Goal: Information Seeking & Learning: Compare options

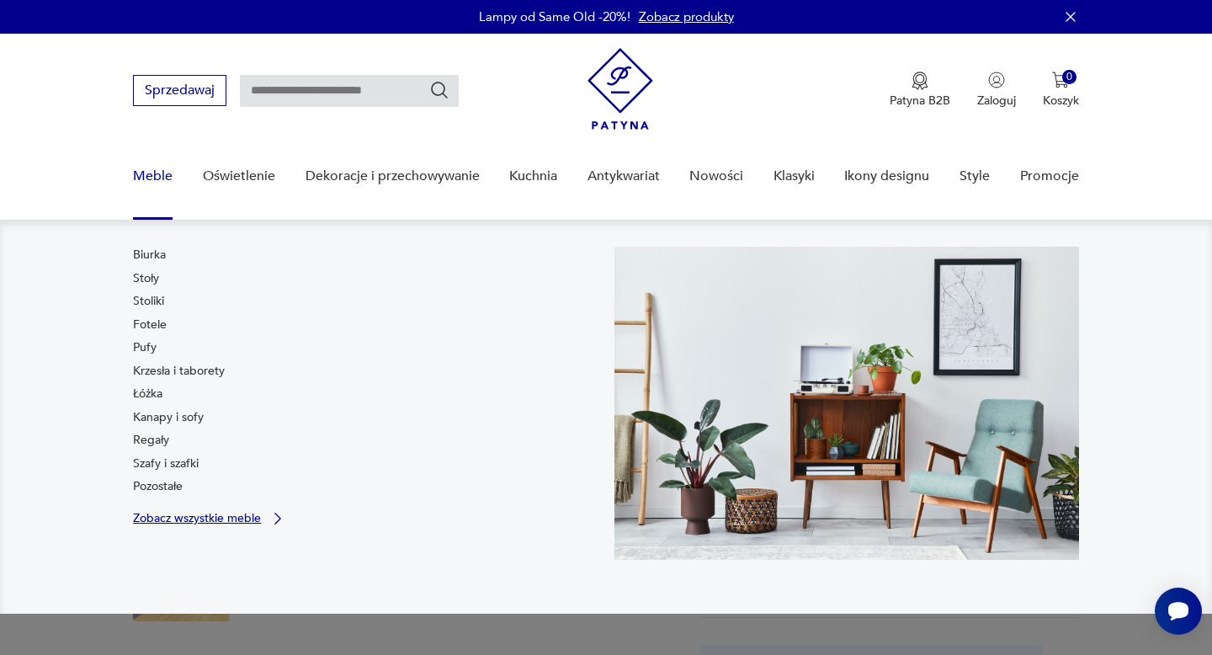
click at [187, 519] on p "Zobacz wszystkie meble" at bounding box center [197, 518] width 128 height 11
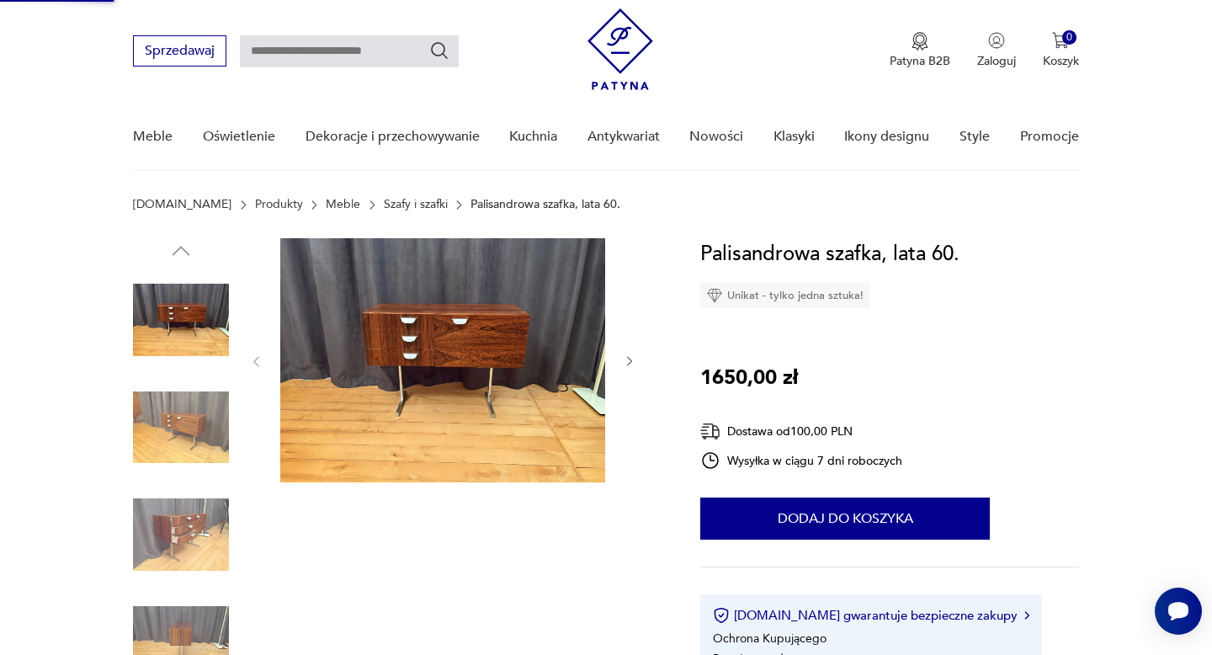
scroll to position [55, 0]
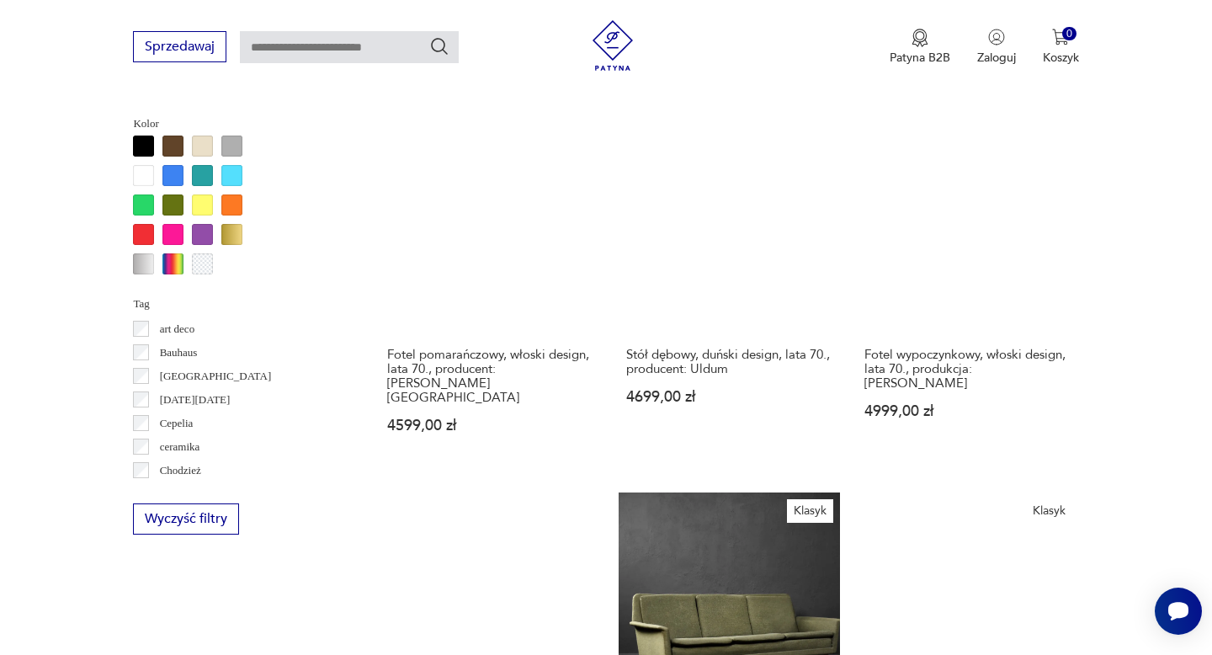
scroll to position [1421, 0]
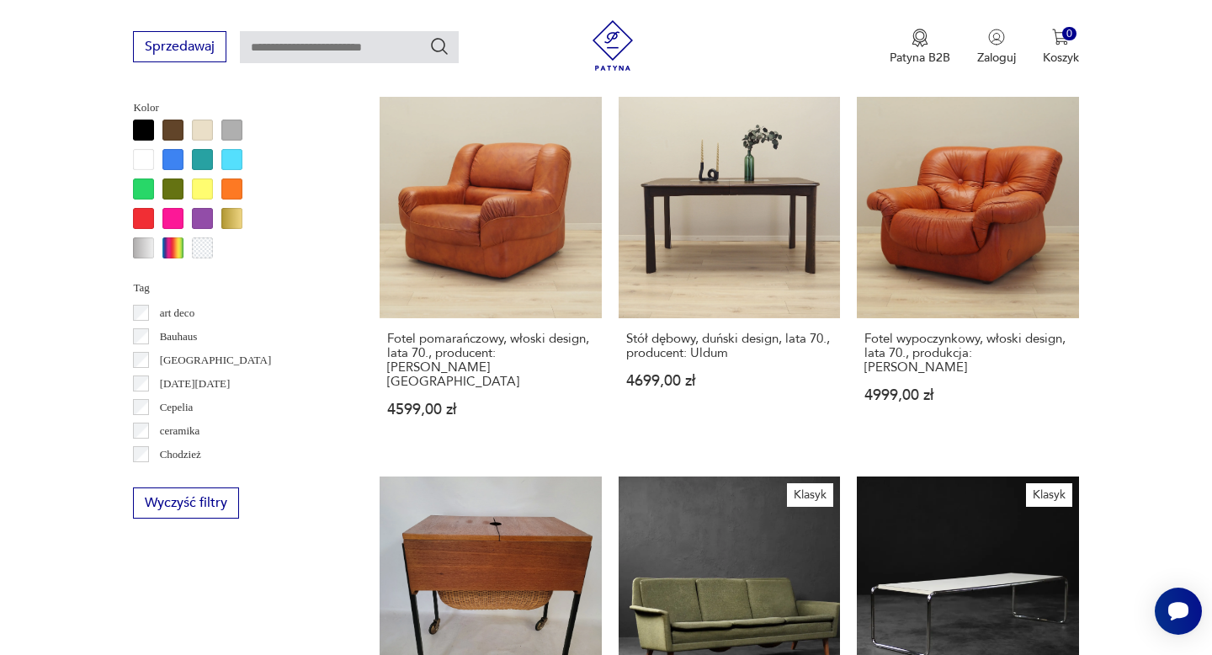
click at [183, 318] on p "art deco" at bounding box center [177, 313] width 35 height 19
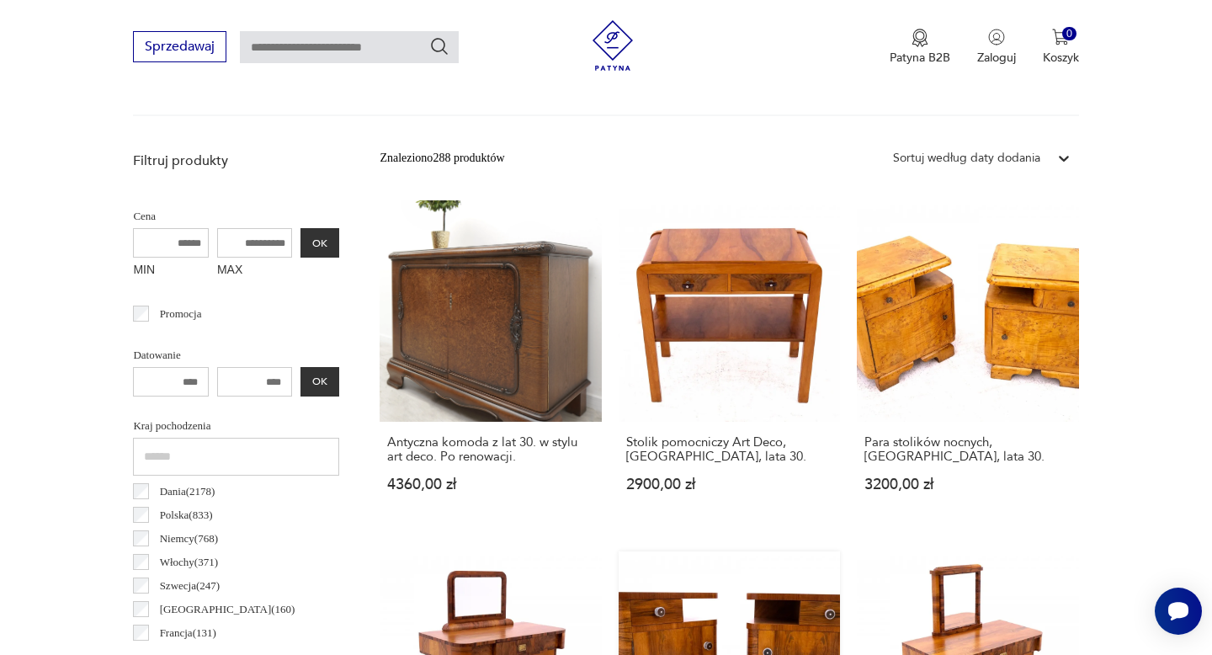
scroll to position [395, 0]
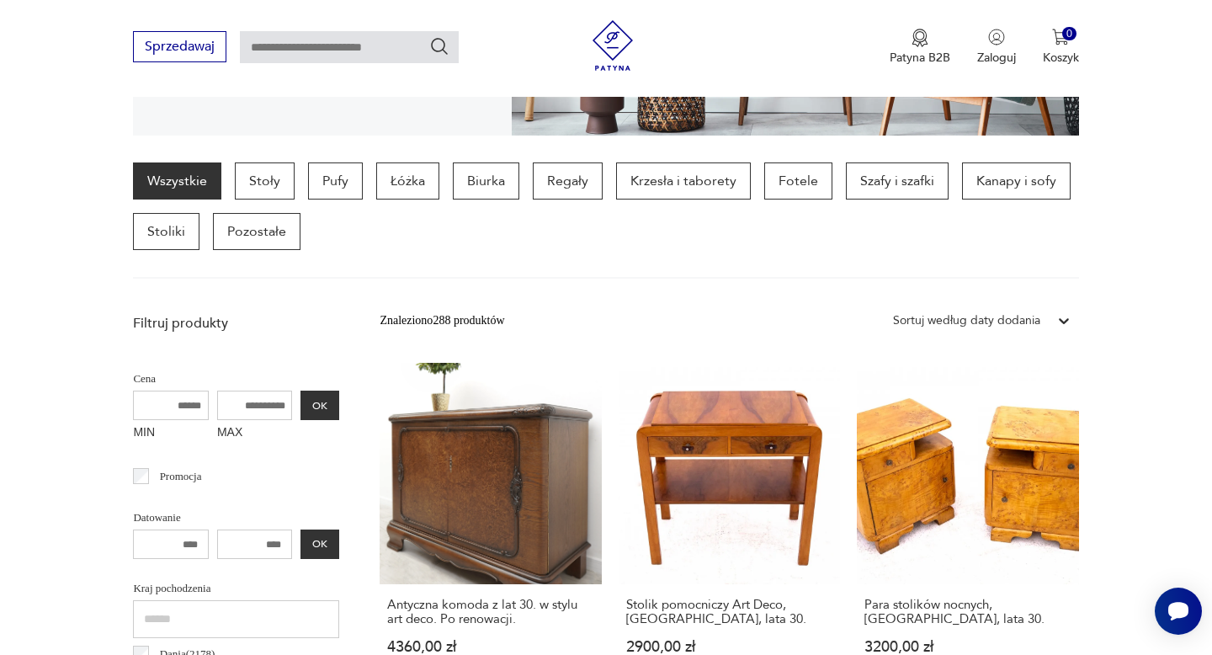
click at [1053, 312] on div at bounding box center [1064, 321] width 30 height 30
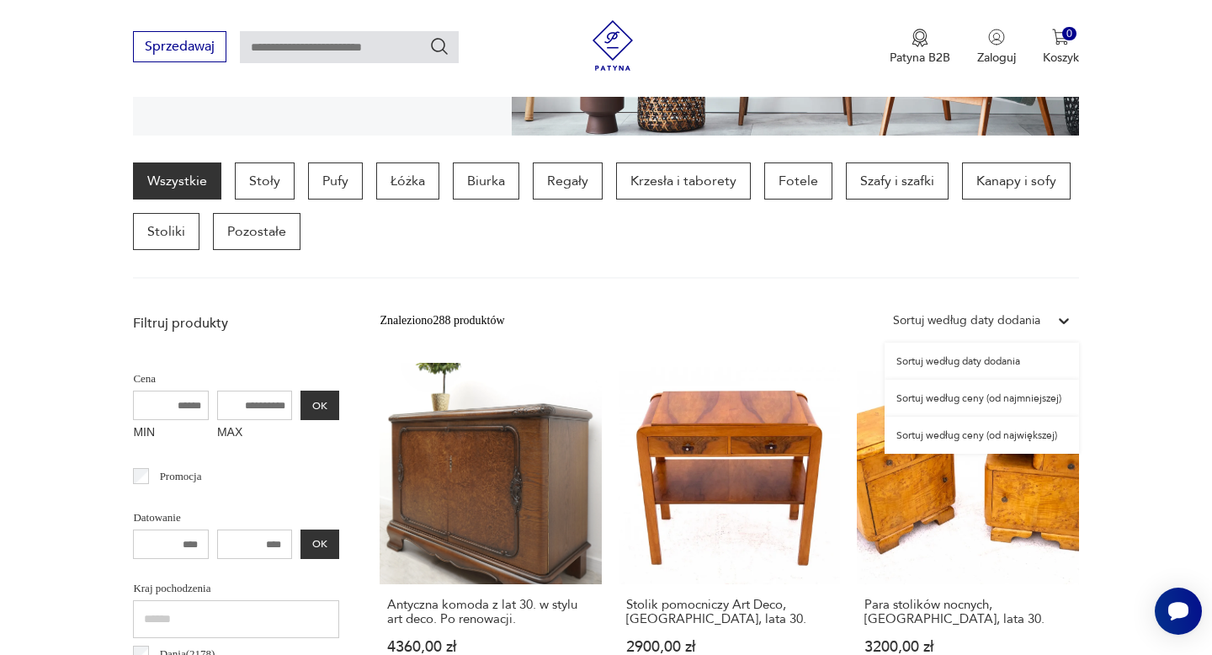
click at [1005, 397] on div "Sortuj według ceny (od najmniejszej)" at bounding box center [982, 398] width 194 height 37
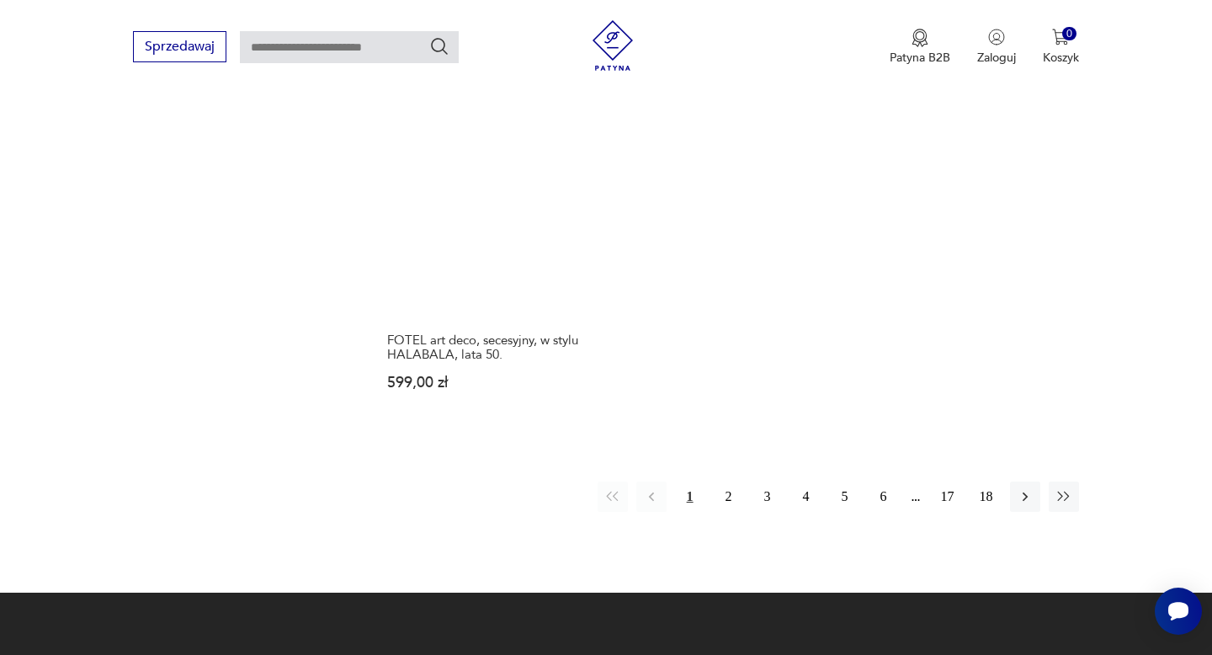
scroll to position [2474, 0]
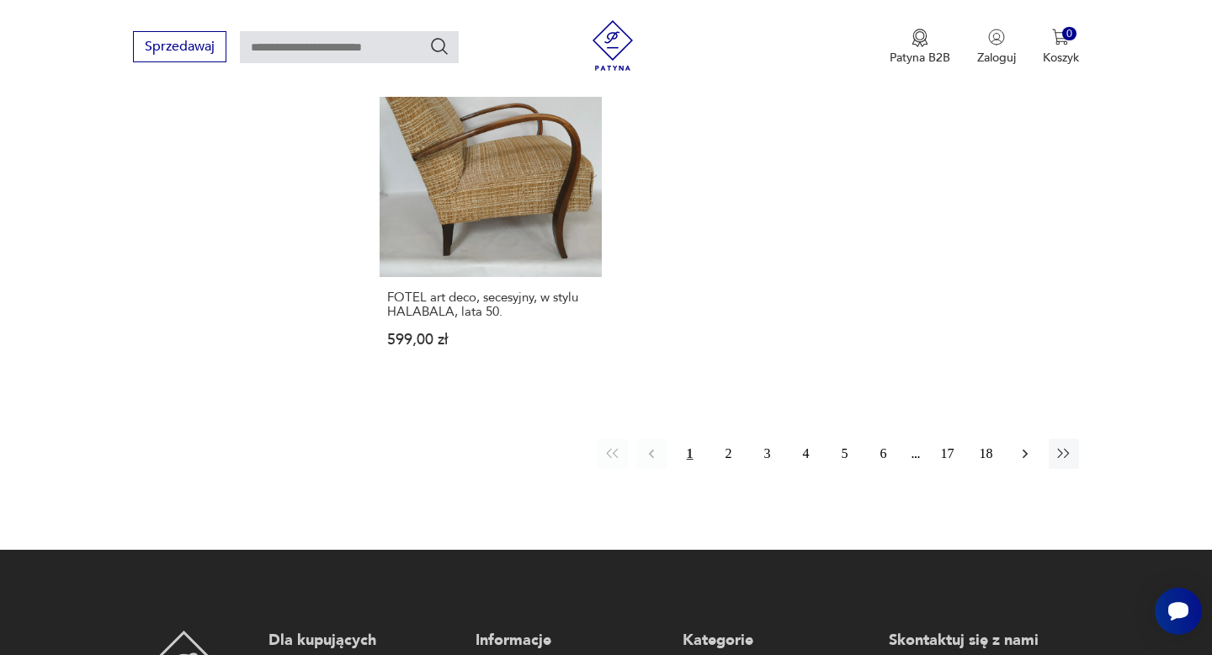
click at [1023, 458] on icon "button" at bounding box center [1025, 453] width 17 height 17
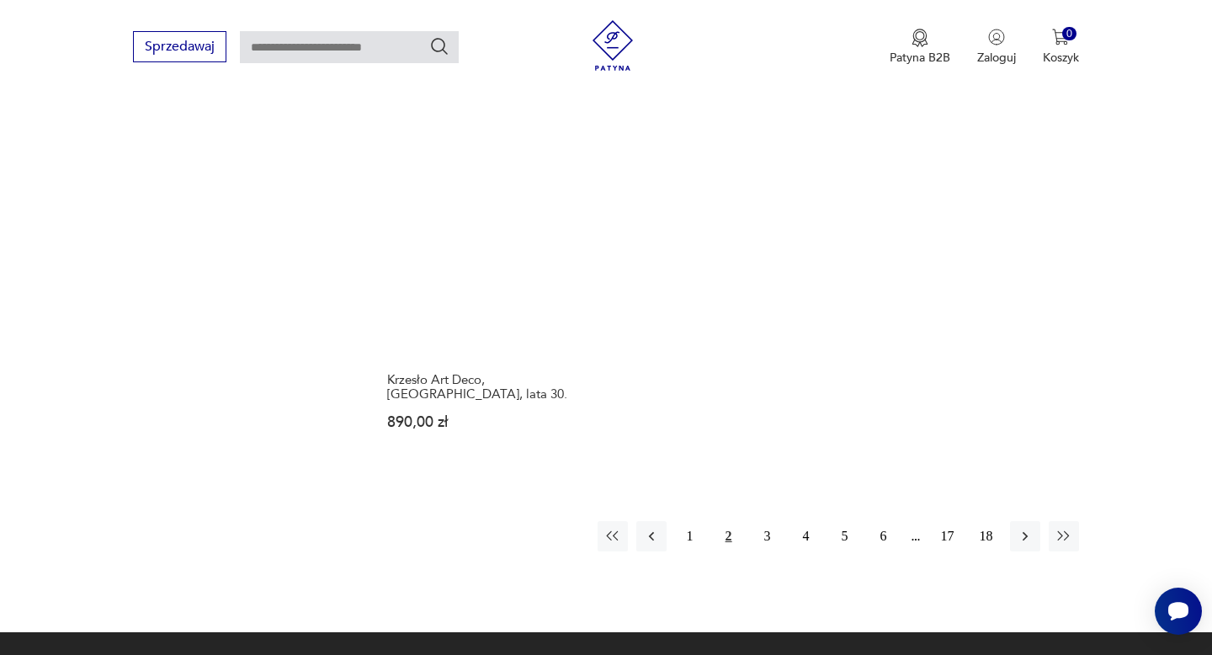
scroll to position [2432, 0]
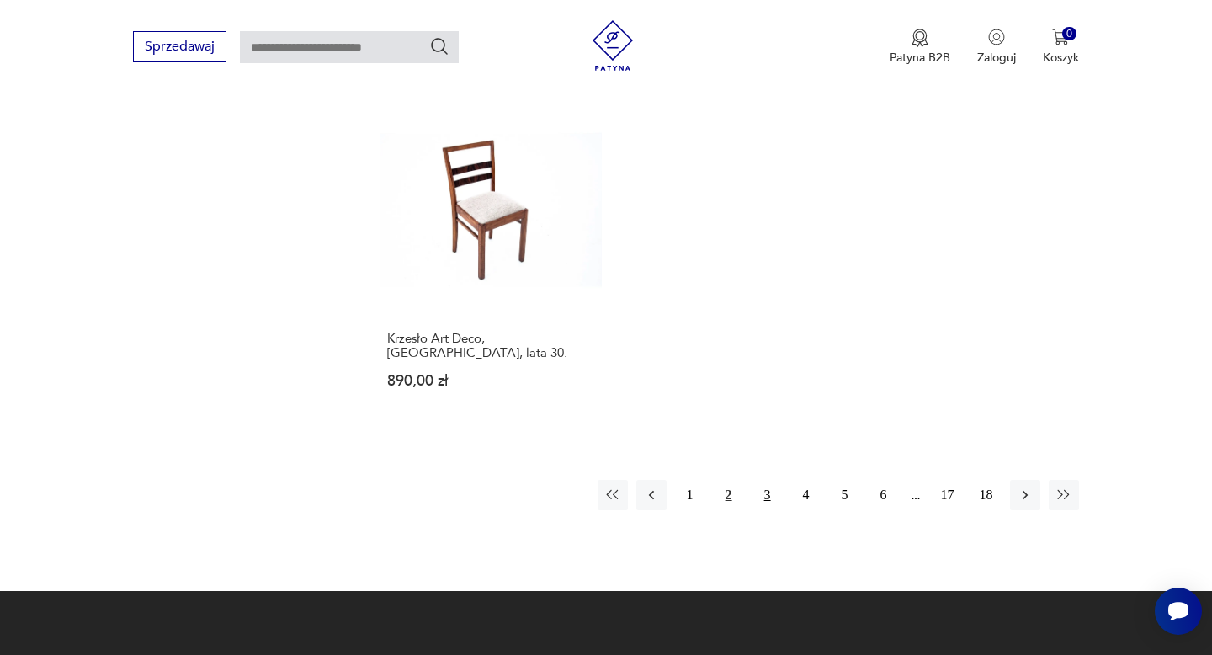
click at [767, 480] on button "3" at bounding box center [768, 495] width 30 height 30
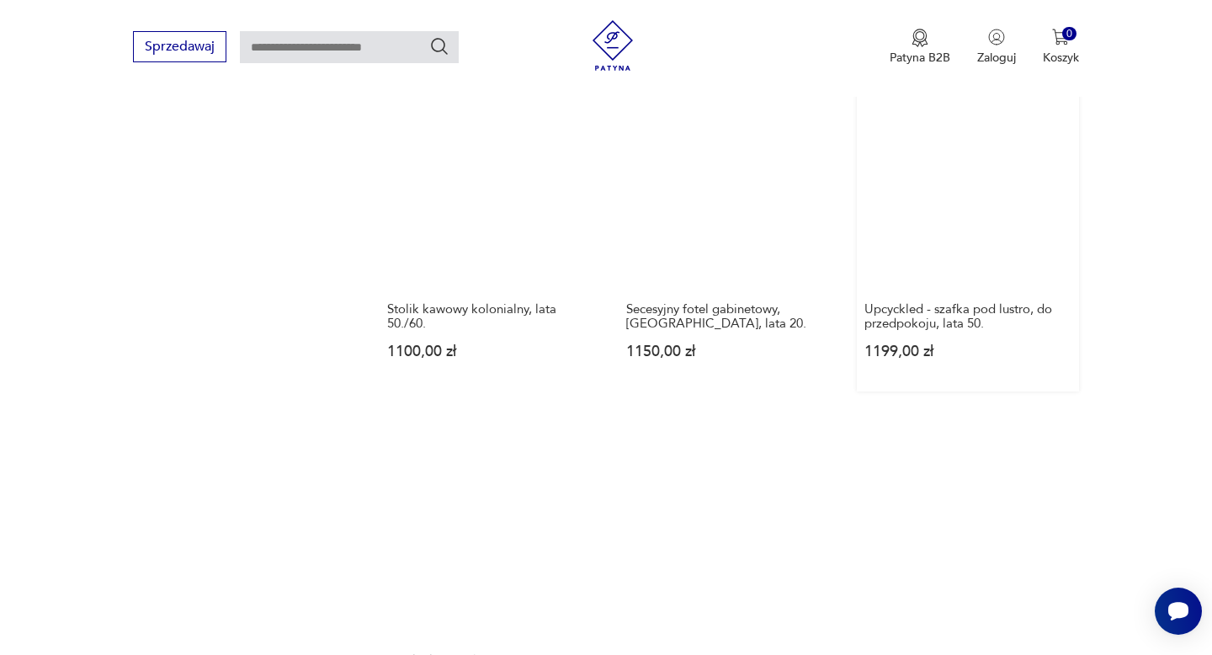
scroll to position [2290, 0]
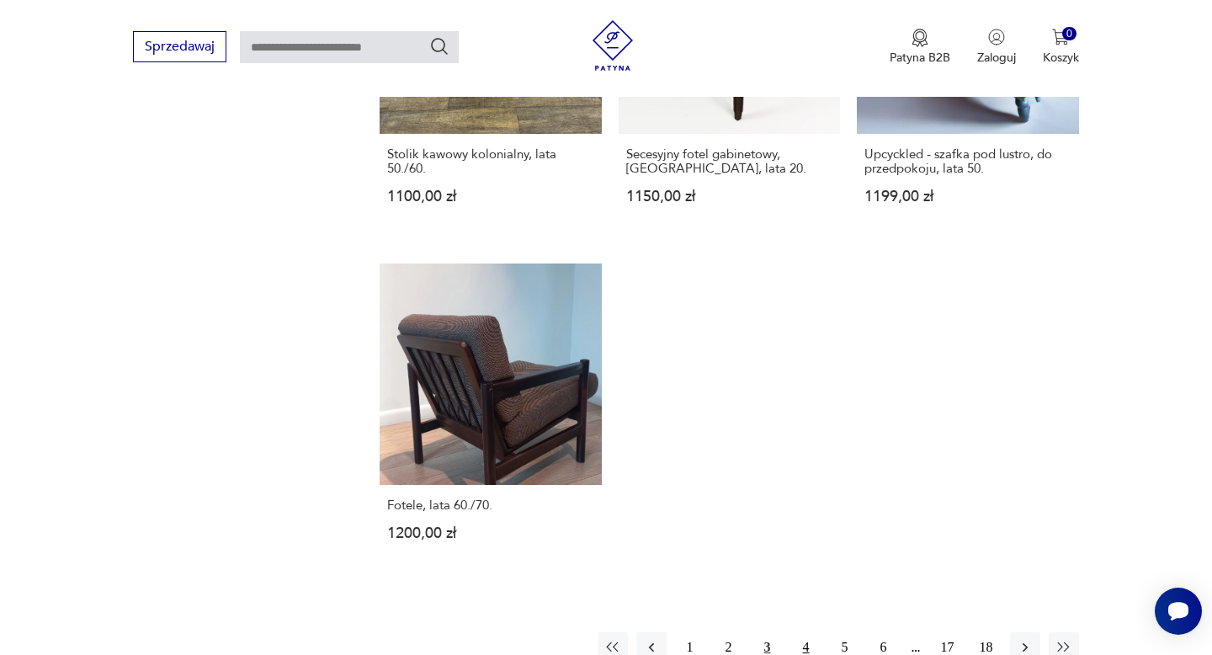
click at [805, 637] on button "4" at bounding box center [806, 647] width 30 height 30
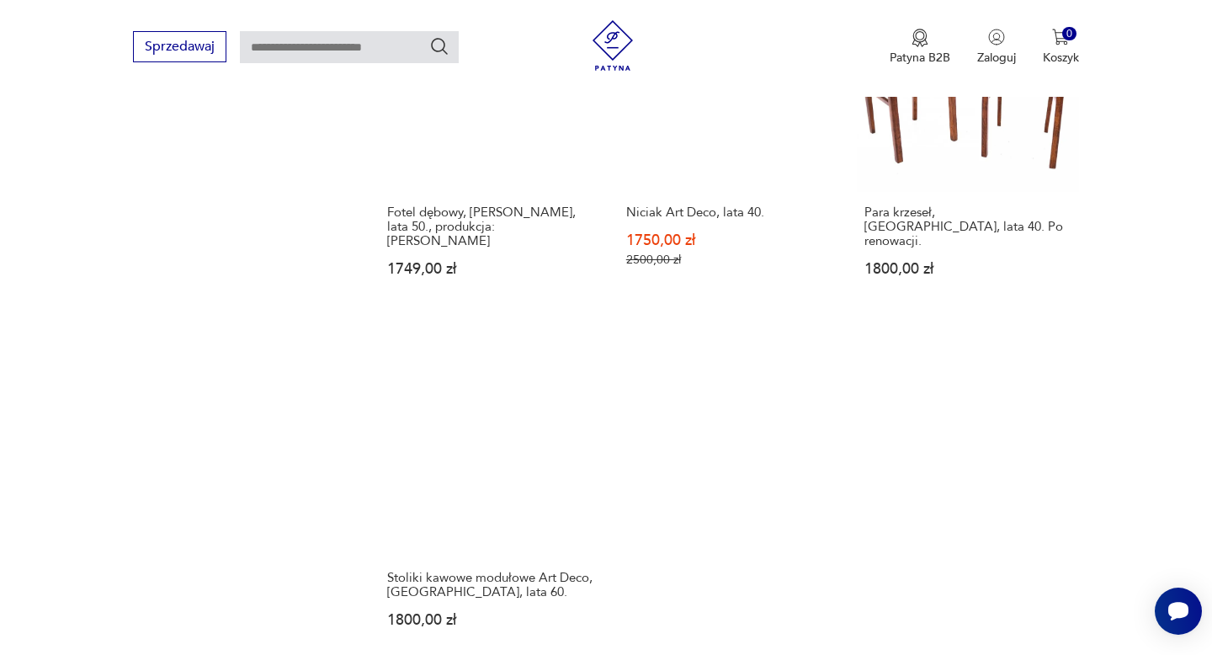
scroll to position [2339, 0]
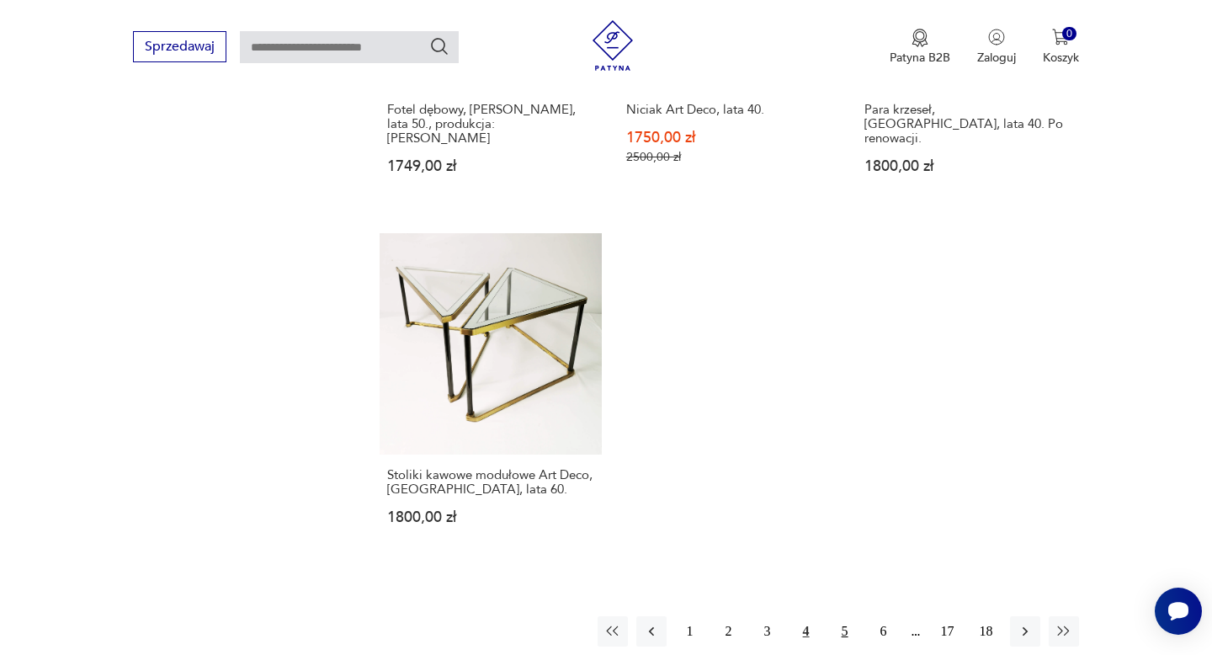
click at [841, 616] on button "5" at bounding box center [845, 631] width 30 height 30
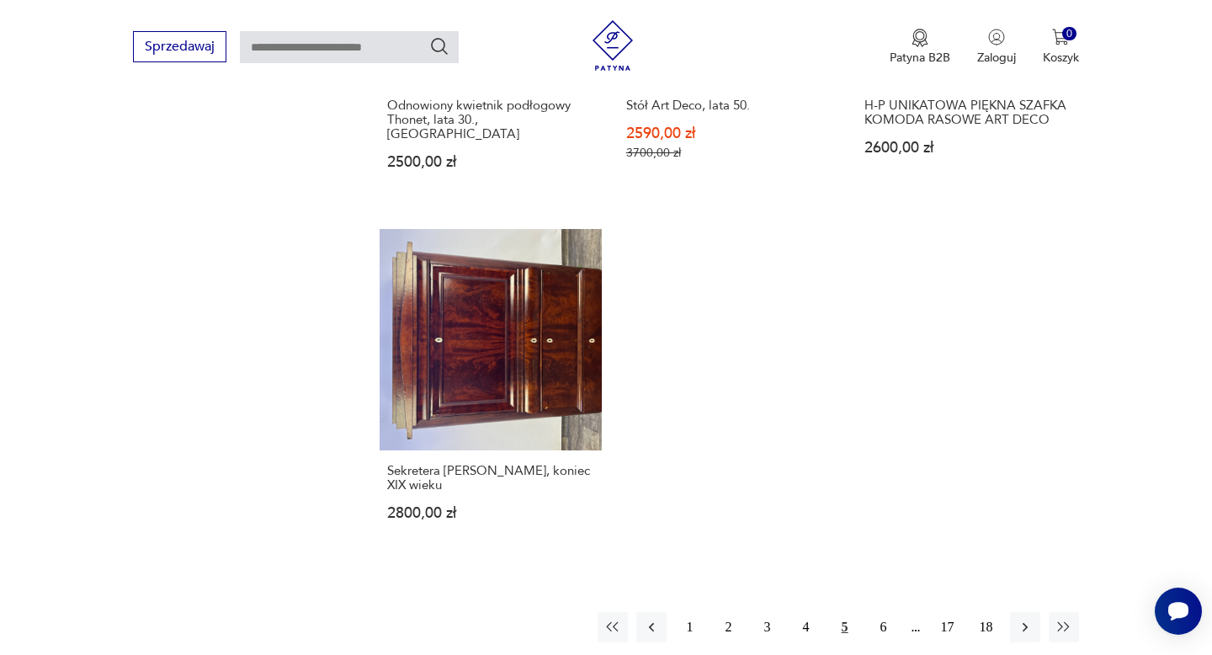
scroll to position [2426, 0]
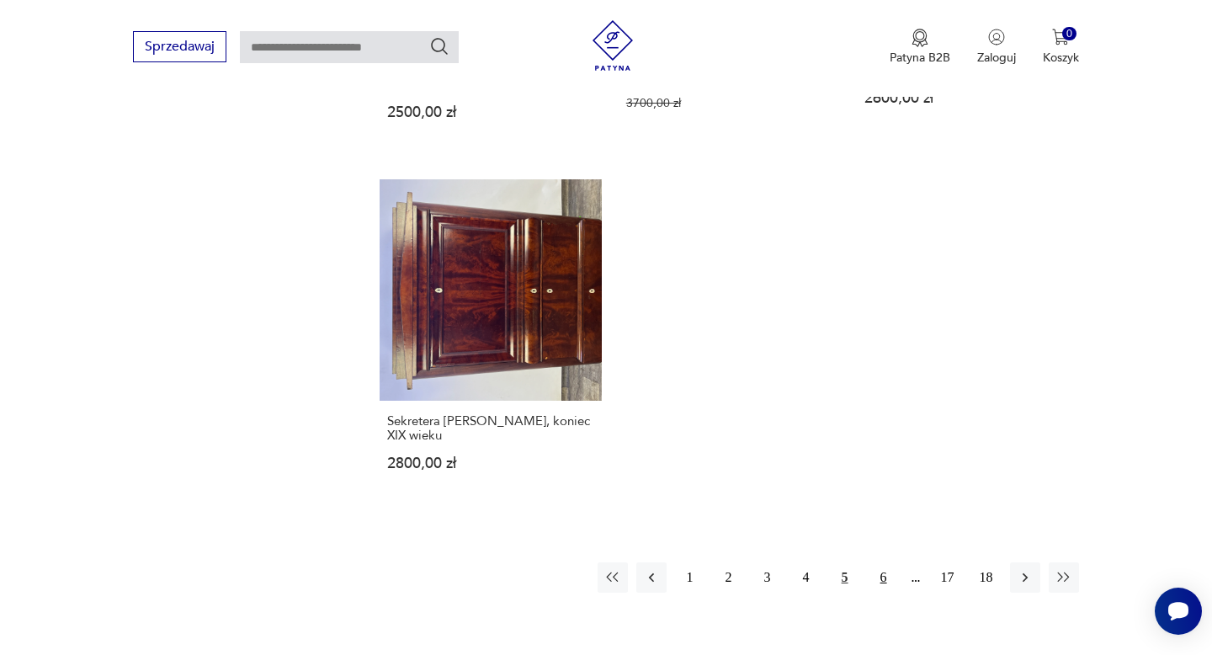
click at [878, 562] on button "6" at bounding box center [884, 577] width 30 height 30
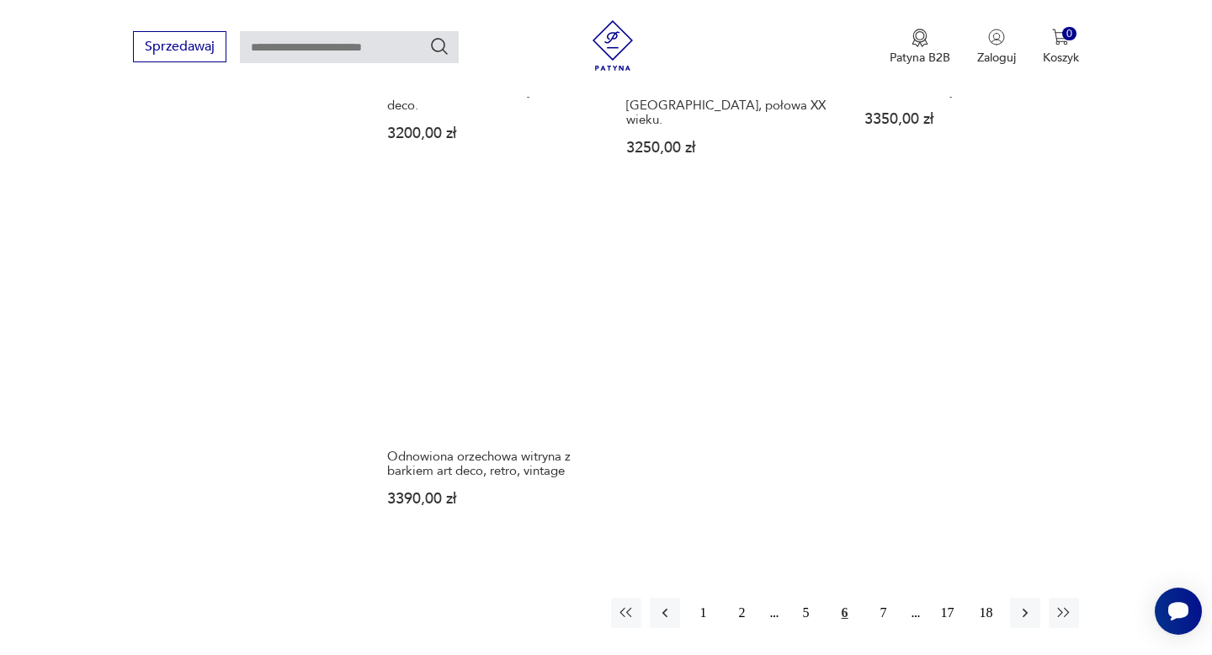
scroll to position [2378, 0]
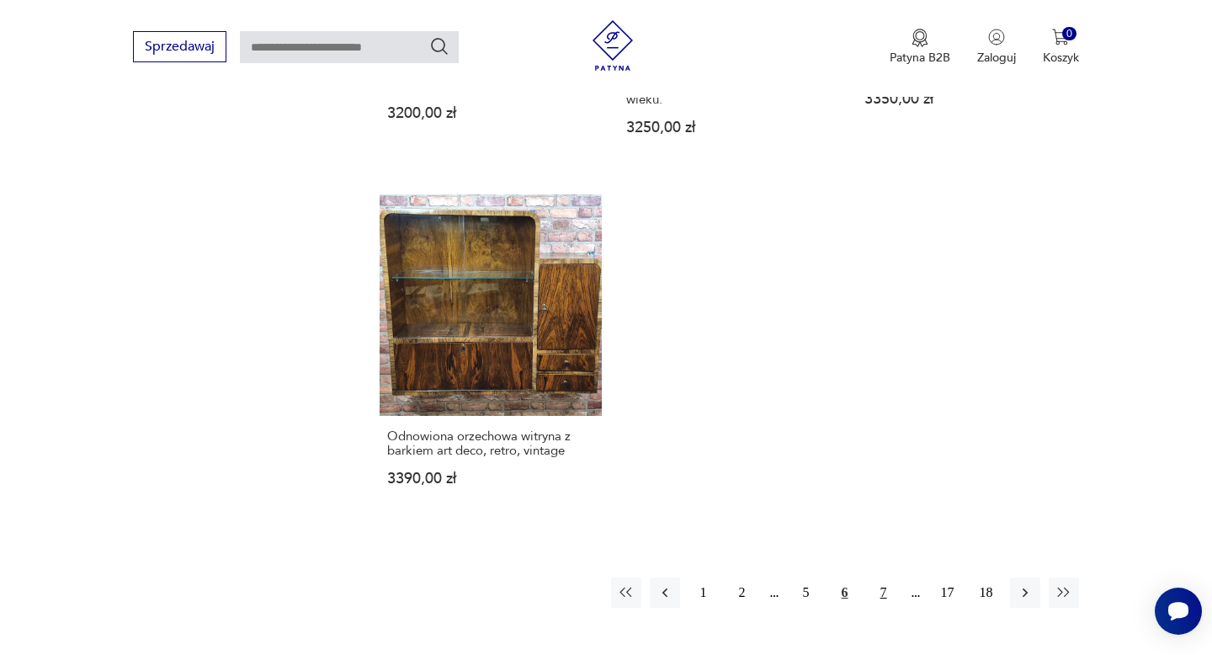
click at [880, 578] on button "7" at bounding box center [884, 593] width 30 height 30
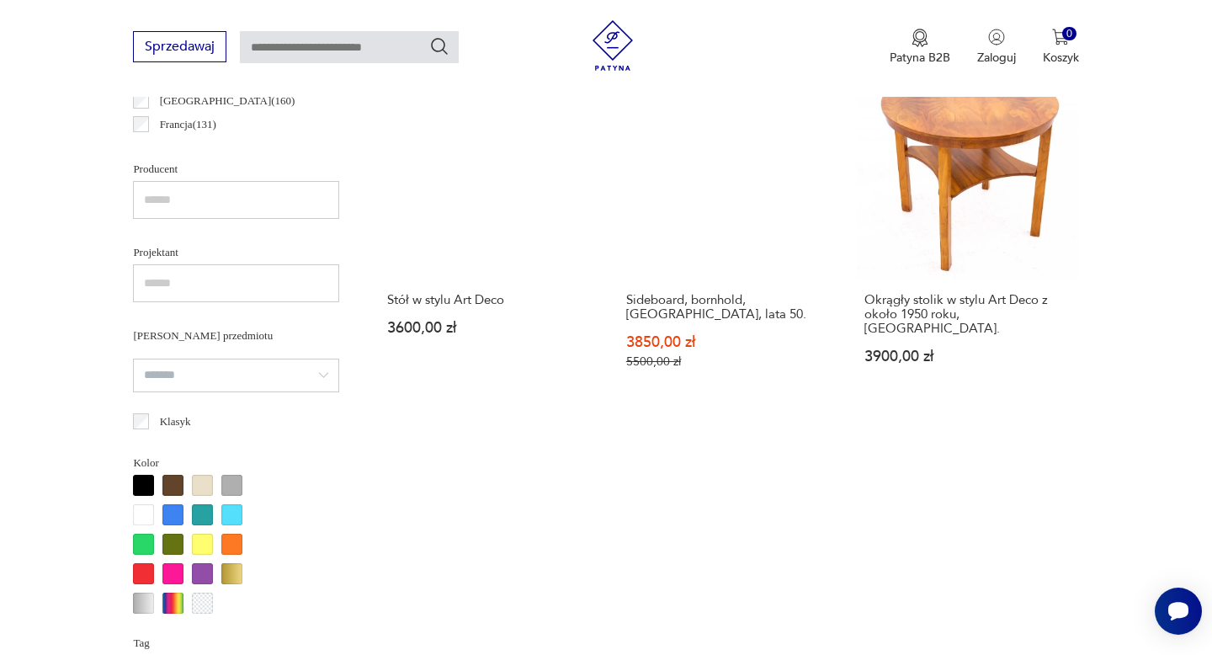
scroll to position [1168, 0]
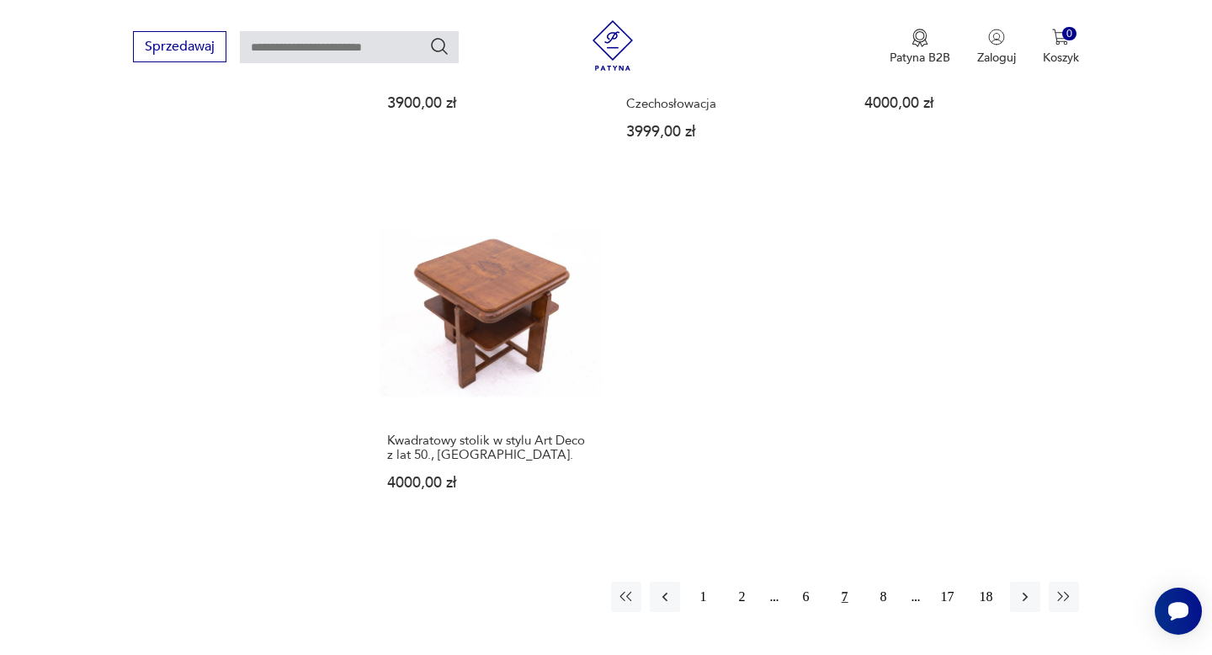
scroll to position [2432, 0]
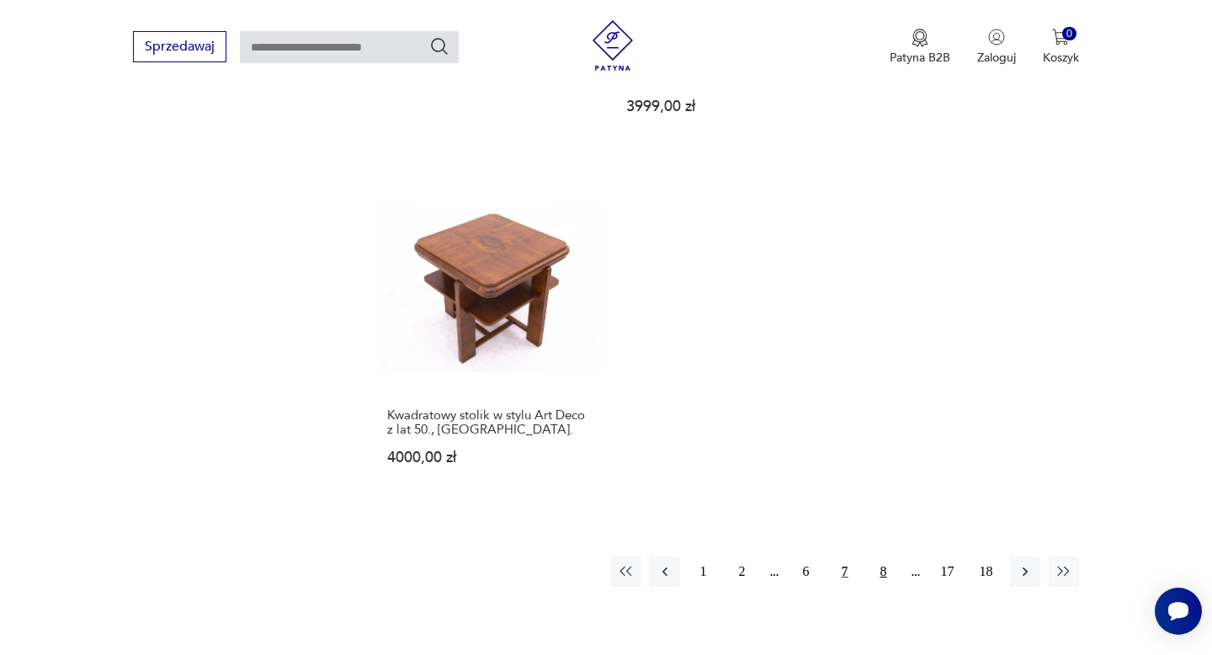
click at [885, 556] on button "8" at bounding box center [884, 571] width 30 height 30
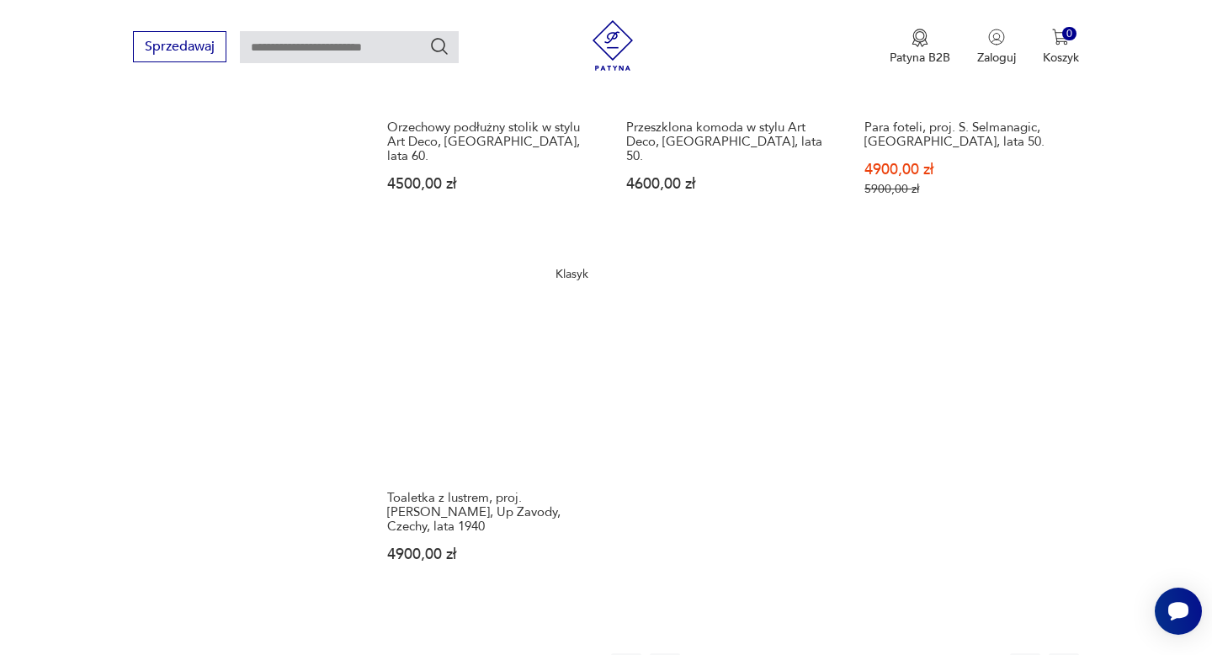
scroll to position [2409, 0]
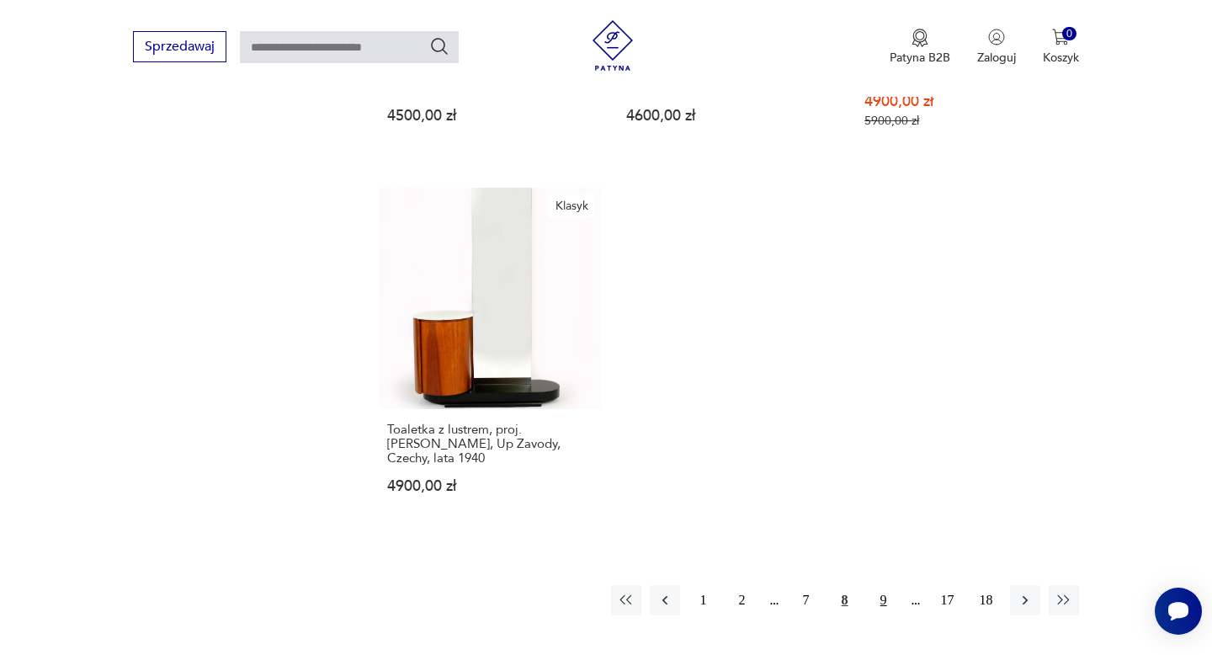
click at [885, 585] on button "9" at bounding box center [884, 600] width 30 height 30
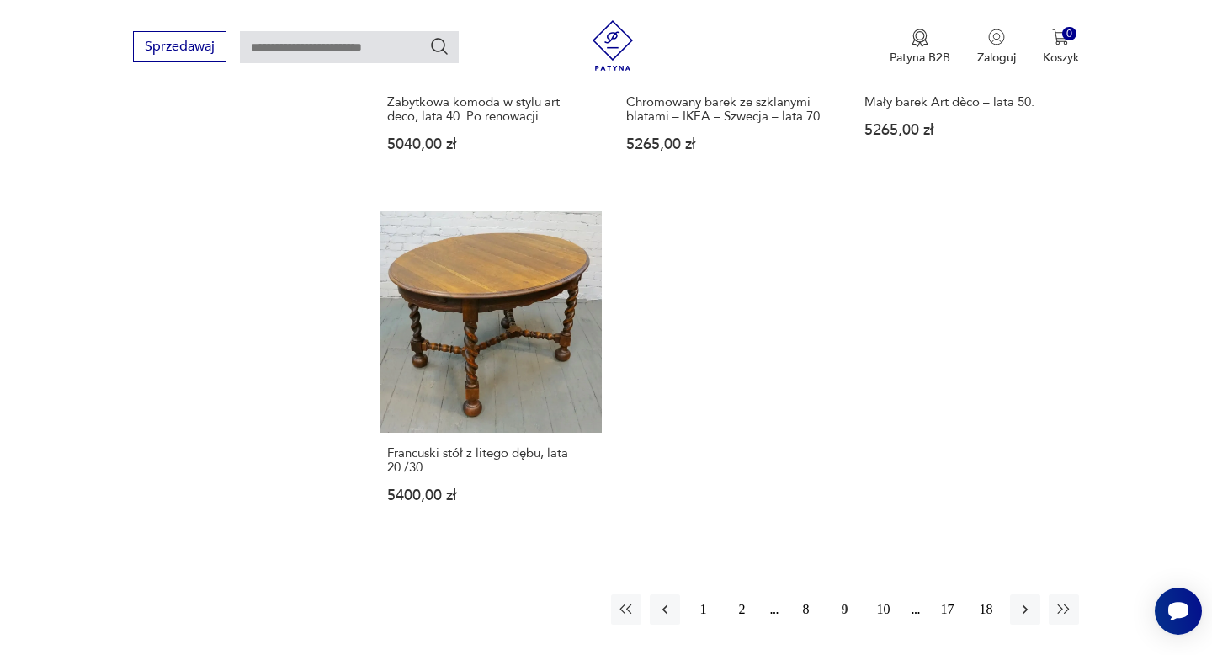
scroll to position [2422, 0]
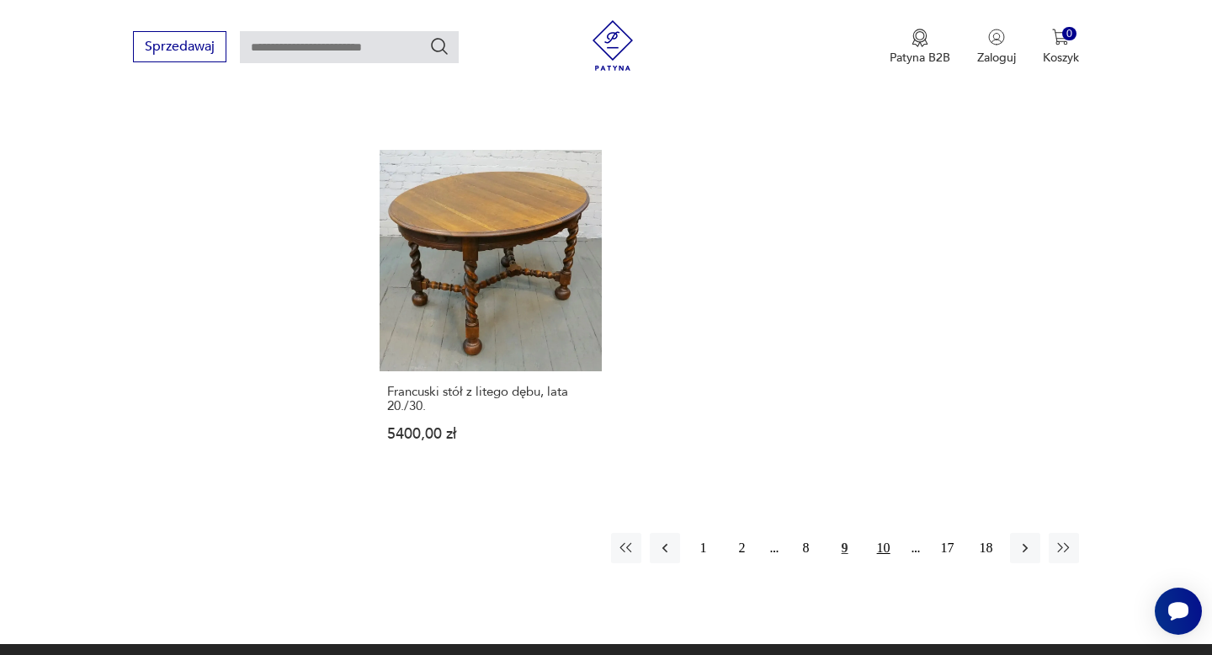
click at [884, 533] on button "10" at bounding box center [884, 548] width 30 height 30
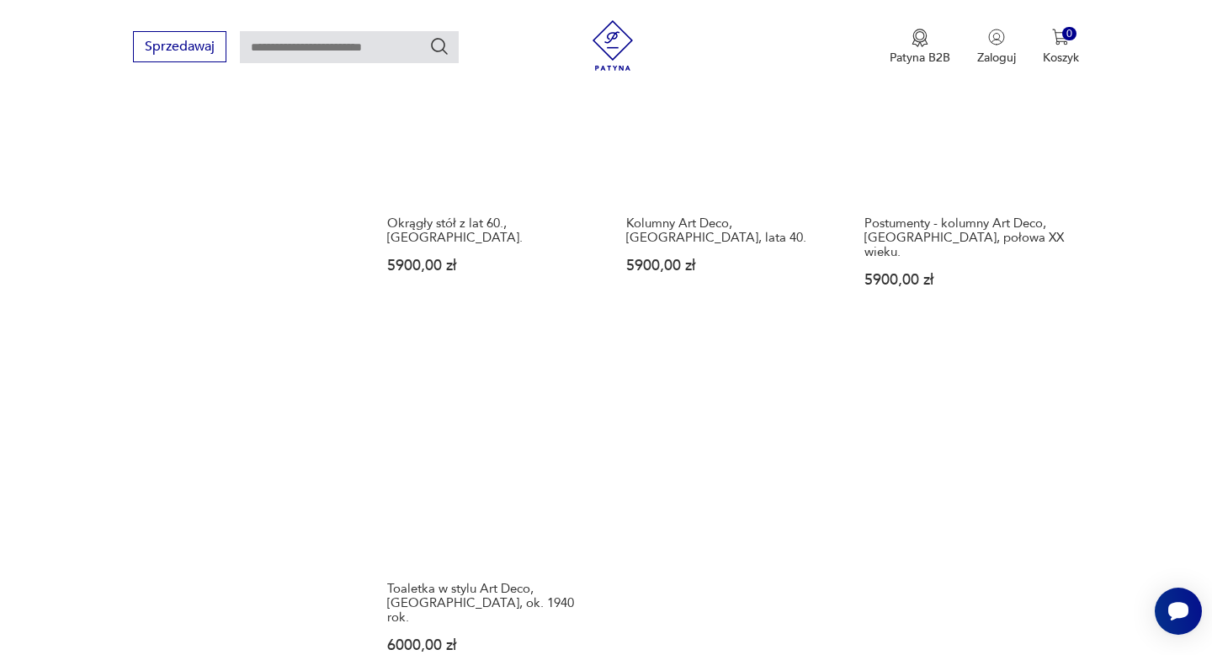
scroll to position [2297, 0]
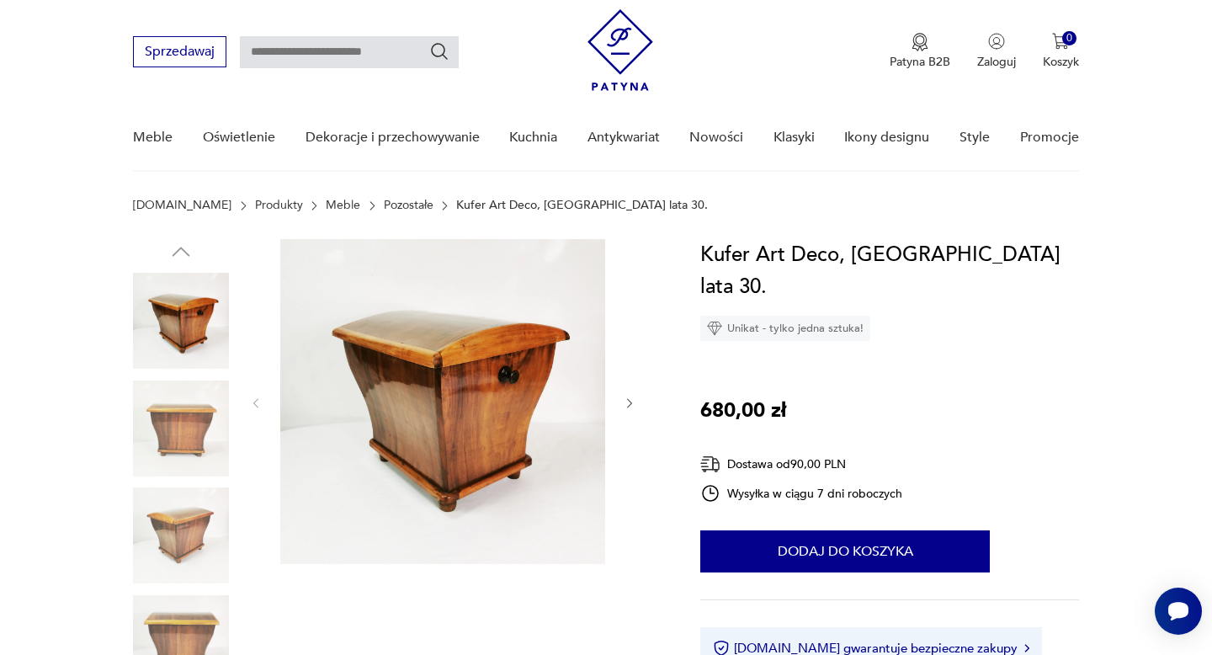
scroll to position [50, 0]
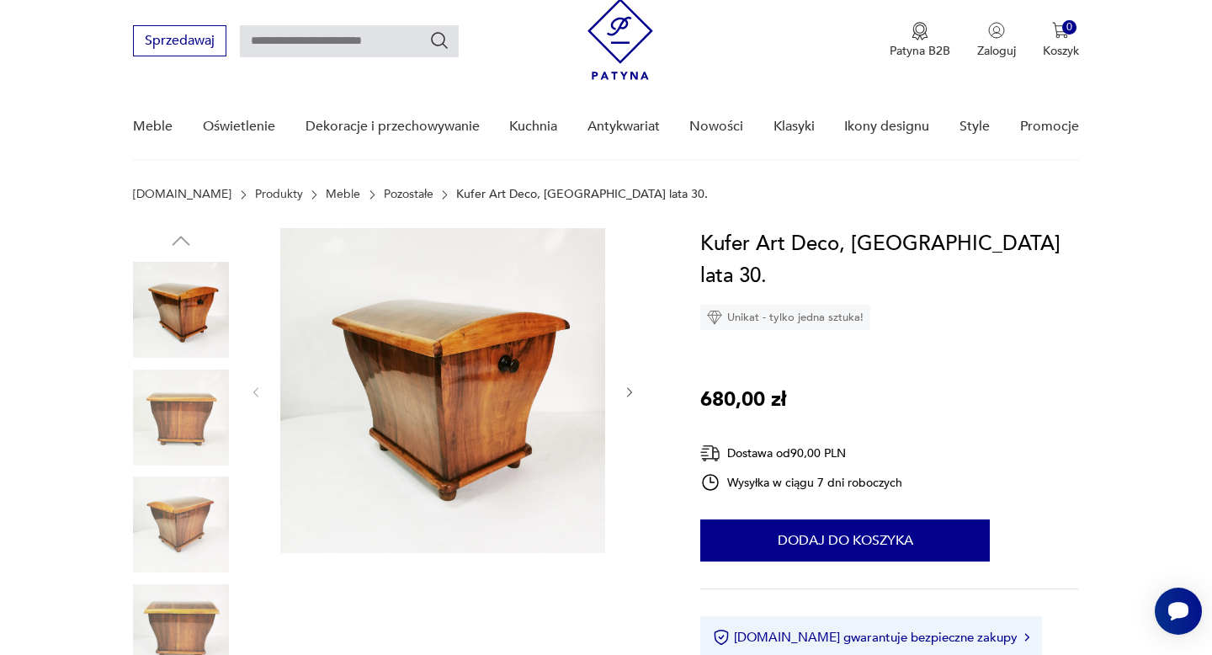
click at [201, 421] on img at bounding box center [181, 418] width 96 height 96
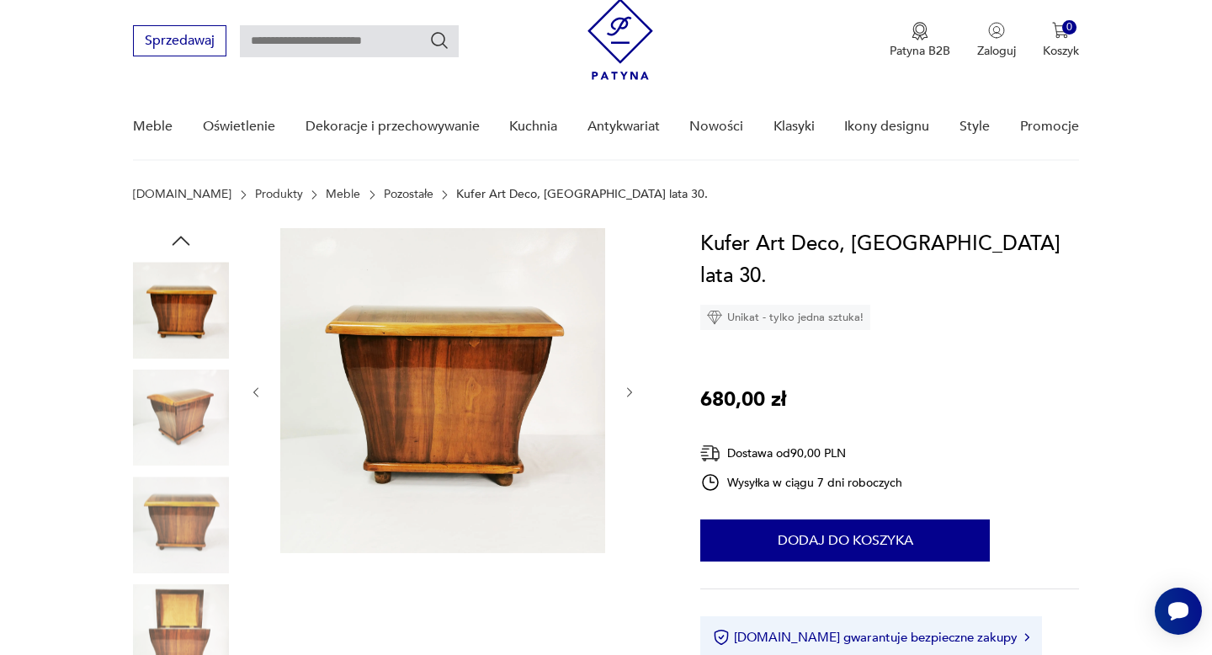
click at [193, 413] on img at bounding box center [181, 418] width 96 height 96
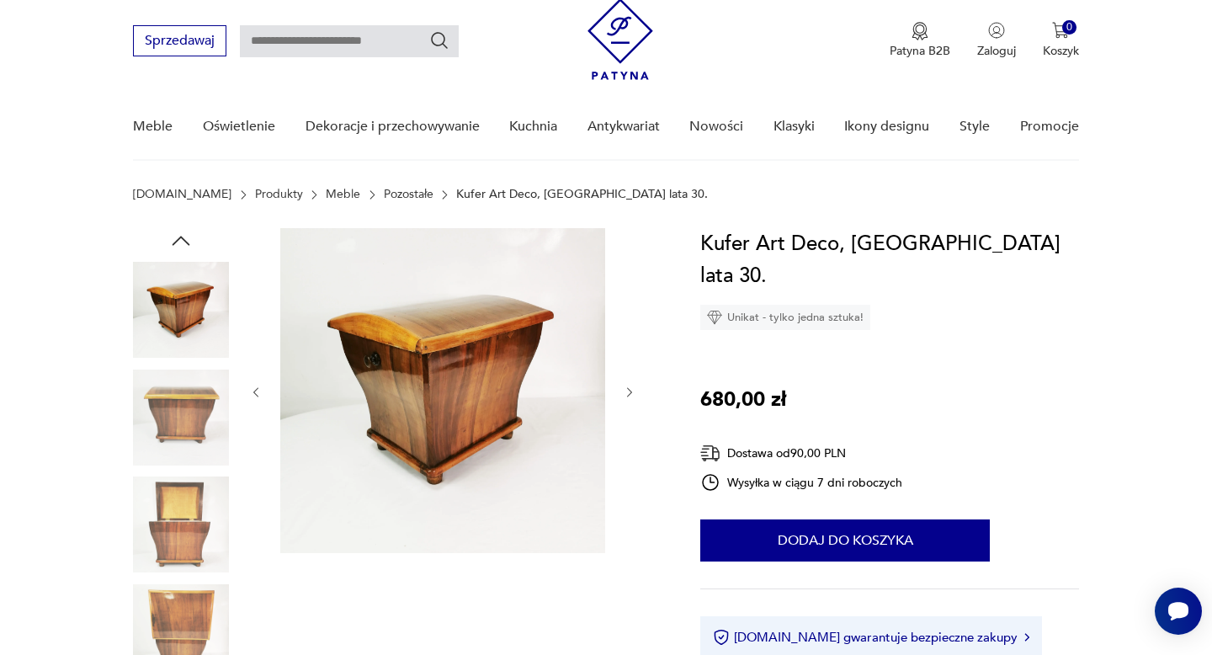
click at [181, 434] on img at bounding box center [181, 418] width 96 height 96
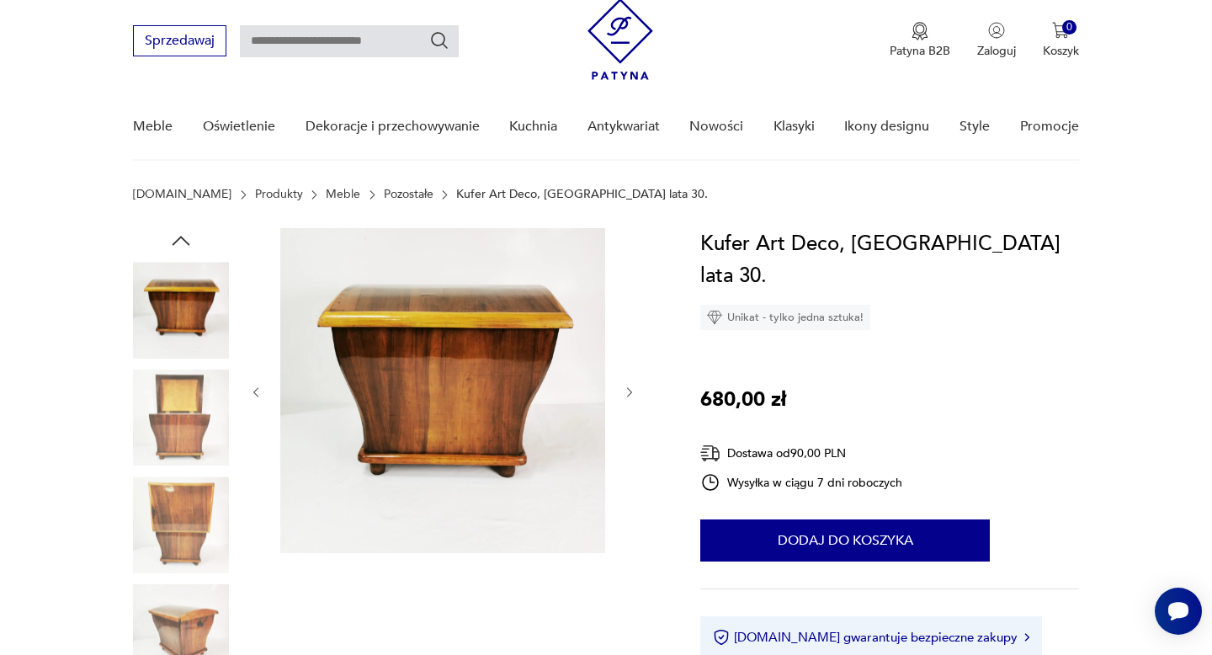
click at [180, 436] on img at bounding box center [181, 418] width 96 height 96
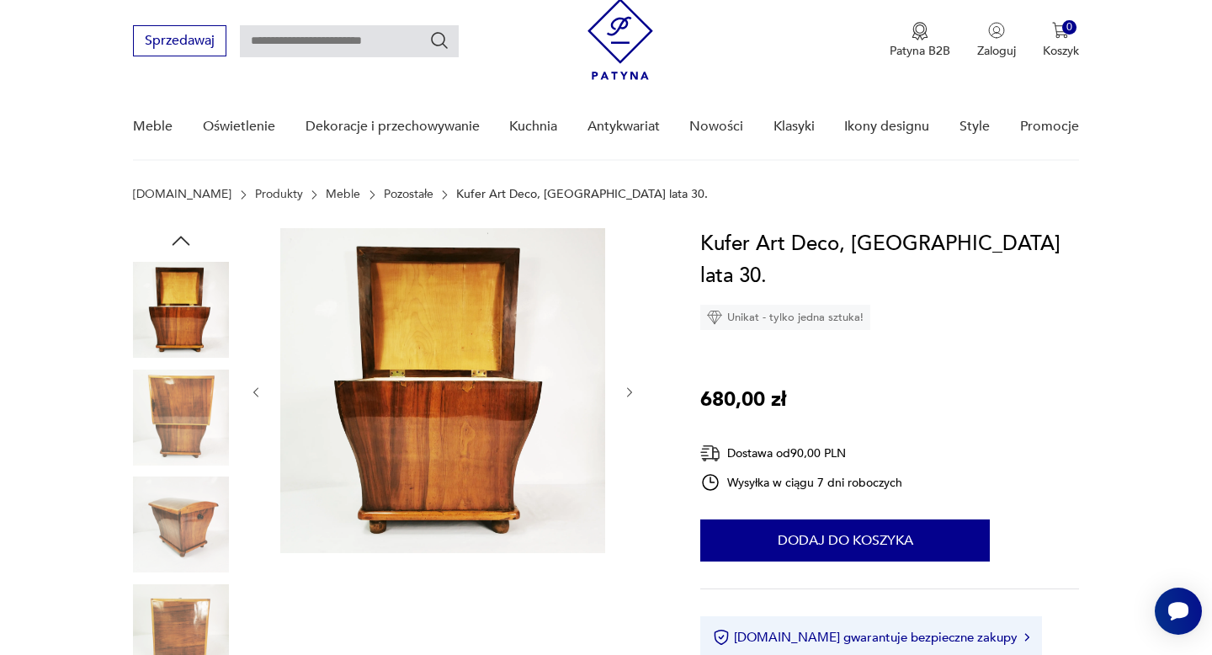
click at [179, 422] on img at bounding box center [181, 418] width 96 height 96
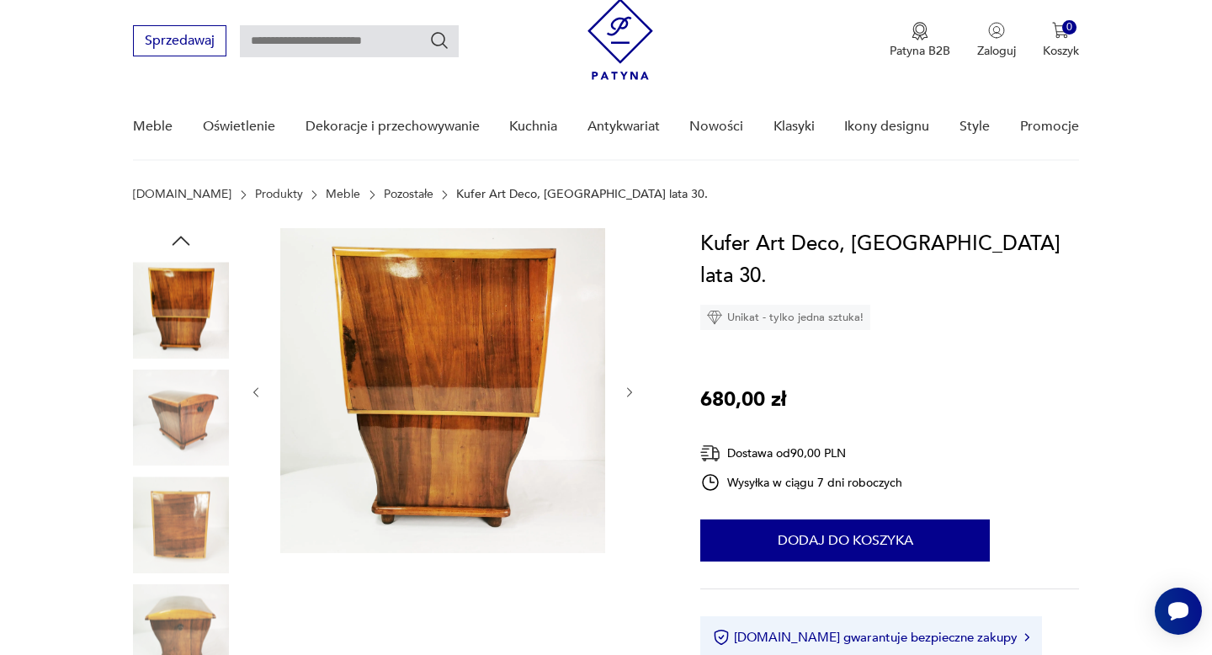
scroll to position [73, 0]
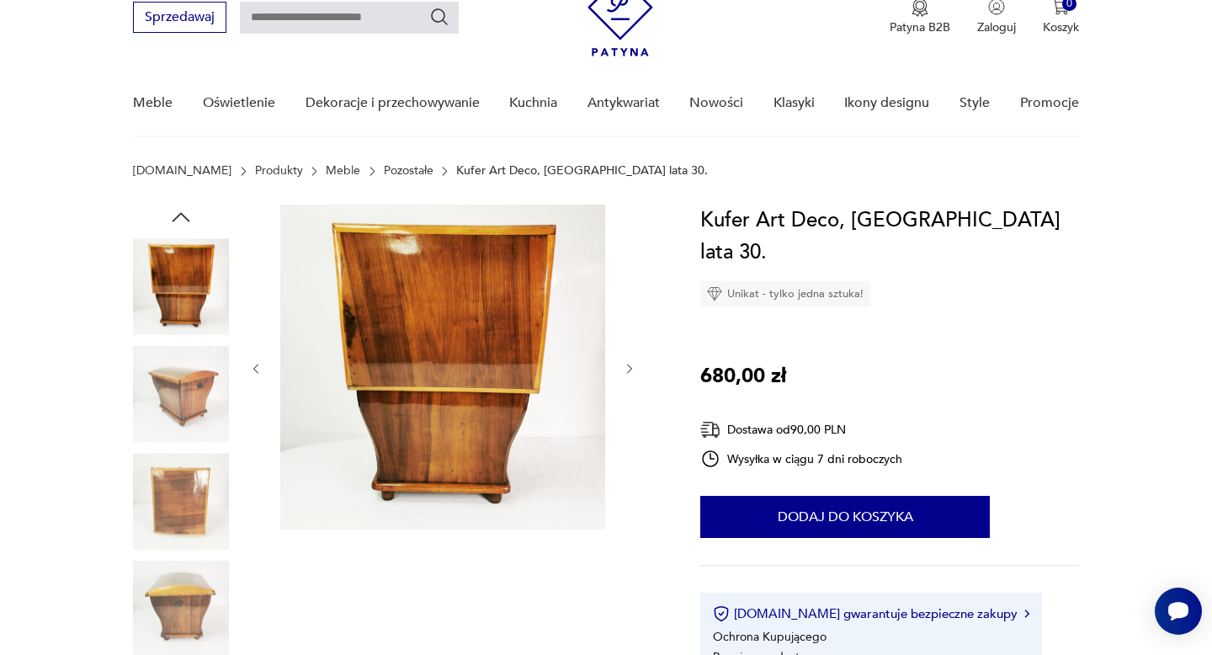
click at [189, 583] on img at bounding box center [181, 609] width 96 height 96
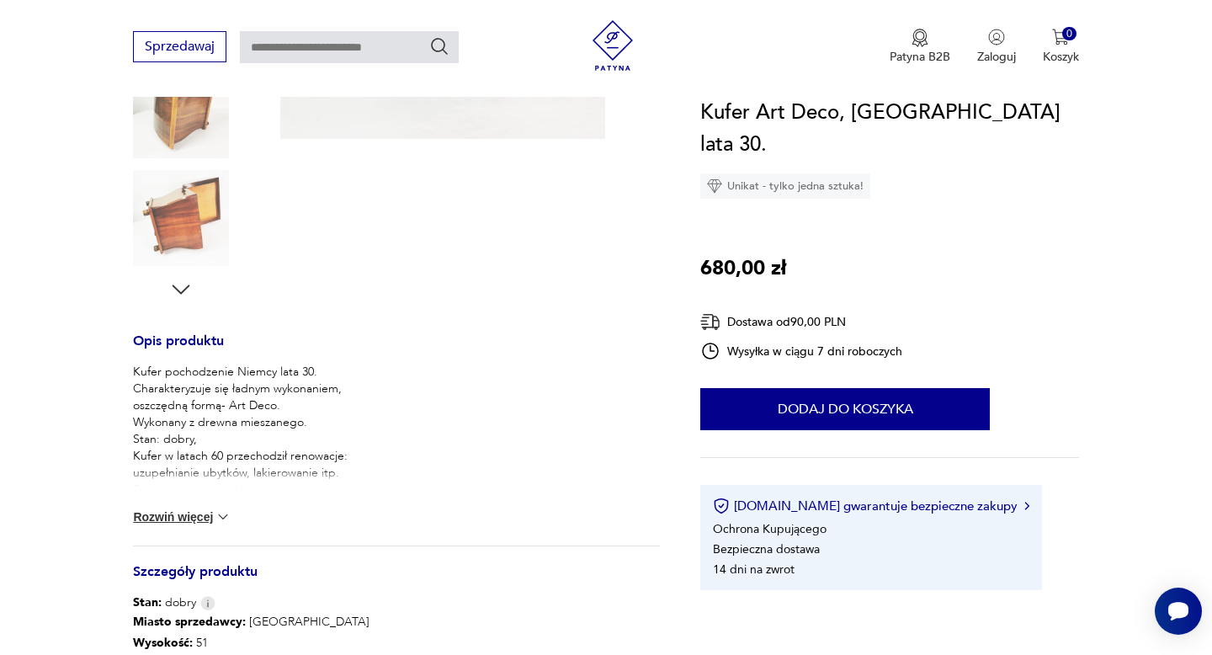
scroll to position [471, 0]
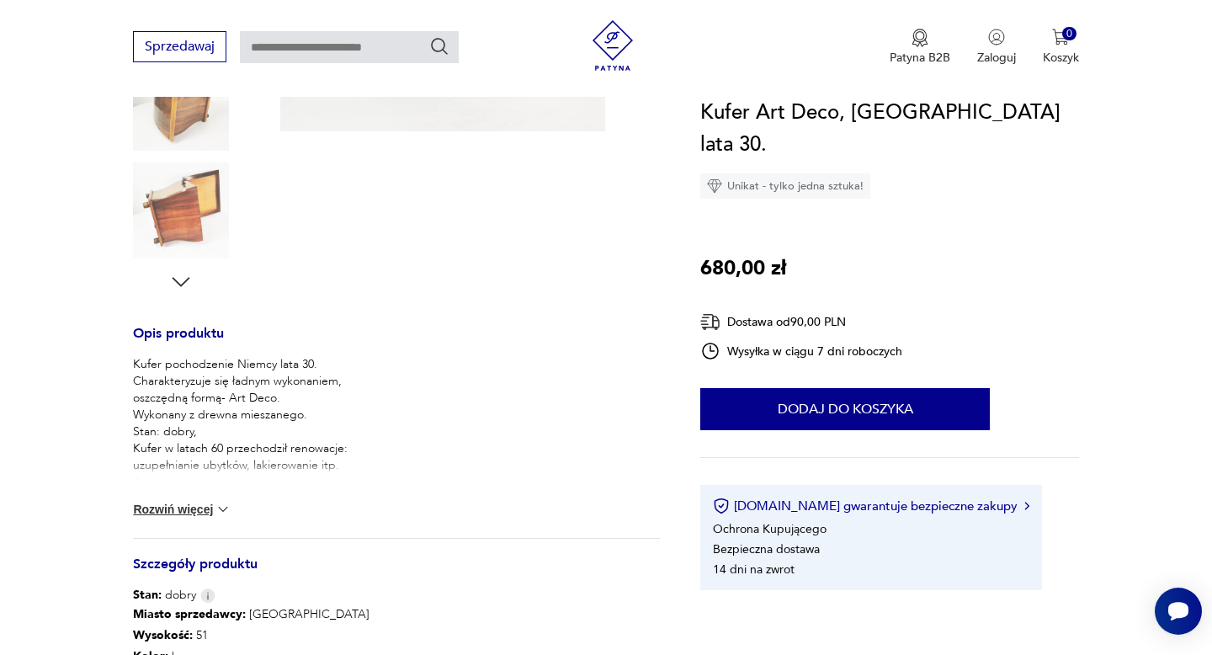
click at [208, 509] on button "Rozwiń więcej" at bounding box center [182, 509] width 98 height 17
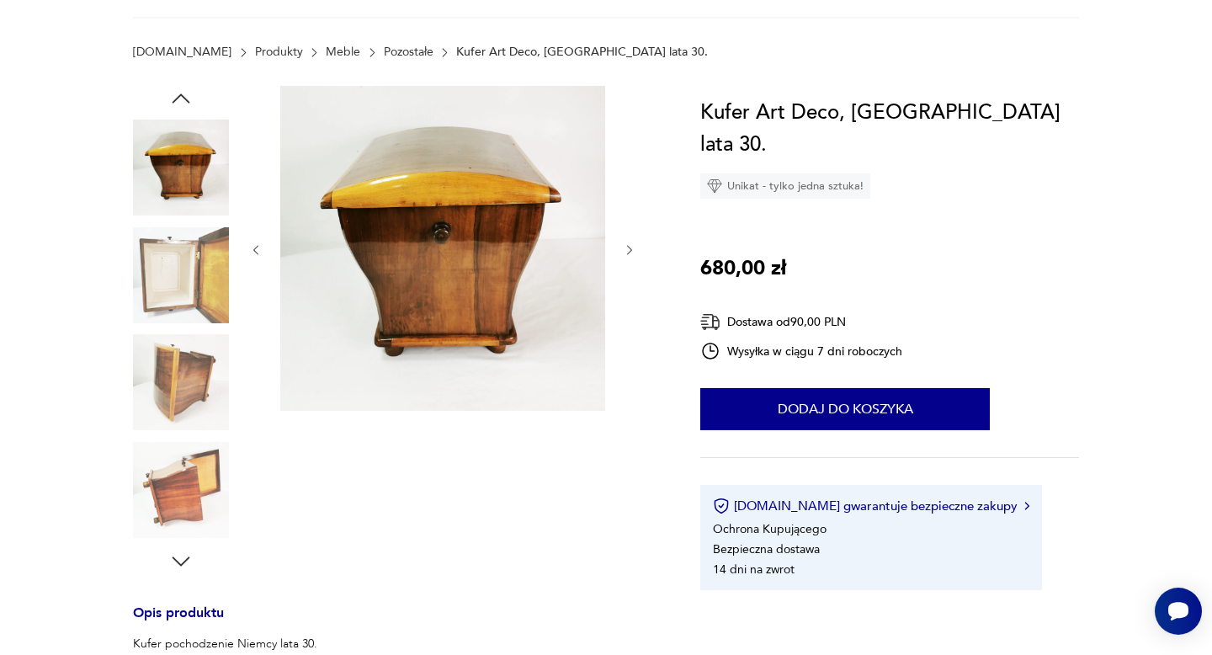
scroll to position [0, 0]
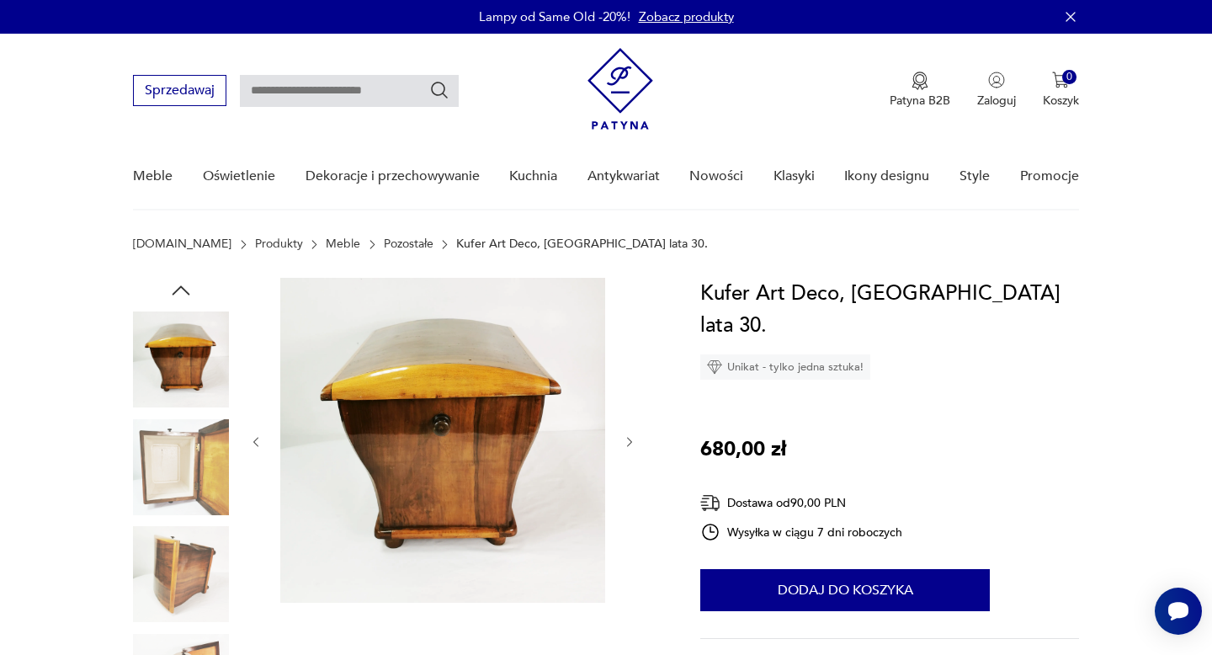
click at [170, 505] on img at bounding box center [181, 467] width 96 height 96
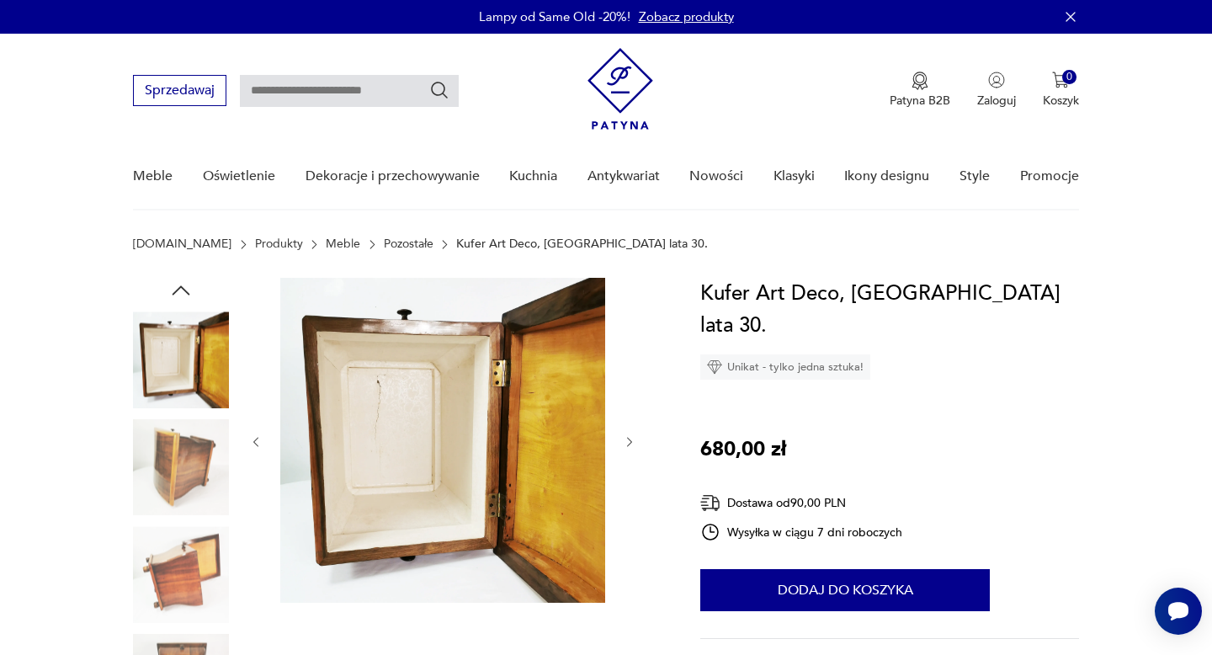
click at [179, 498] on img at bounding box center [181, 467] width 96 height 96
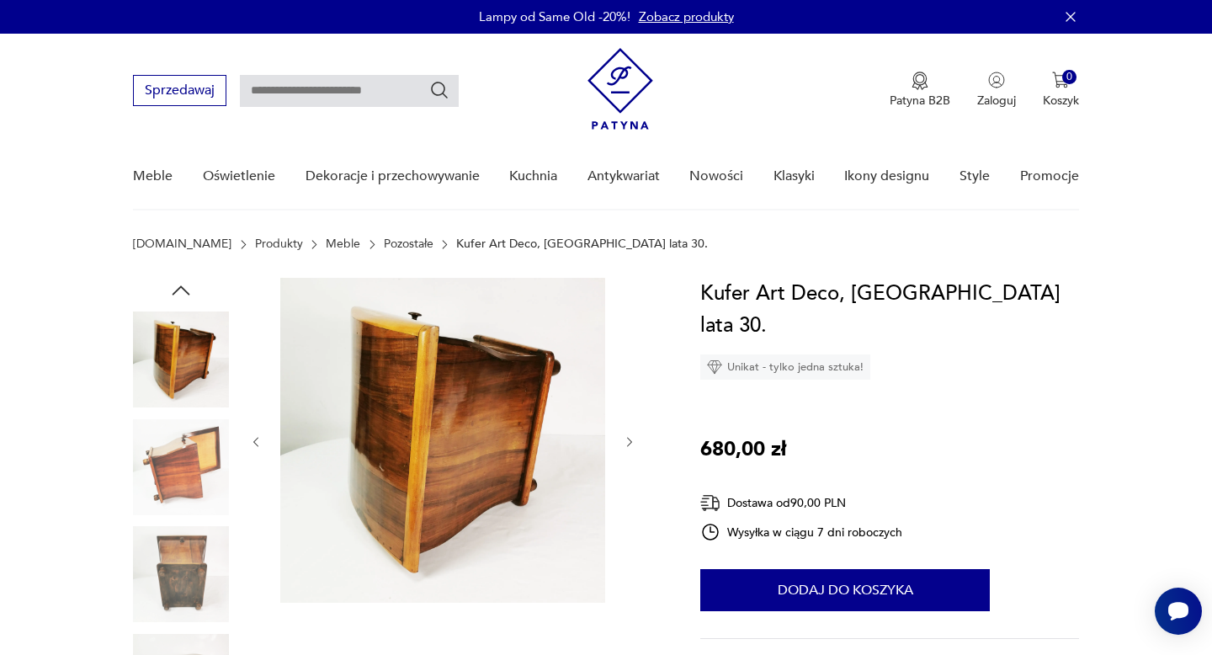
click at [180, 476] on img at bounding box center [181, 467] width 96 height 96
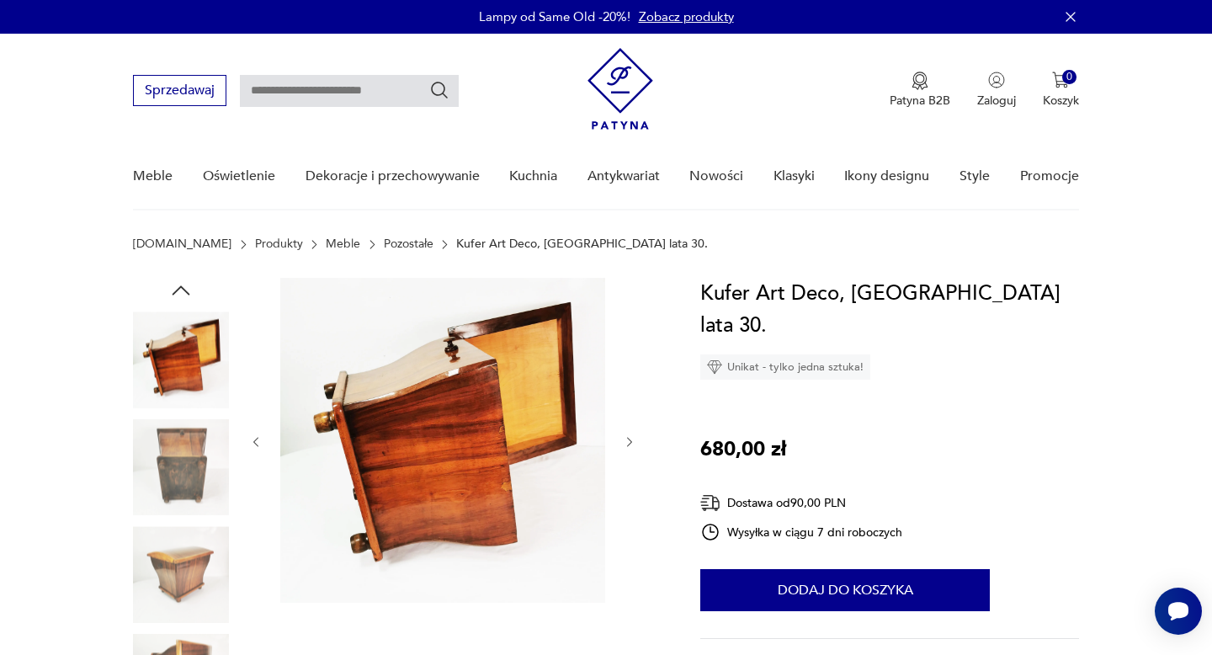
click at [184, 434] on img at bounding box center [181, 467] width 96 height 96
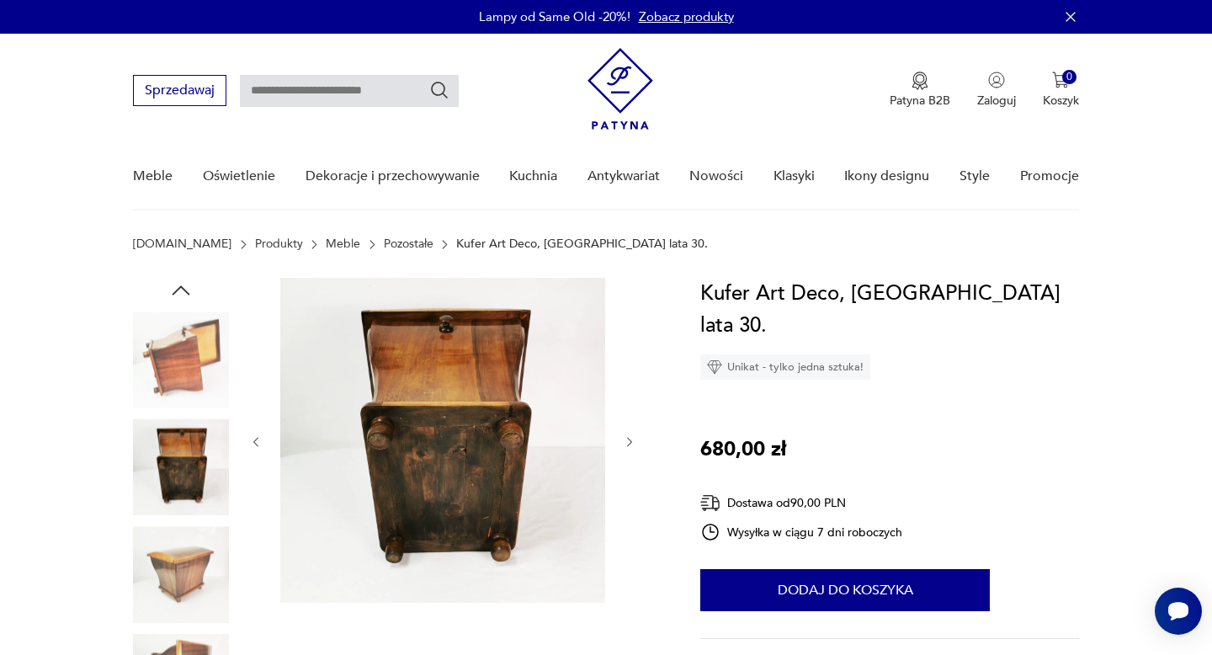
click at [170, 528] on img at bounding box center [181, 574] width 96 height 96
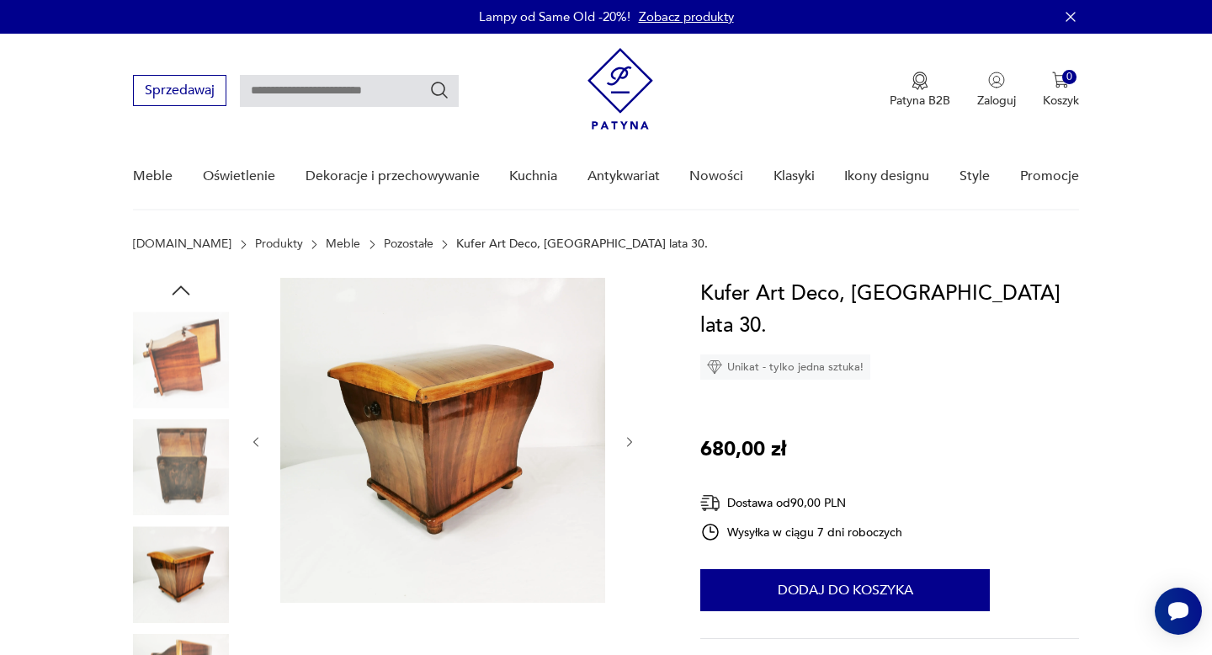
click at [185, 329] on img at bounding box center [181, 360] width 96 height 96
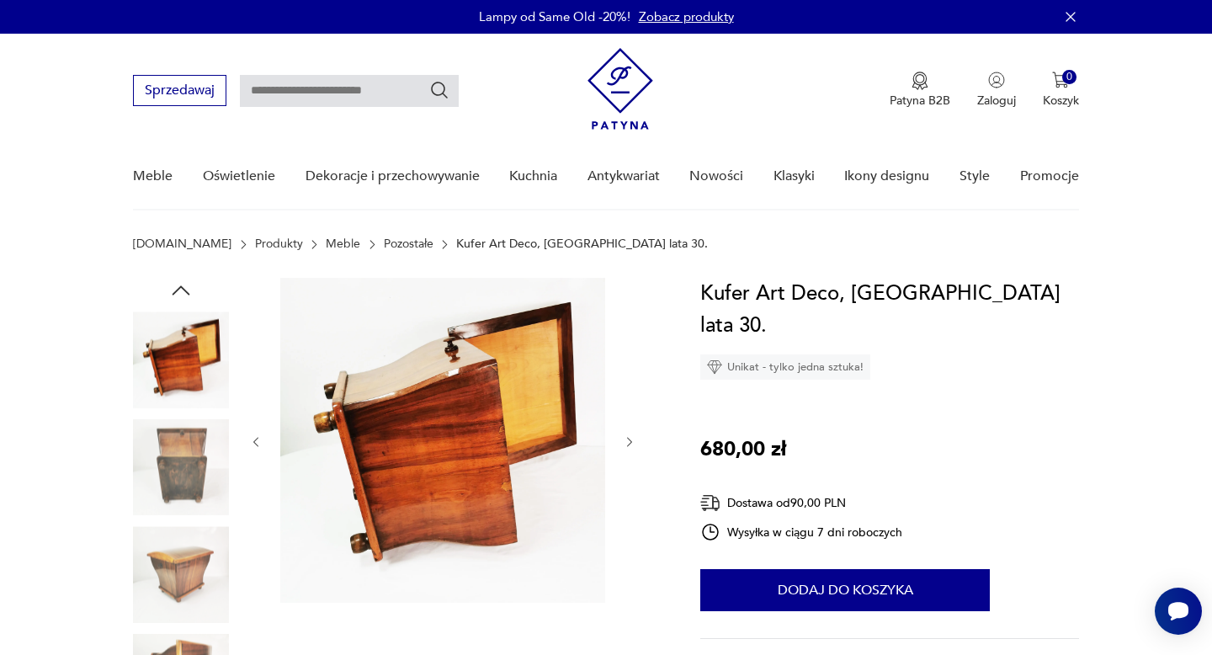
click at [184, 407] on div at bounding box center [181, 361] width 96 height 99
click at [186, 546] on img at bounding box center [181, 574] width 96 height 96
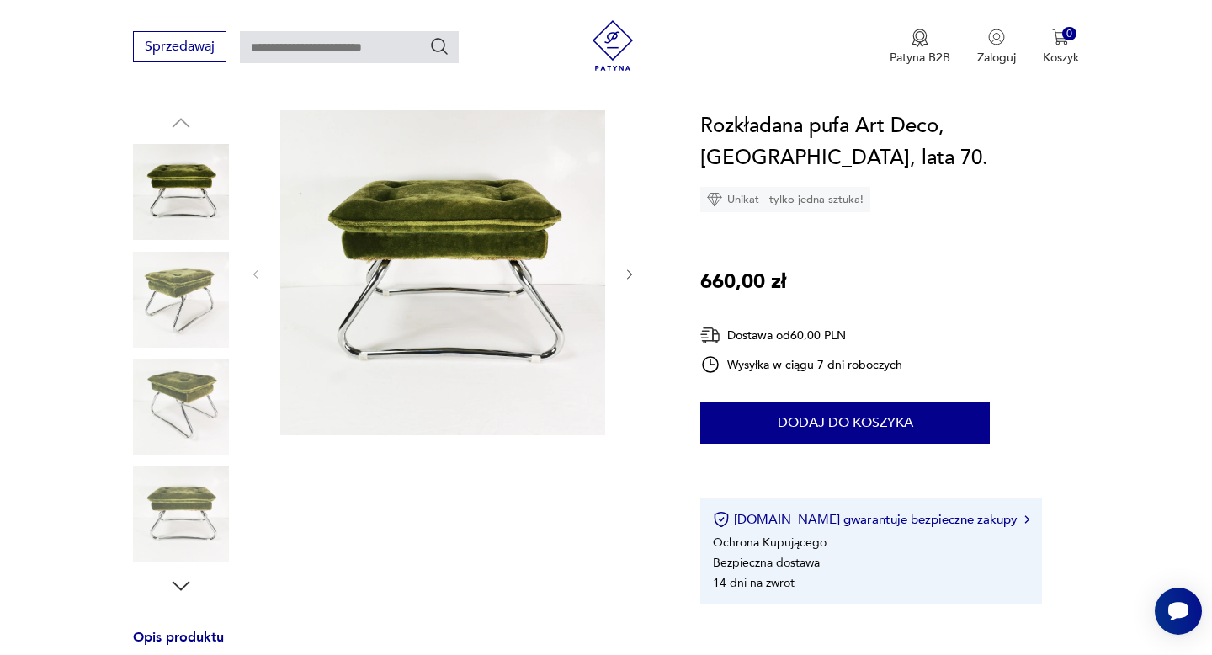
scroll to position [169, 0]
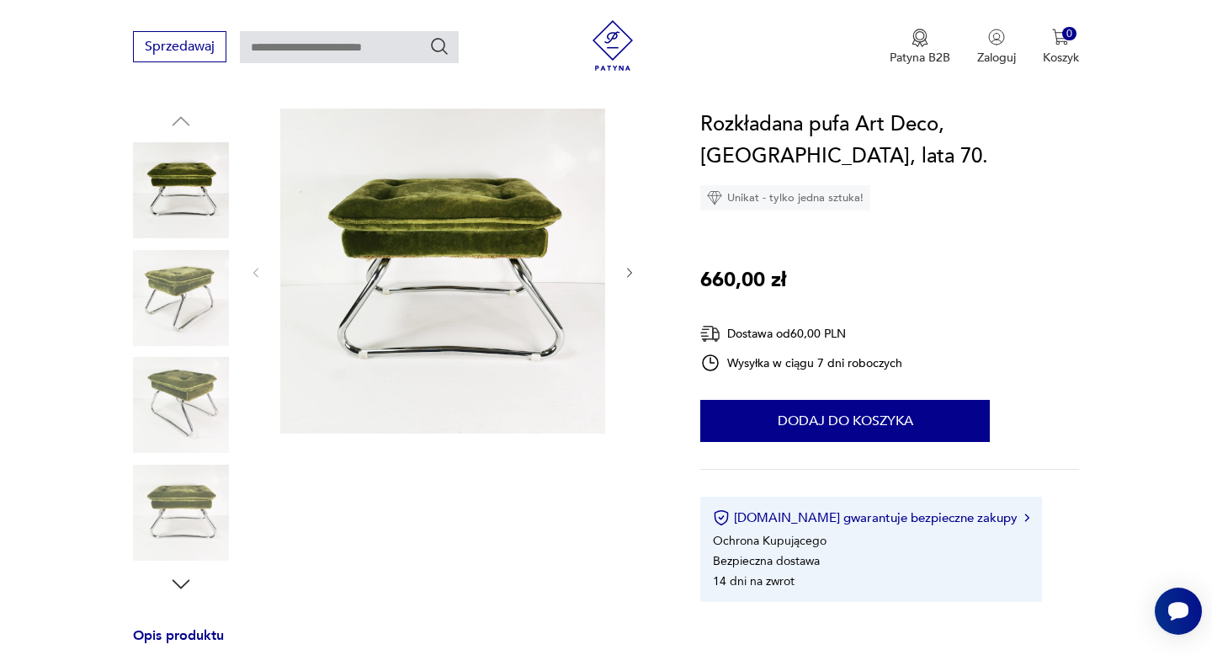
click at [183, 578] on icon "button" at bounding box center [180, 584] width 25 height 25
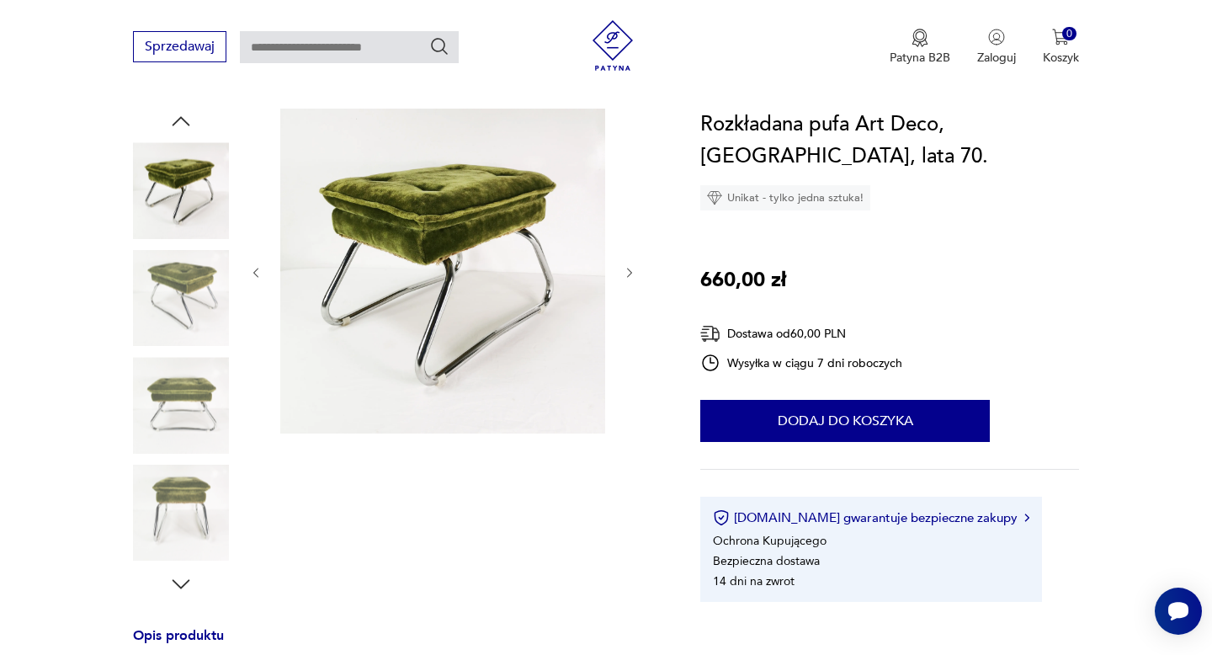
click at [183, 578] on icon "button" at bounding box center [180, 584] width 25 height 25
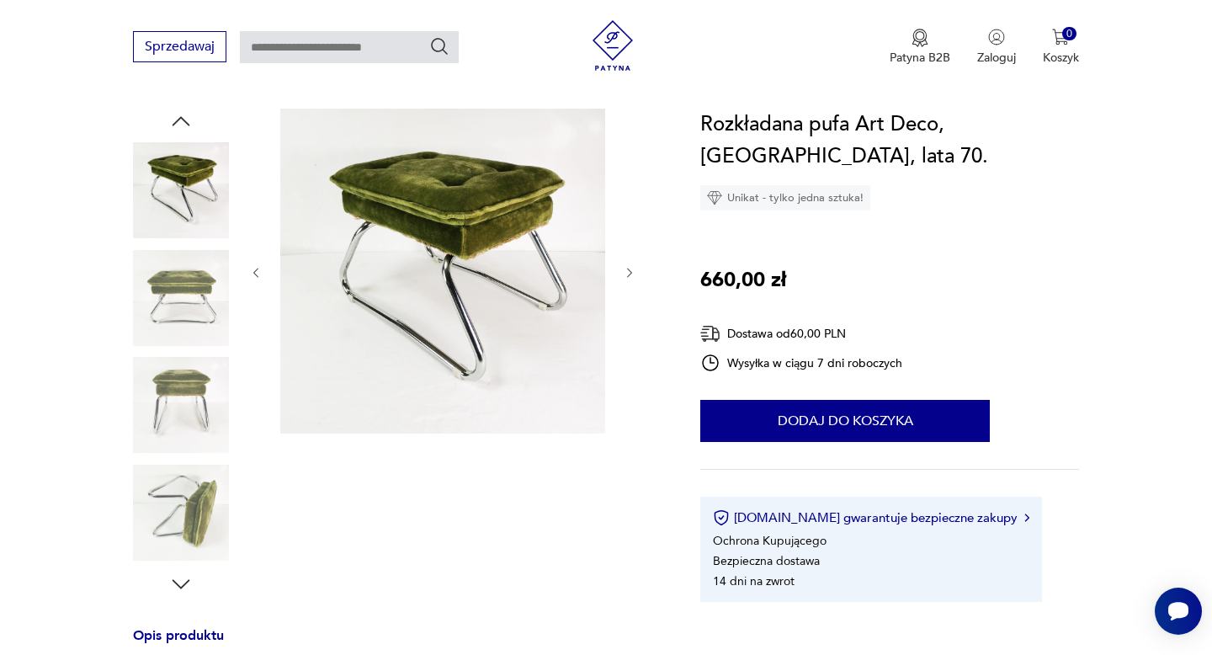
click at [183, 578] on icon "button" at bounding box center [180, 584] width 25 height 25
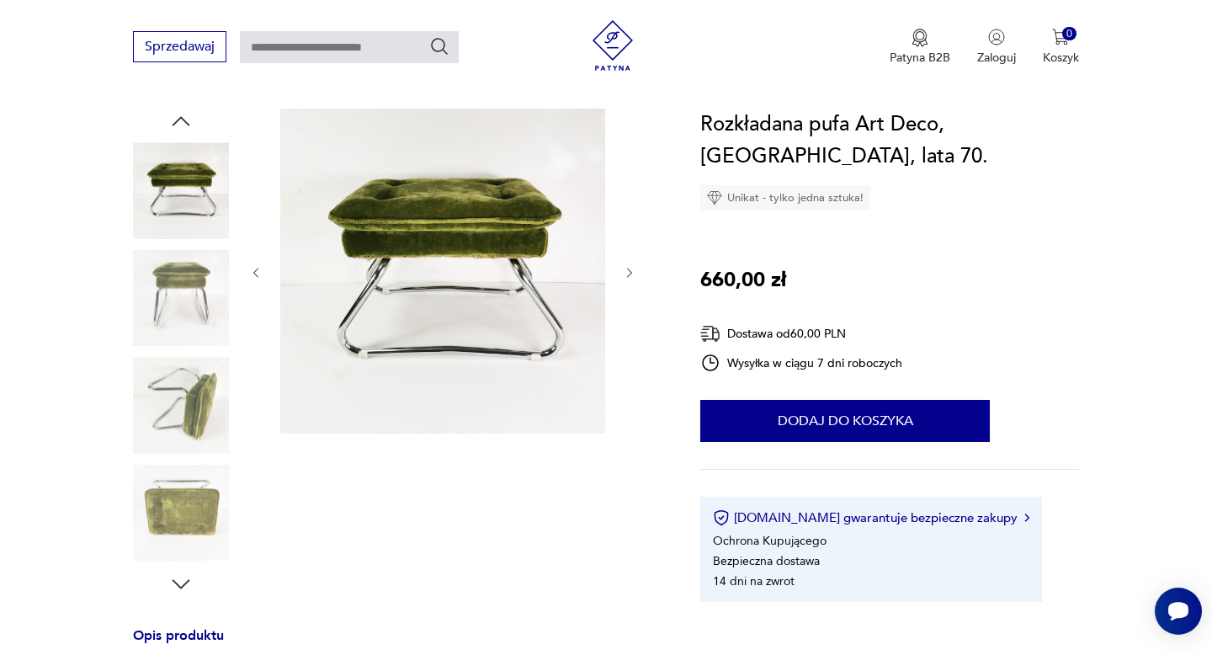
click at [183, 578] on icon "button" at bounding box center [180, 584] width 25 height 25
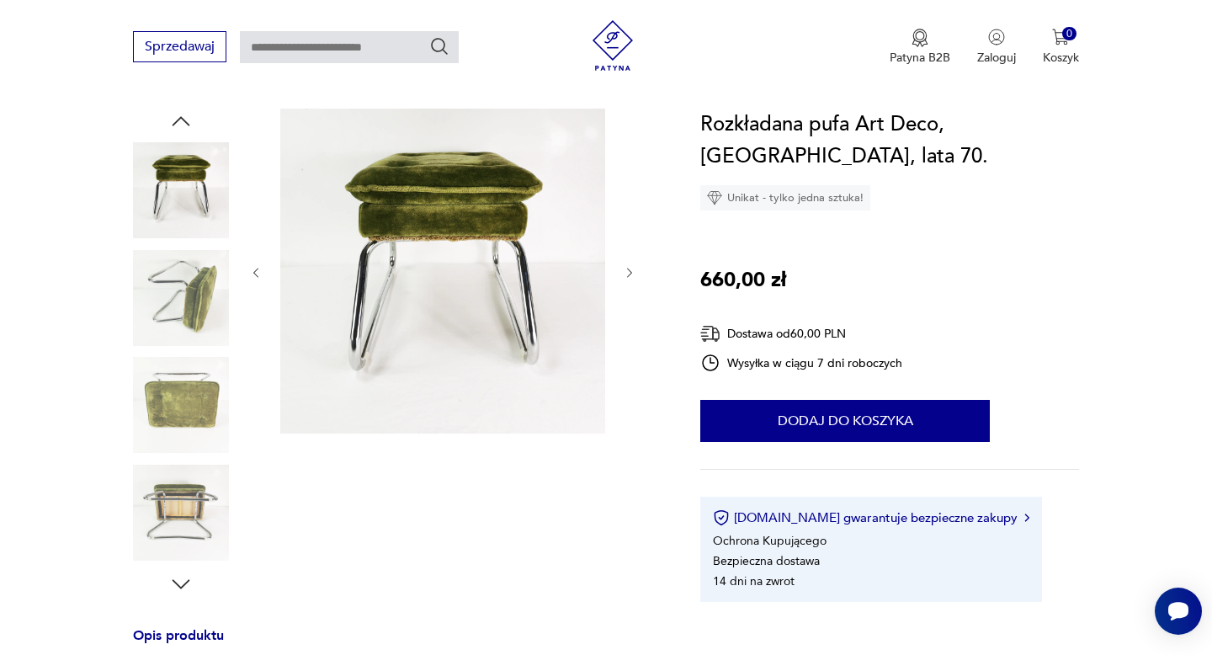
click at [183, 578] on icon "button" at bounding box center [180, 584] width 25 height 25
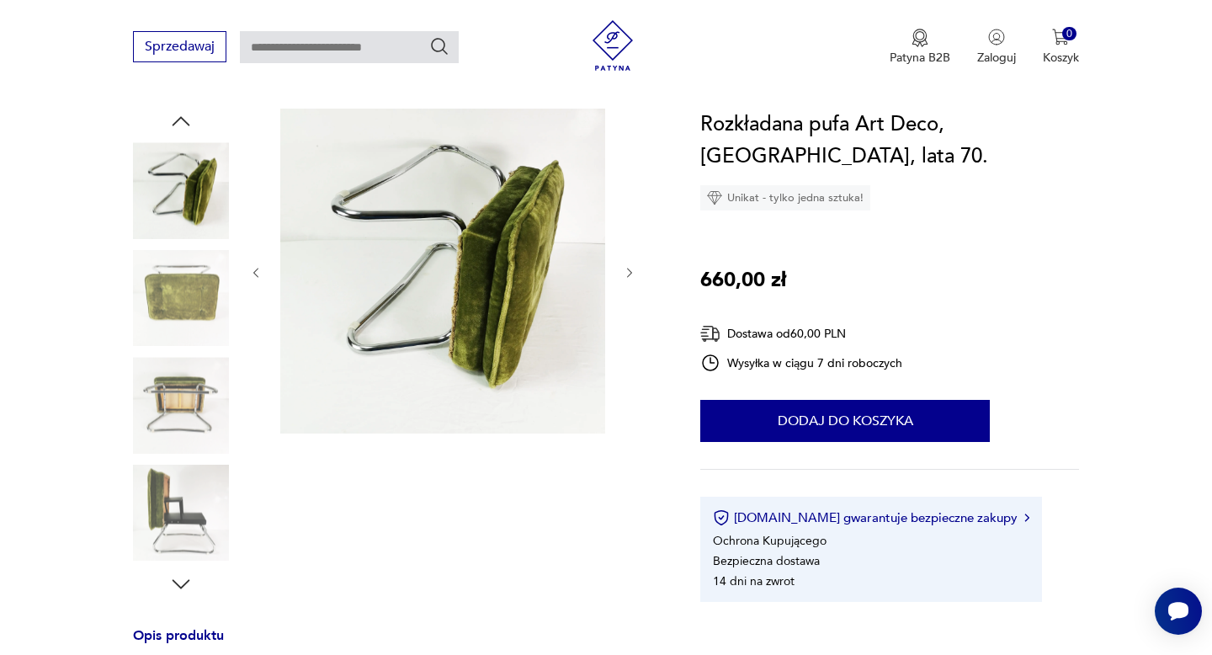
click at [183, 578] on icon "button" at bounding box center [180, 584] width 25 height 25
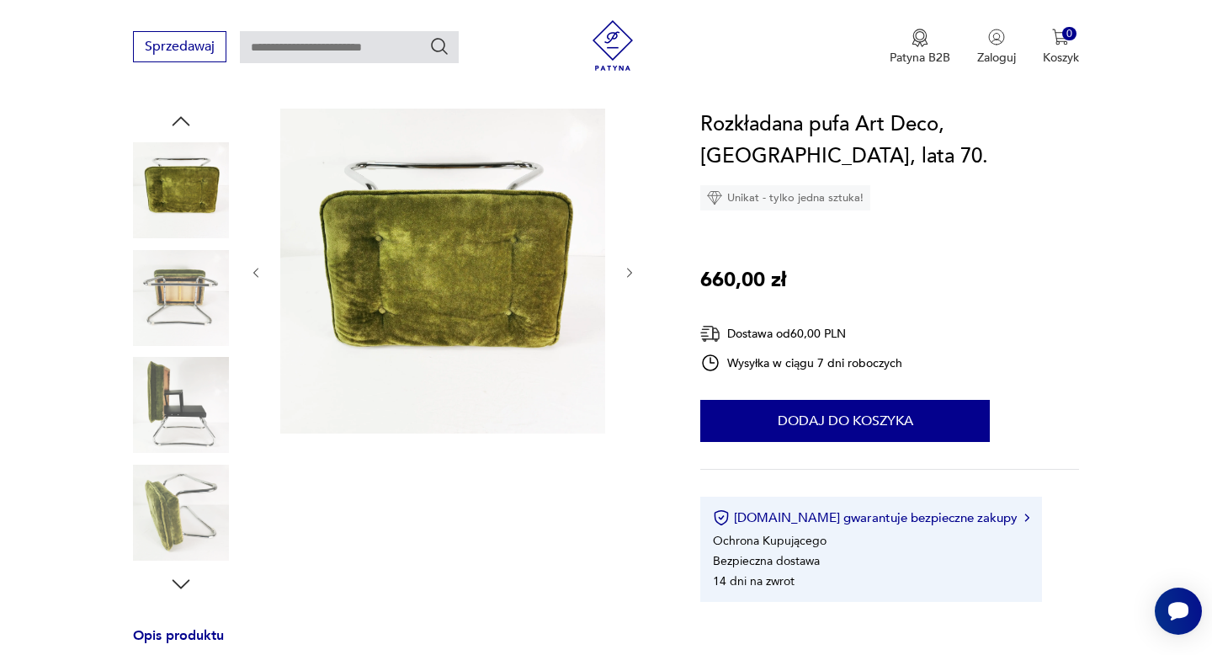
click at [190, 426] on img at bounding box center [181, 405] width 96 height 96
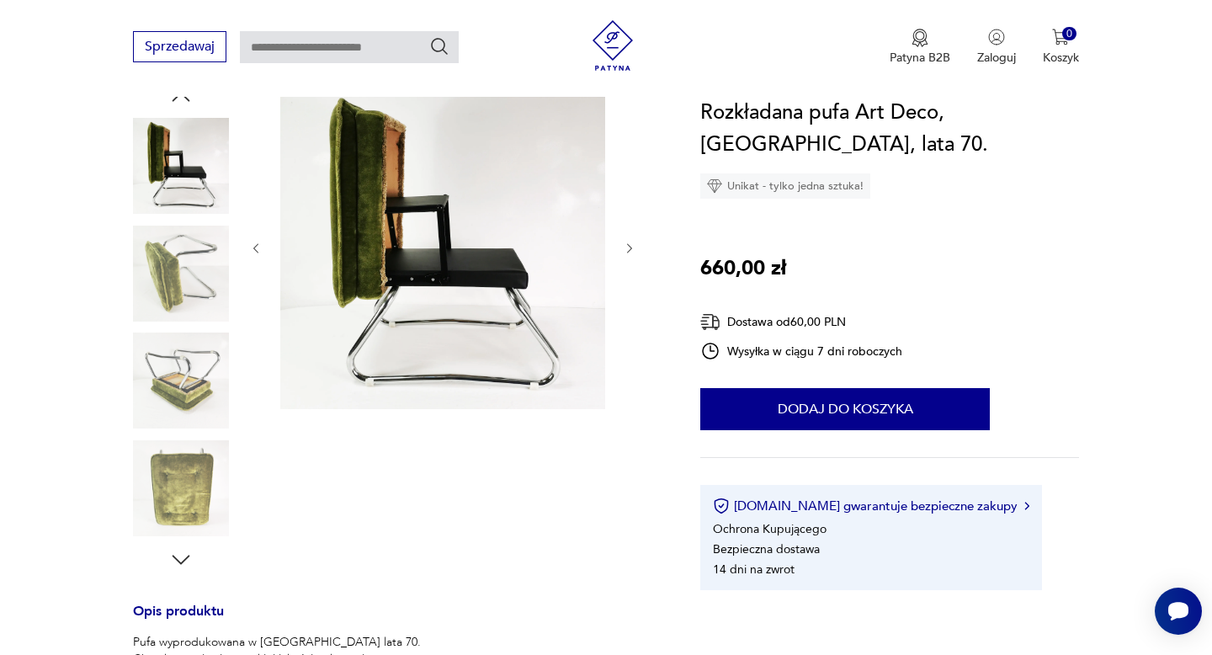
scroll to position [194, 0]
click at [188, 465] on img at bounding box center [181, 487] width 96 height 96
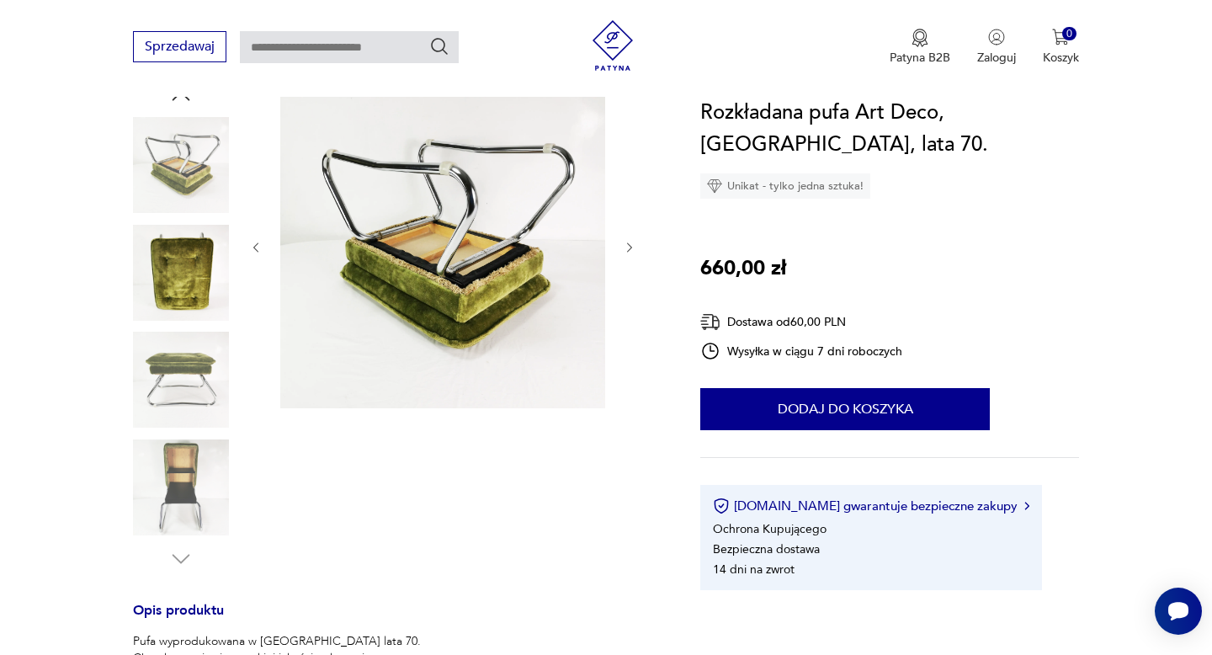
click at [186, 476] on img at bounding box center [181, 487] width 96 height 96
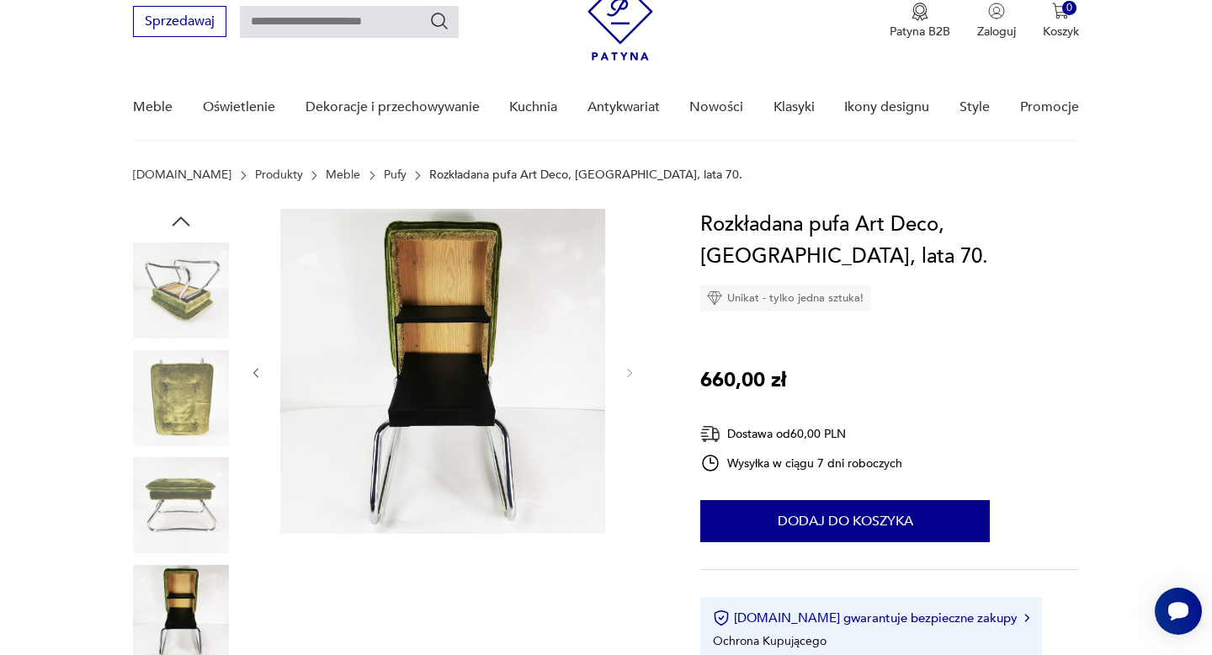
scroll to position [0, 0]
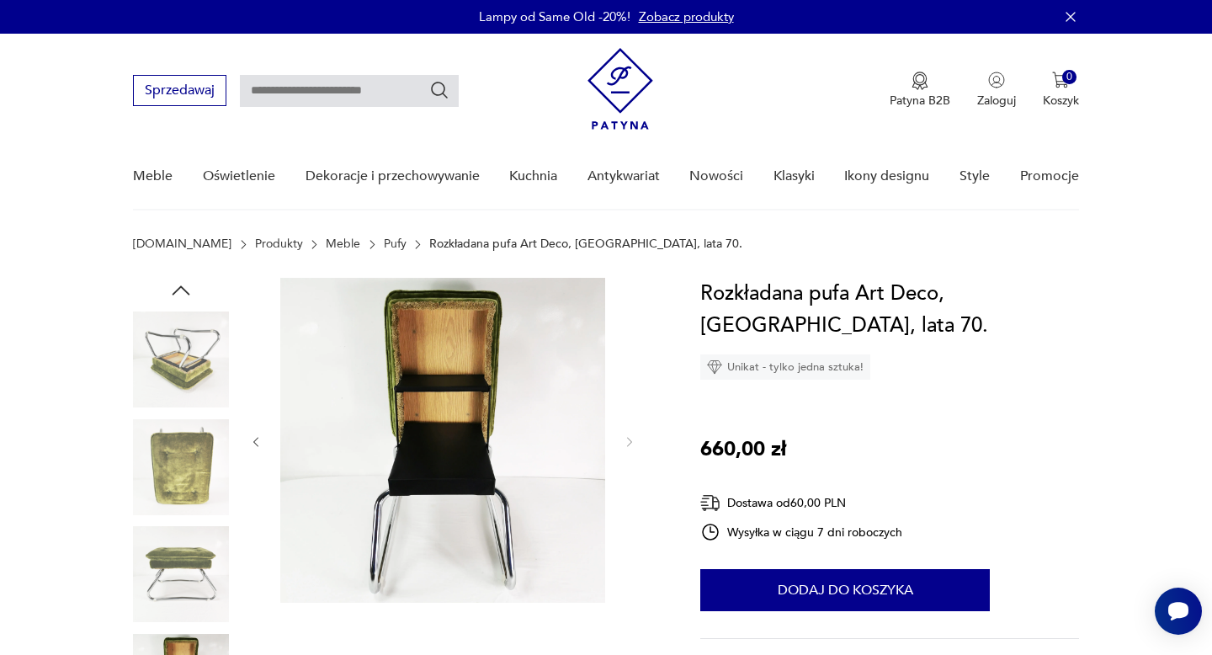
click at [191, 366] on img at bounding box center [181, 360] width 96 height 96
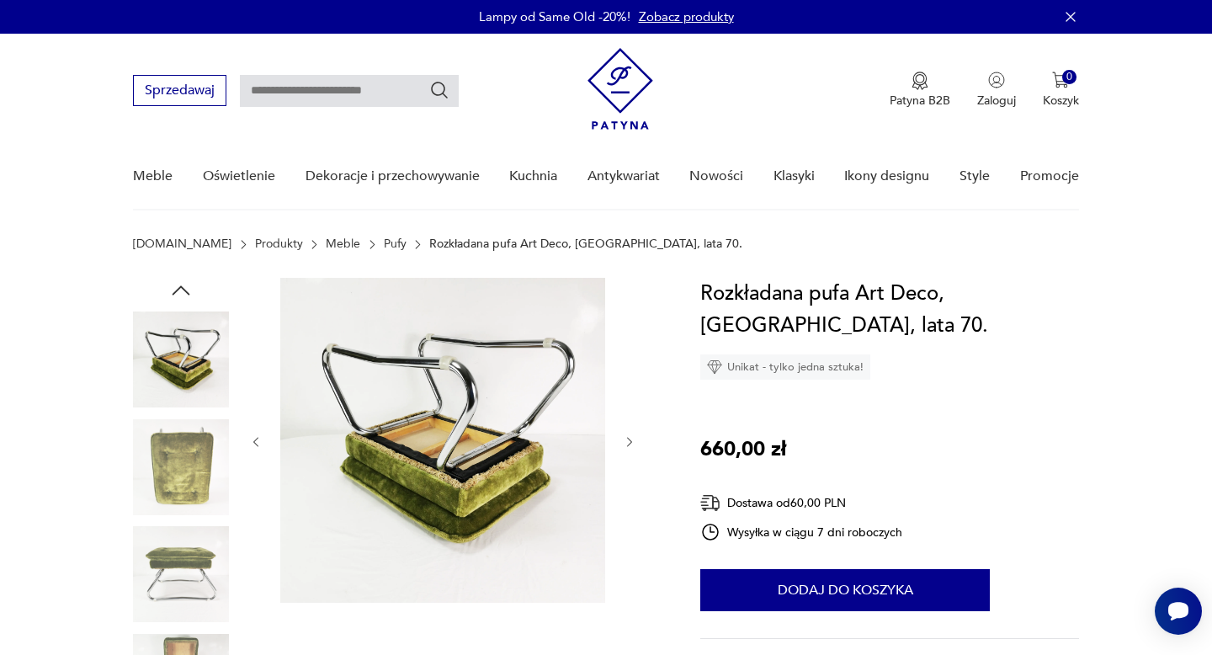
click at [189, 296] on icon "button" at bounding box center [180, 290] width 25 height 25
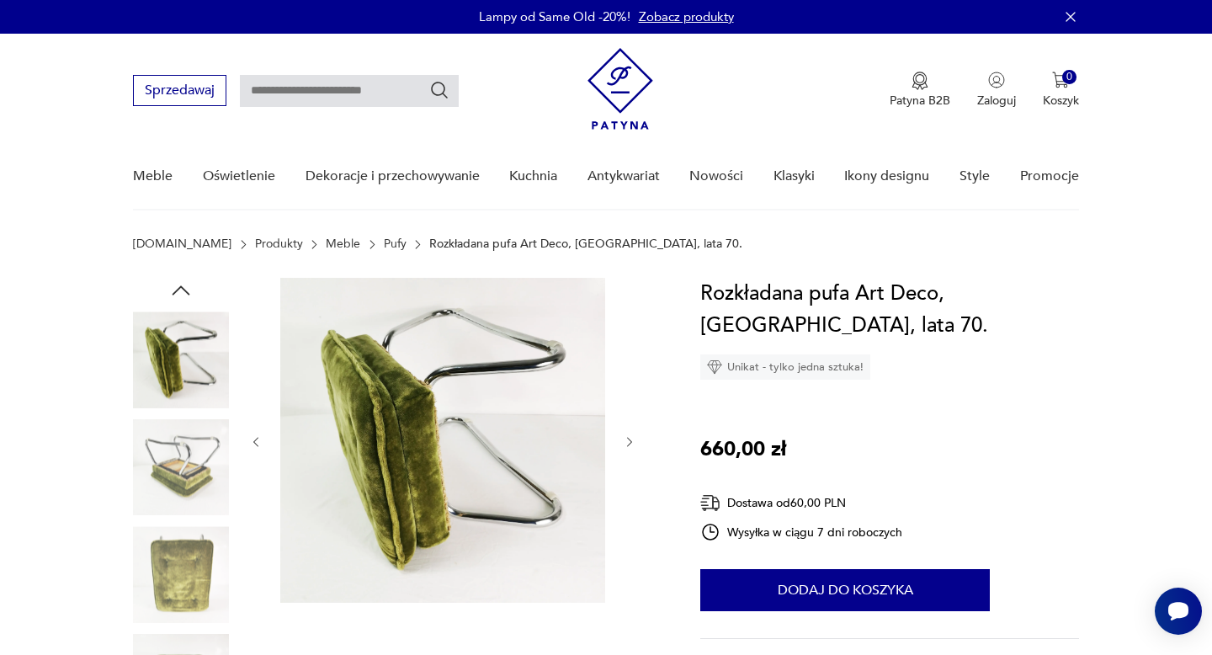
click at [189, 296] on icon "button" at bounding box center [180, 290] width 25 height 25
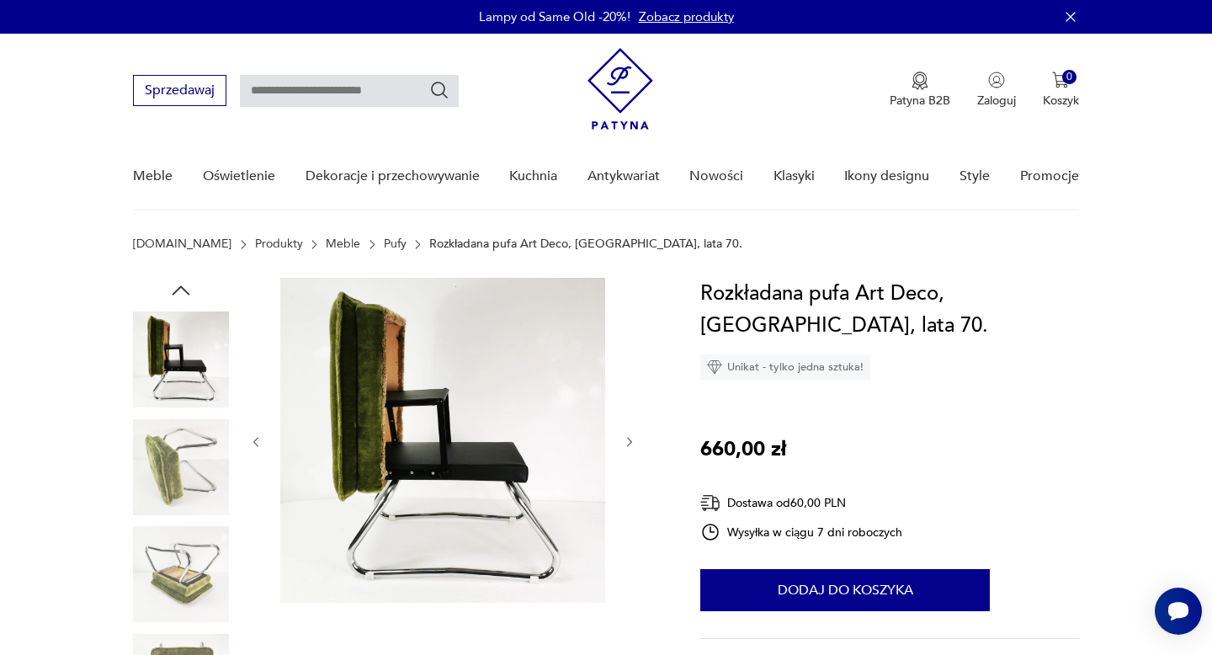
click at [189, 296] on icon "button" at bounding box center [180, 290] width 25 height 25
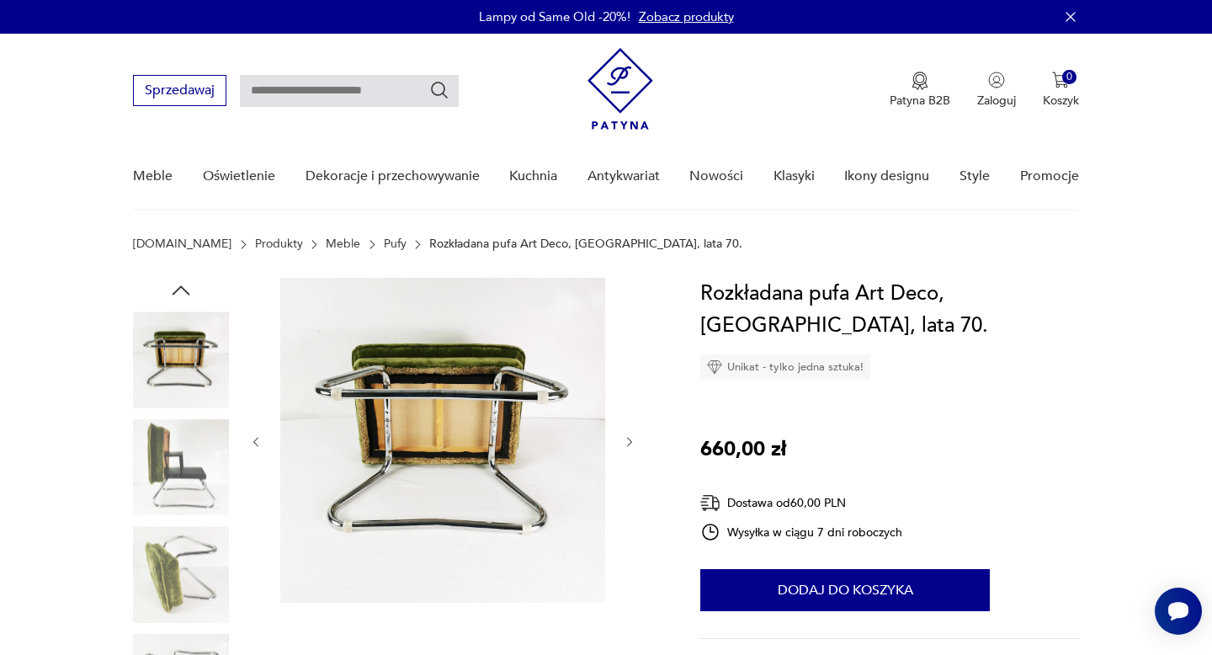
click at [189, 296] on icon "button" at bounding box center [180, 290] width 25 height 25
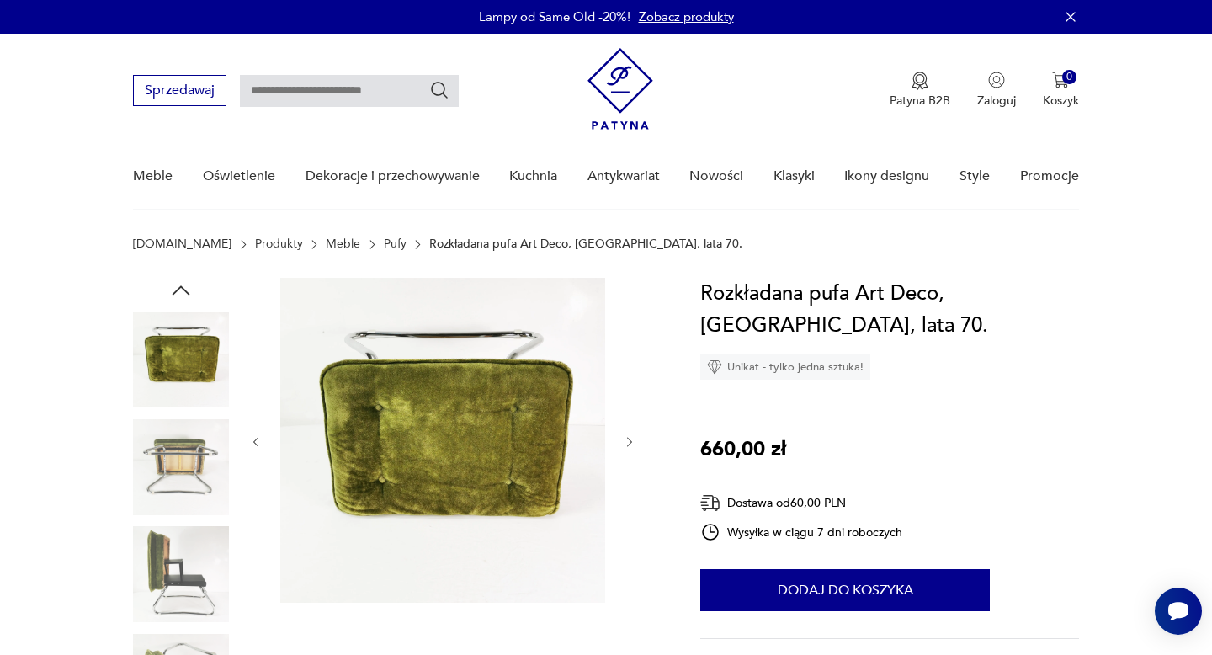
click at [184, 341] on img at bounding box center [181, 360] width 96 height 96
click at [445, 491] on img at bounding box center [442, 440] width 325 height 325
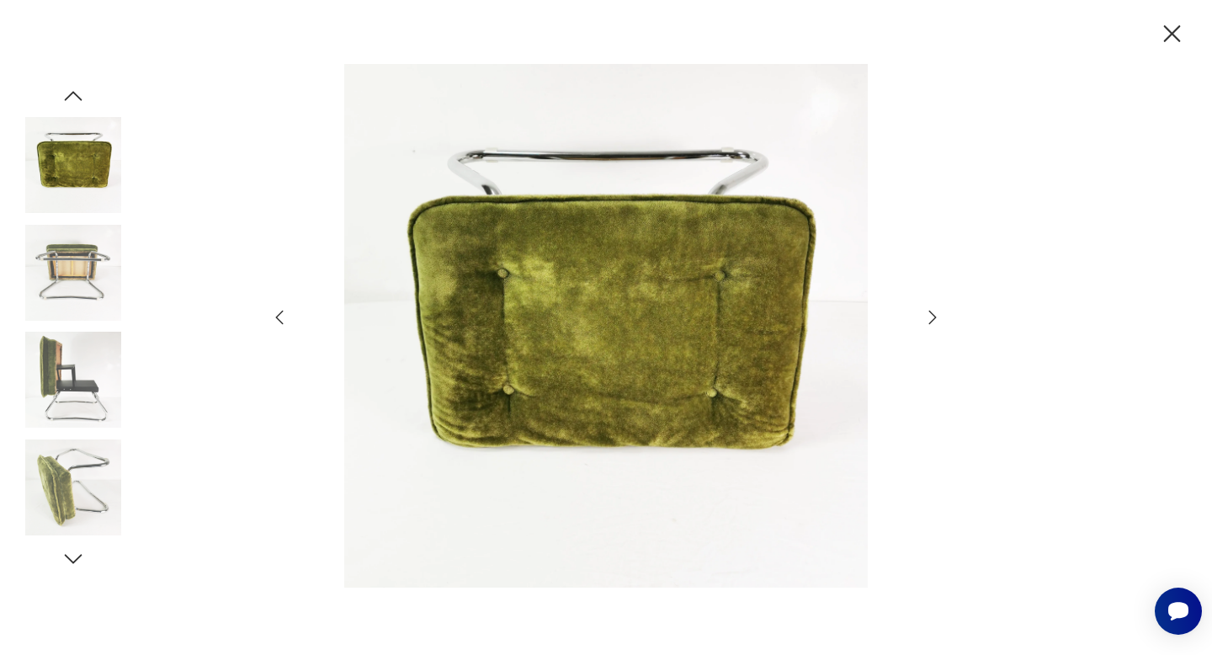
click at [1164, 34] on icon "button" at bounding box center [1172, 33] width 29 height 29
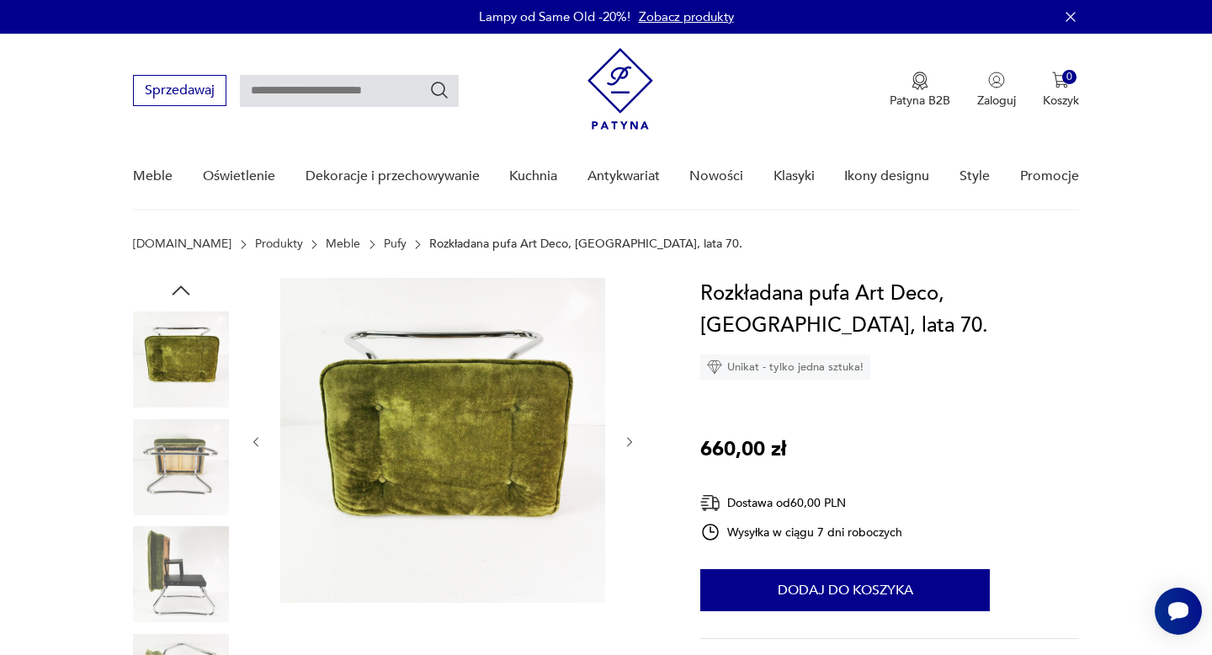
click at [182, 290] on icon "button" at bounding box center [180, 290] width 25 height 25
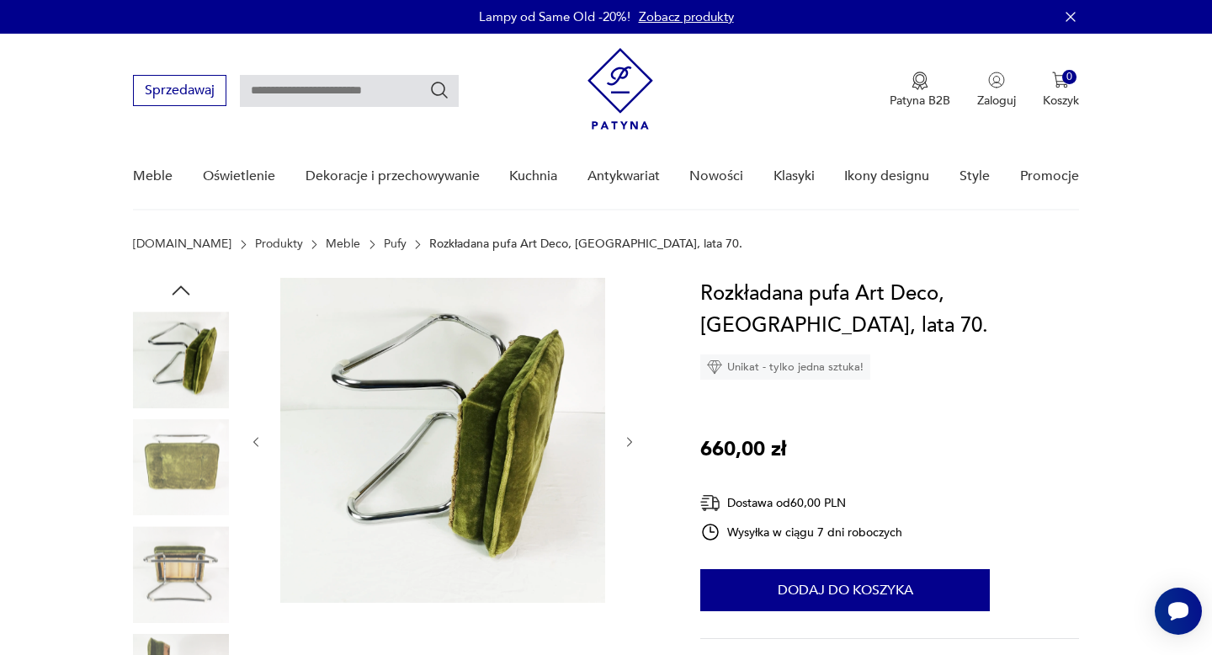
click at [182, 290] on icon "button" at bounding box center [180, 290] width 25 height 25
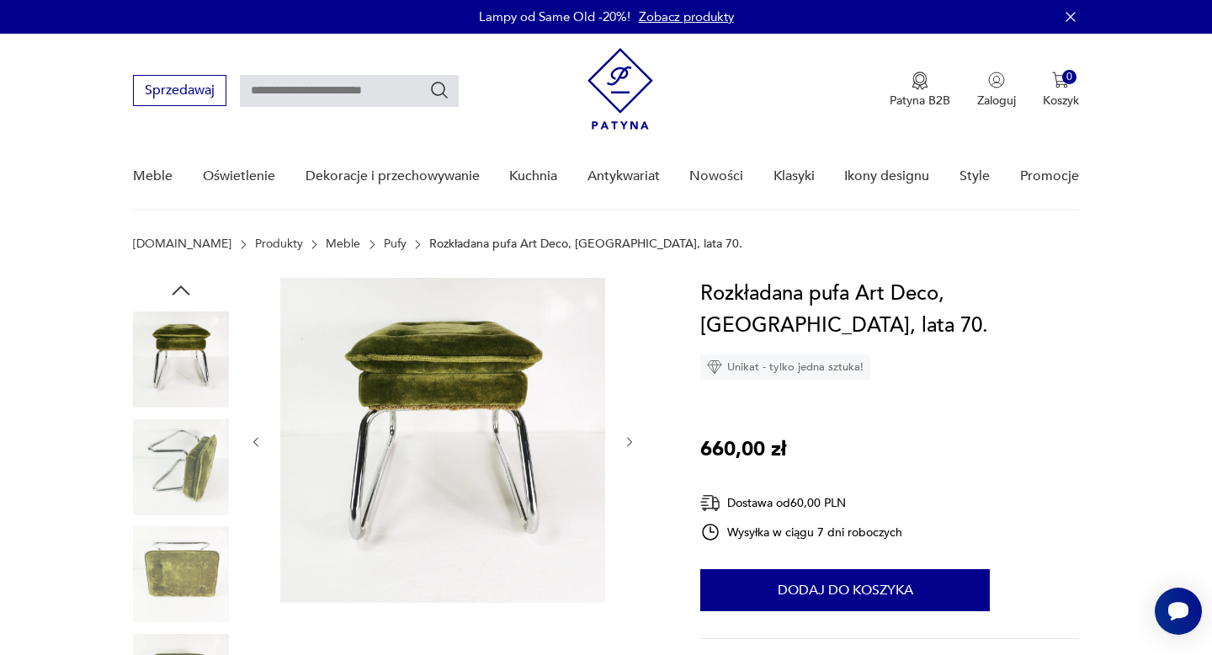
click at [181, 329] on img at bounding box center [181, 360] width 96 height 96
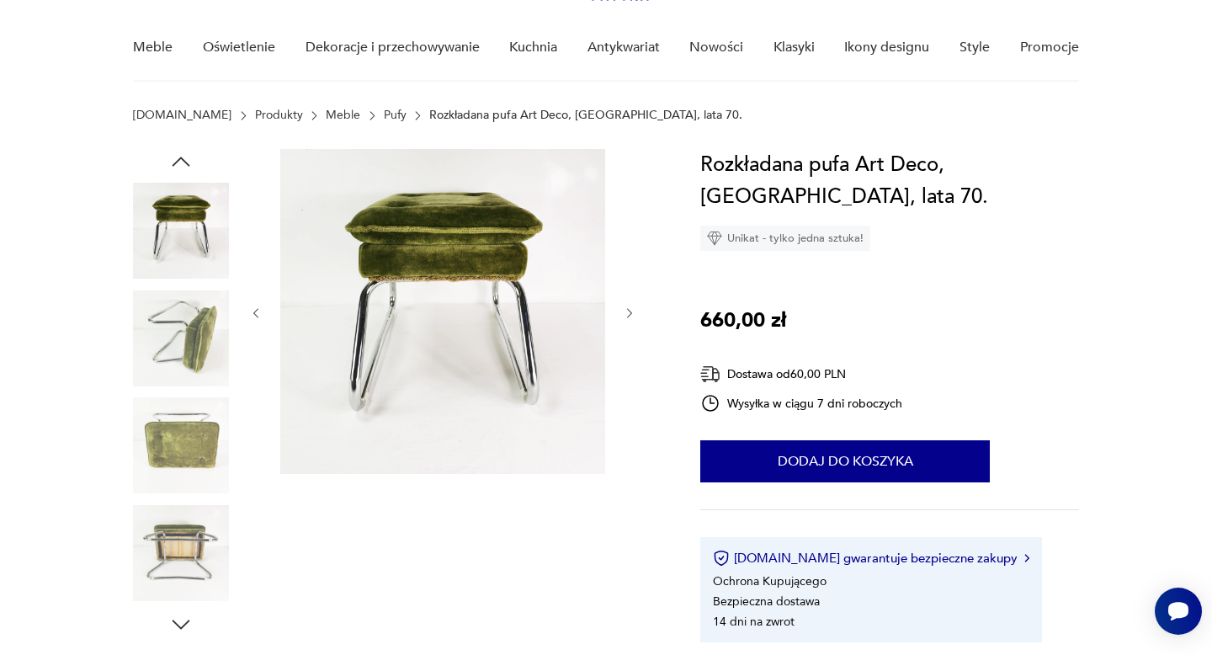
click at [184, 178] on div at bounding box center [181, 393] width 96 height 488
click at [183, 162] on icon "button" at bounding box center [180, 161] width 25 height 25
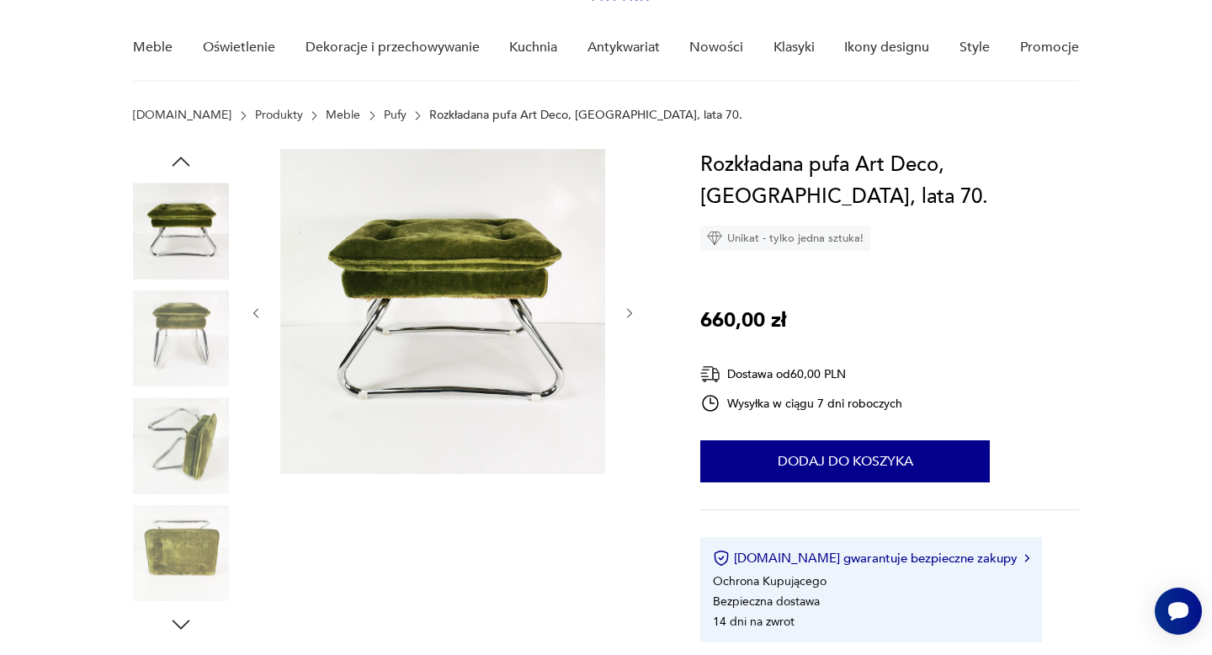
click at [183, 162] on icon "button" at bounding box center [180, 161] width 25 height 25
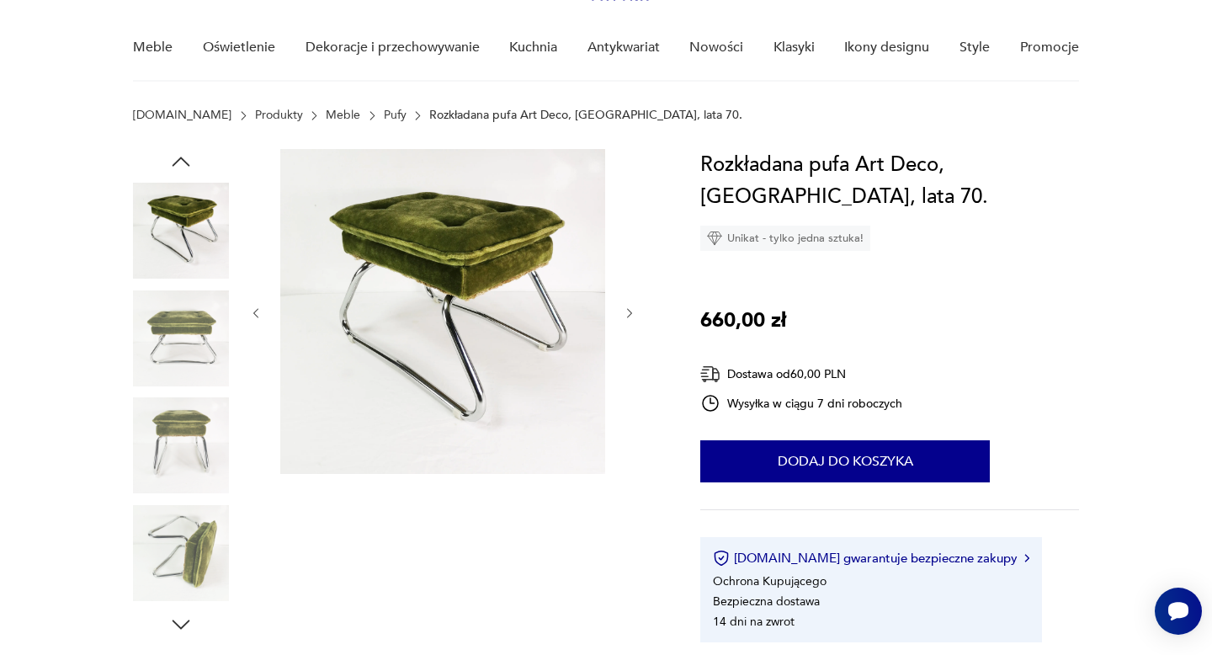
click at [181, 220] on img at bounding box center [181, 231] width 96 height 96
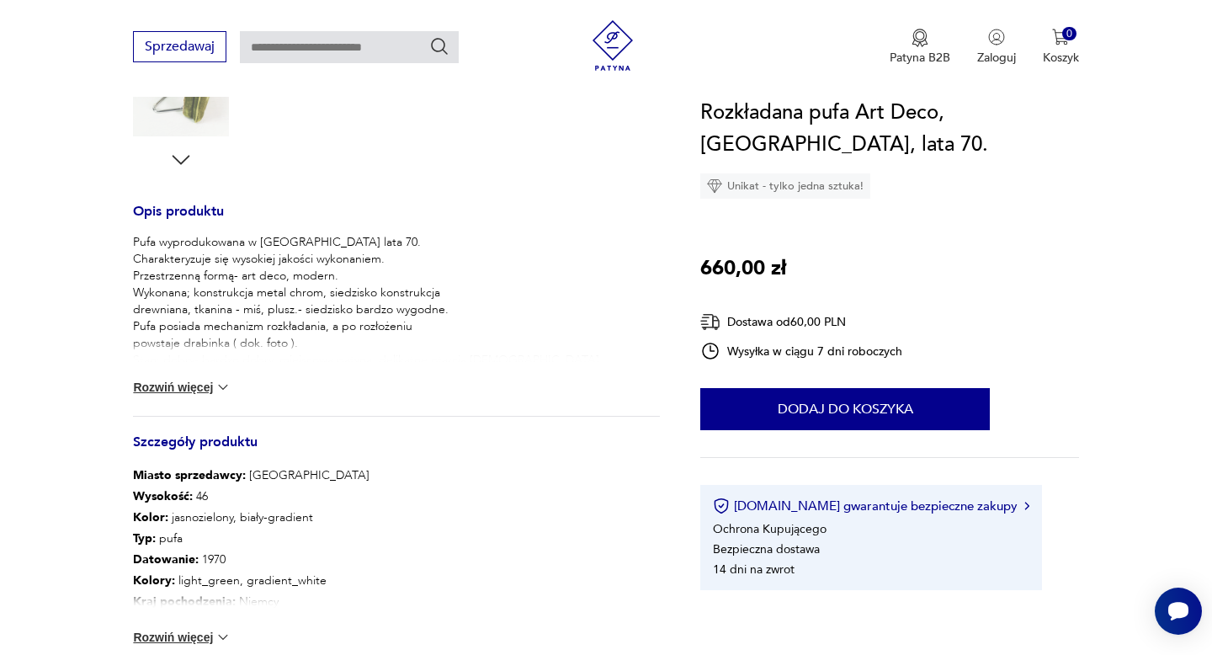
scroll to position [594, 0]
click at [229, 386] on img at bounding box center [223, 386] width 17 height 17
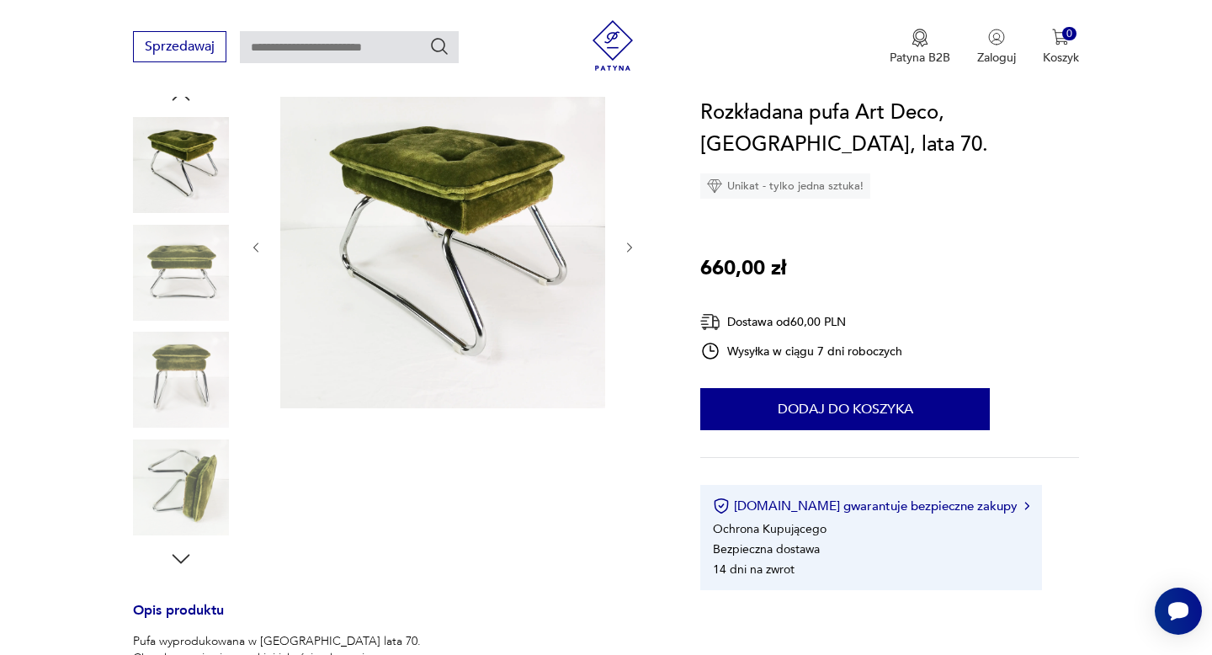
scroll to position [126, 0]
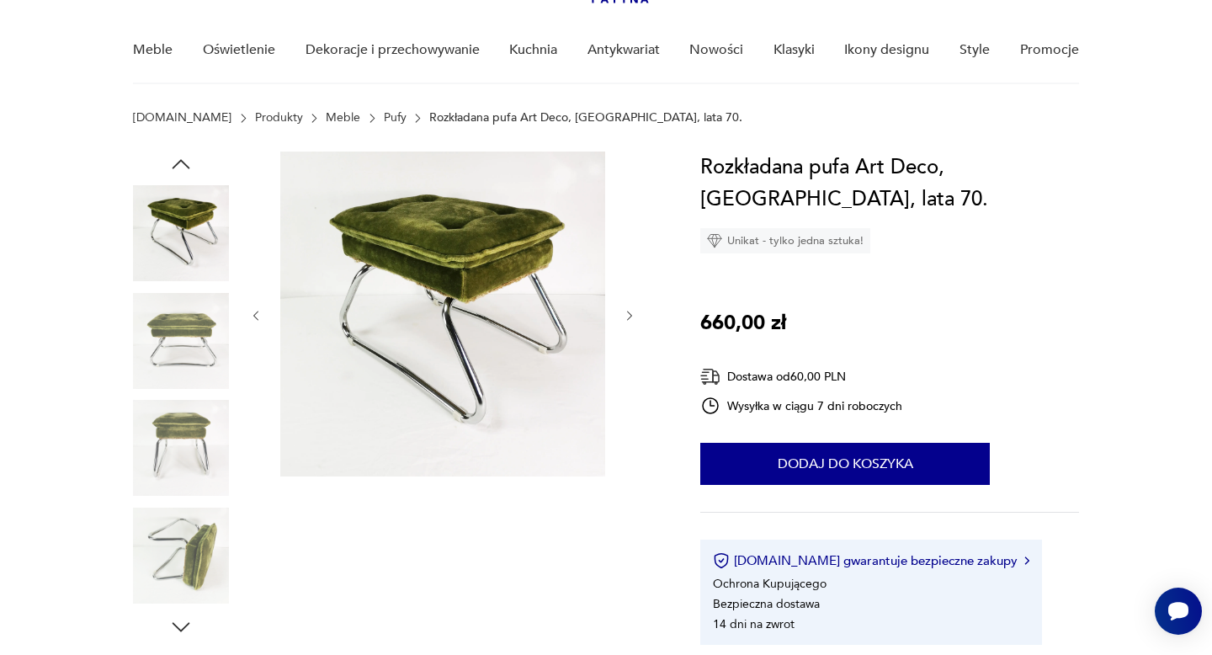
click at [166, 210] on img at bounding box center [181, 233] width 96 height 96
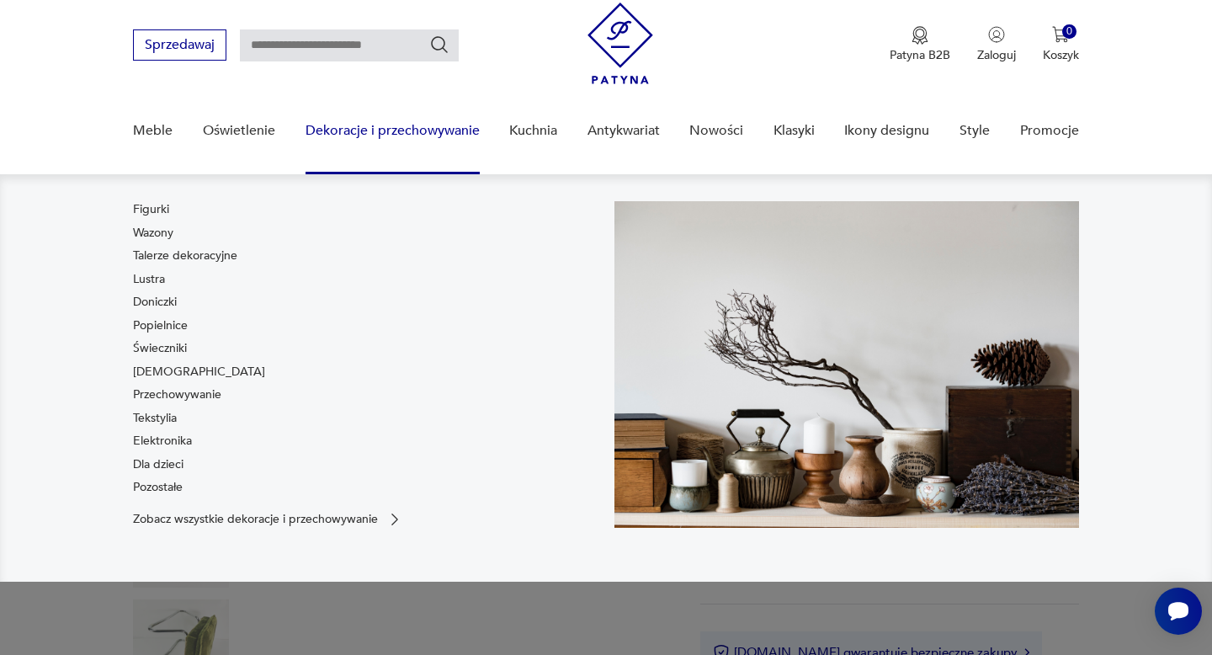
scroll to position [0, 0]
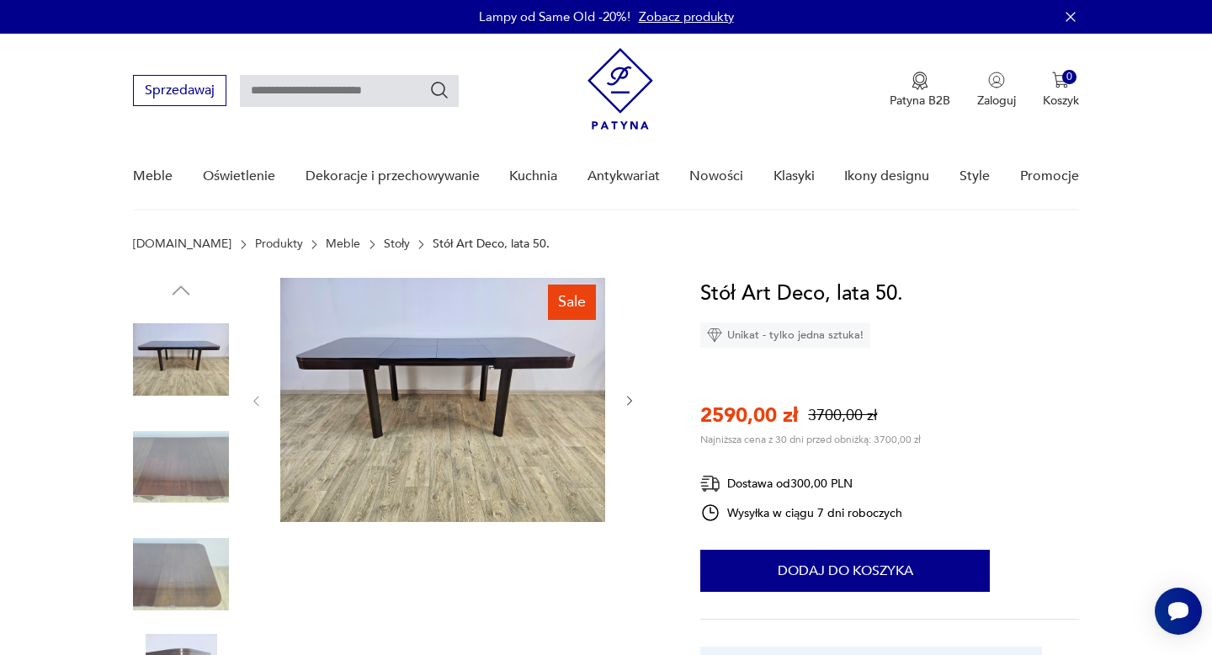
click at [168, 454] on img at bounding box center [181, 467] width 96 height 96
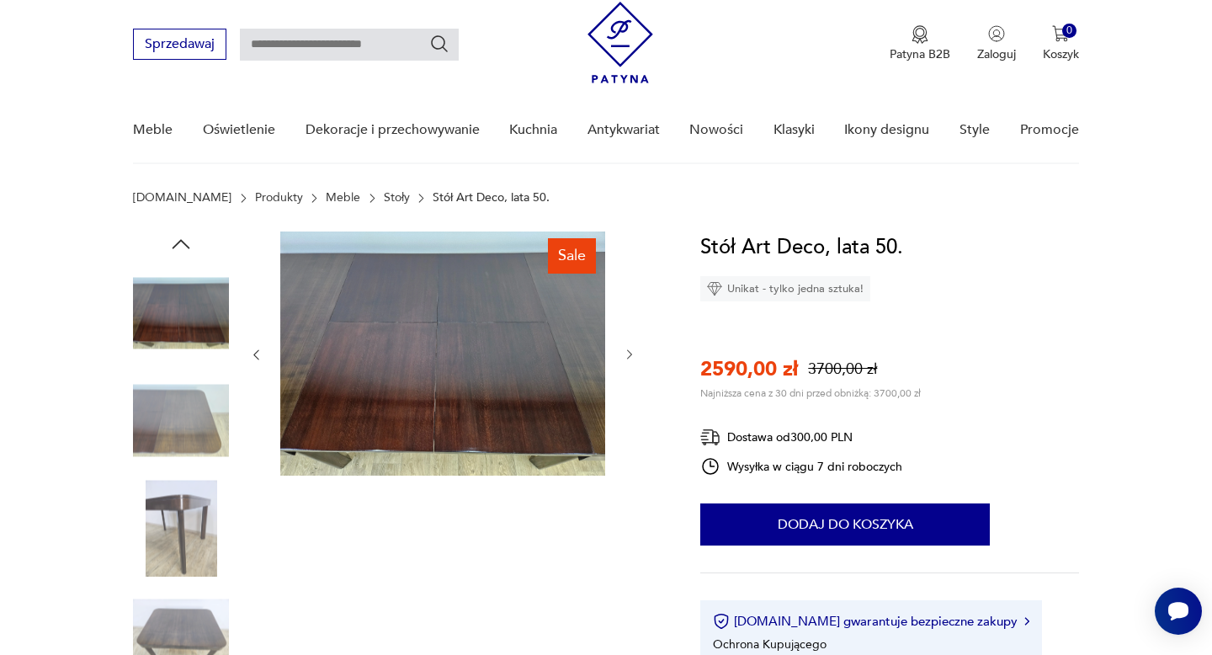
scroll to position [47, 0]
click at [173, 503] on img at bounding box center [181, 527] width 96 height 96
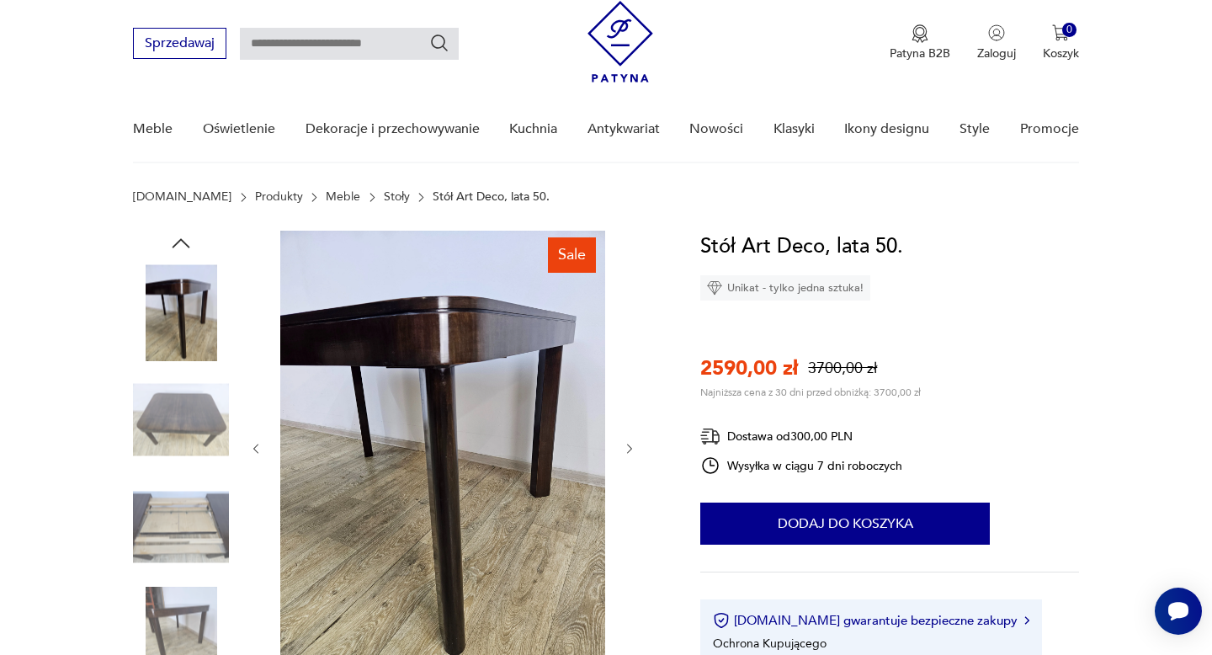
click at [178, 439] on img at bounding box center [181, 420] width 96 height 96
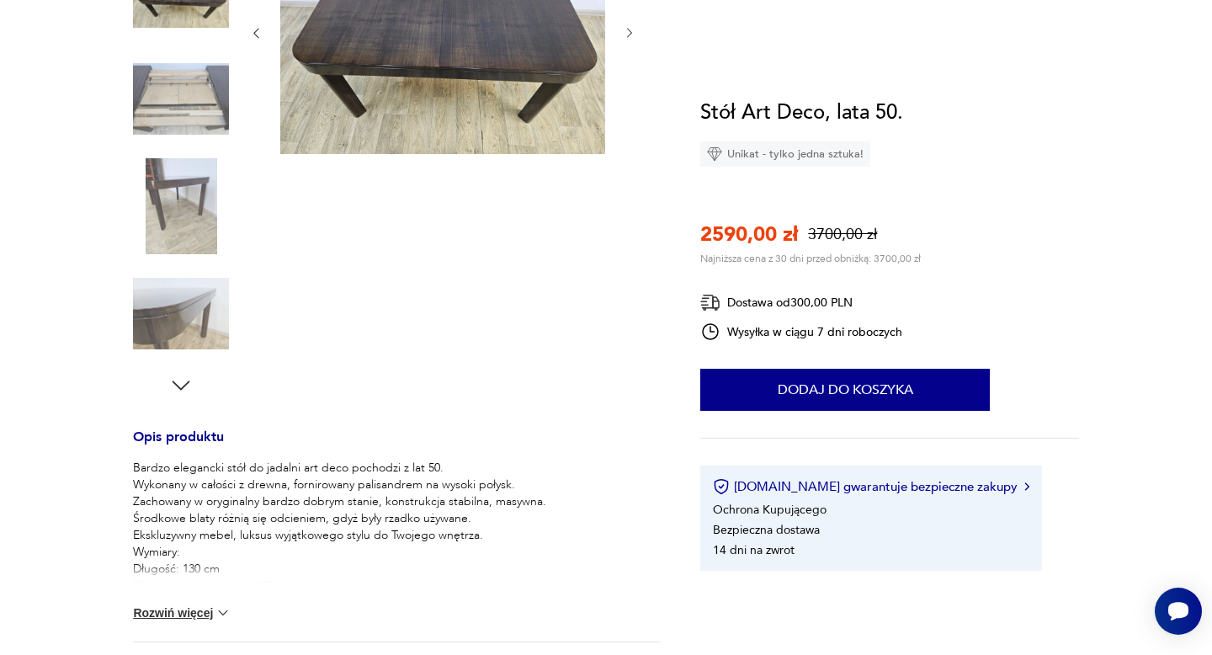
scroll to position [428, 0]
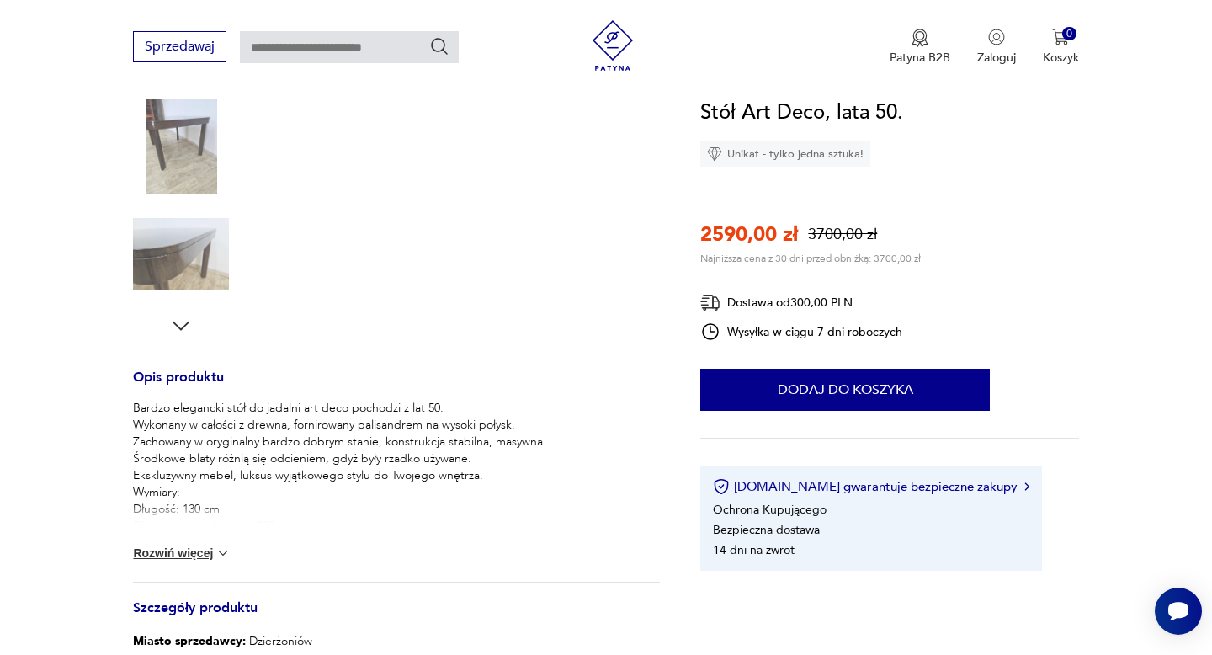
click at [206, 171] on img at bounding box center [181, 147] width 96 height 96
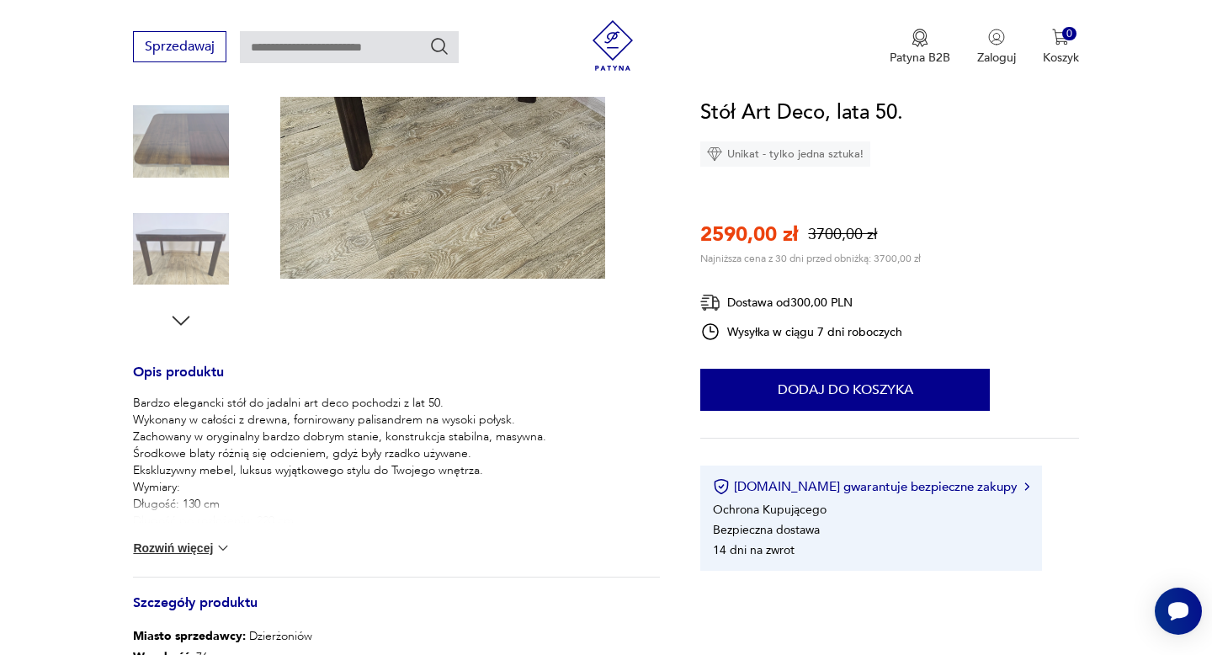
scroll to position [442, 0]
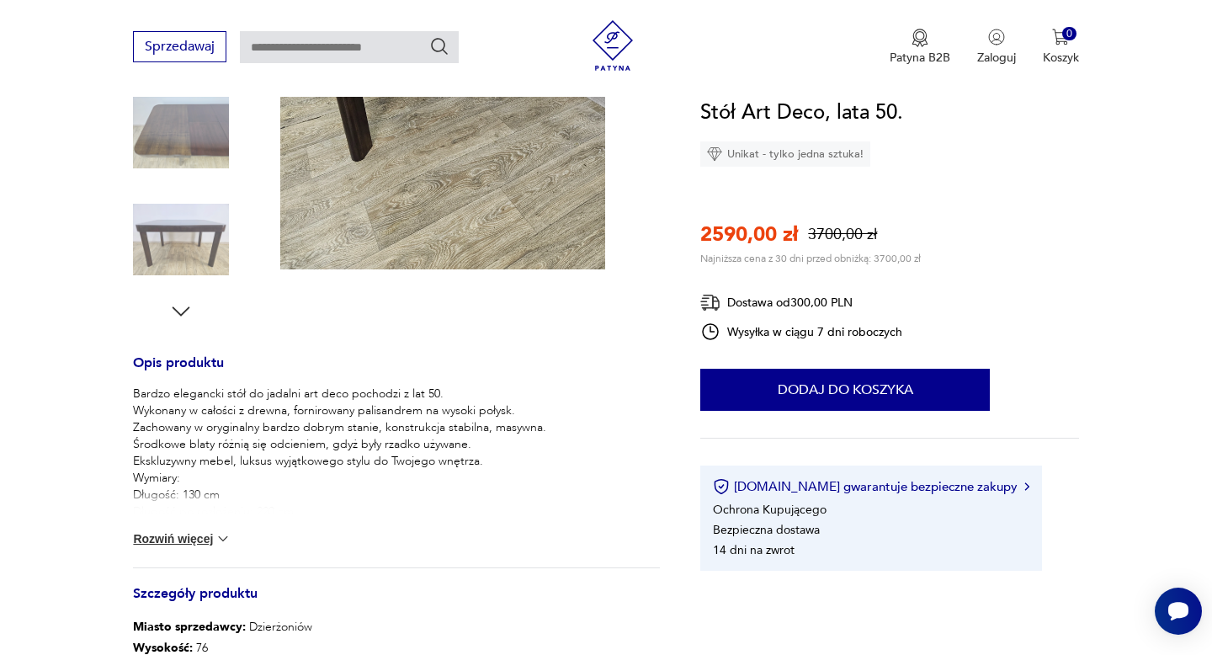
click at [221, 544] on img at bounding box center [223, 538] width 17 height 17
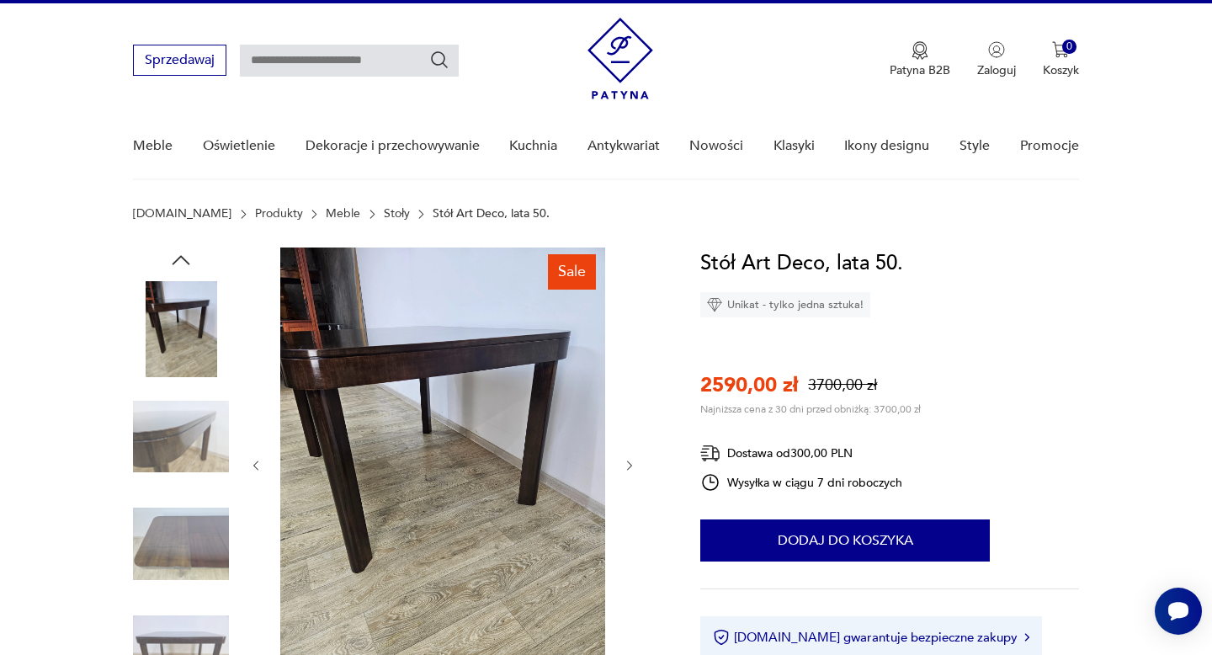
scroll to position [0, 0]
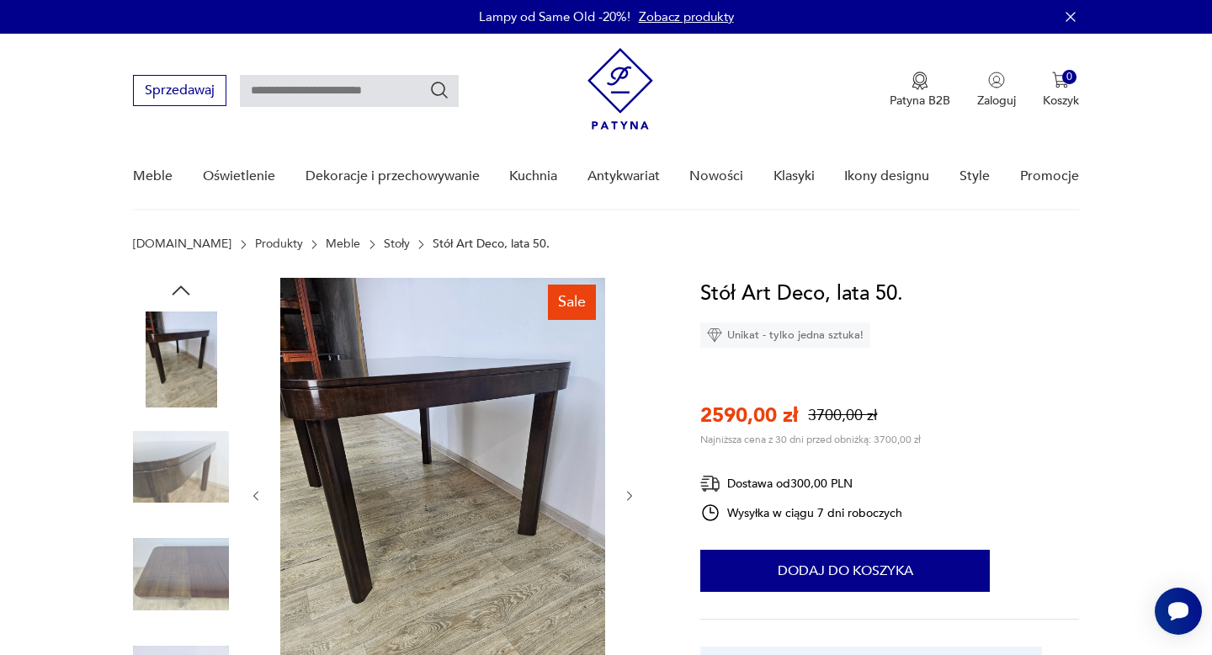
click at [414, 98] on input "text" at bounding box center [349, 91] width 219 height 32
type input "*******"
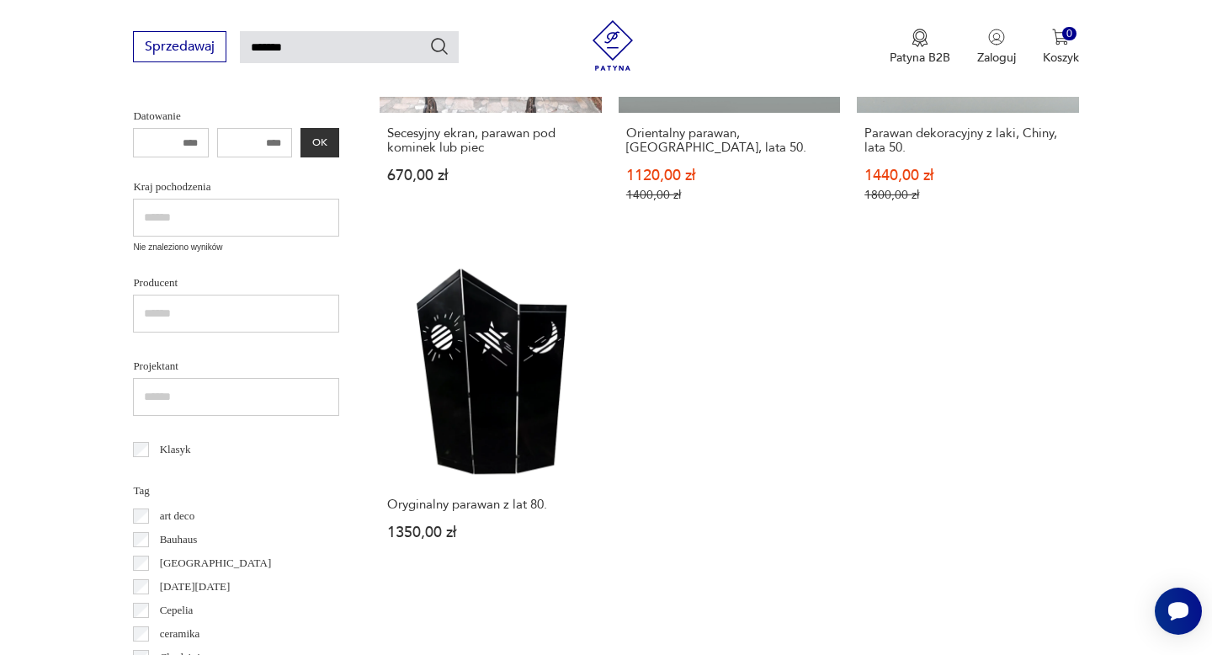
scroll to position [491, 0]
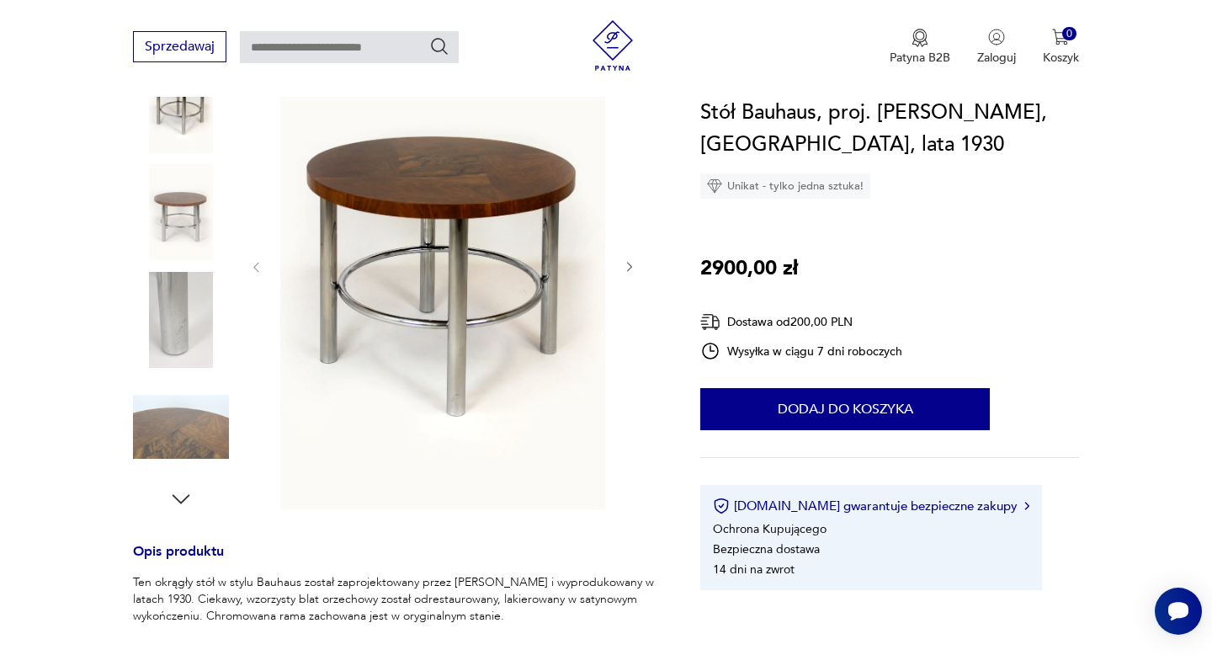
scroll to position [543, 0]
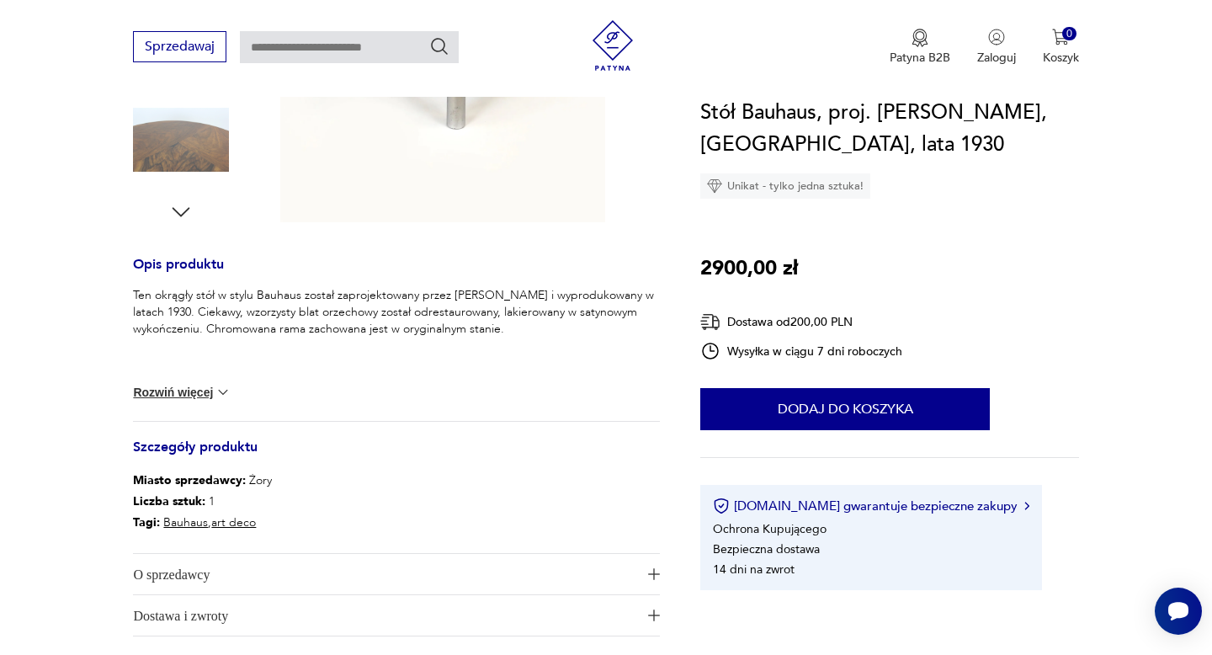
click at [200, 386] on button "Rozwiń więcej" at bounding box center [182, 392] width 98 height 17
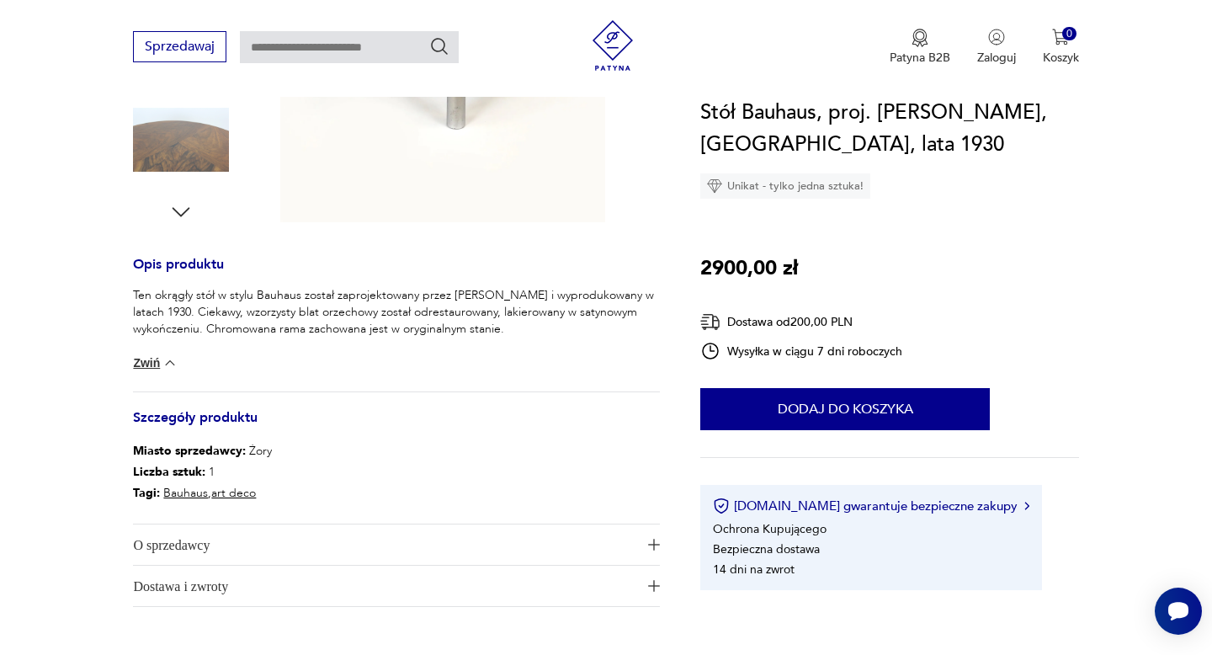
click at [159, 359] on button "Zwiń" at bounding box center [155, 362] width 45 height 17
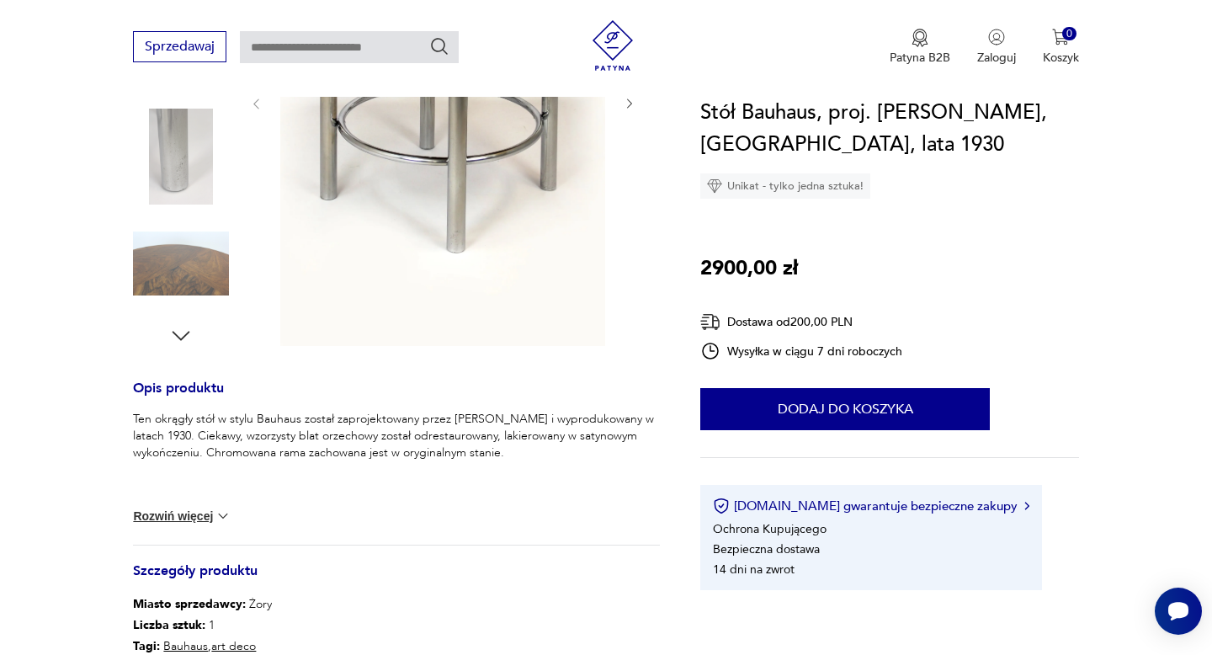
click at [168, 281] on img at bounding box center [181, 264] width 96 height 96
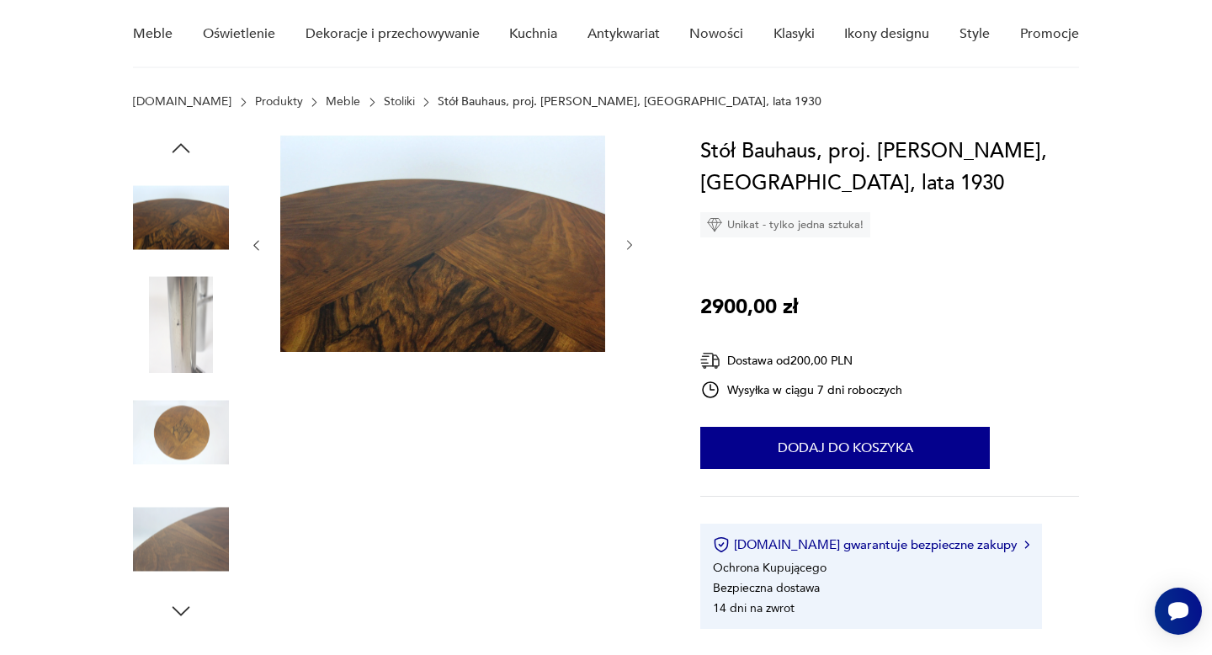
scroll to position [141, 0]
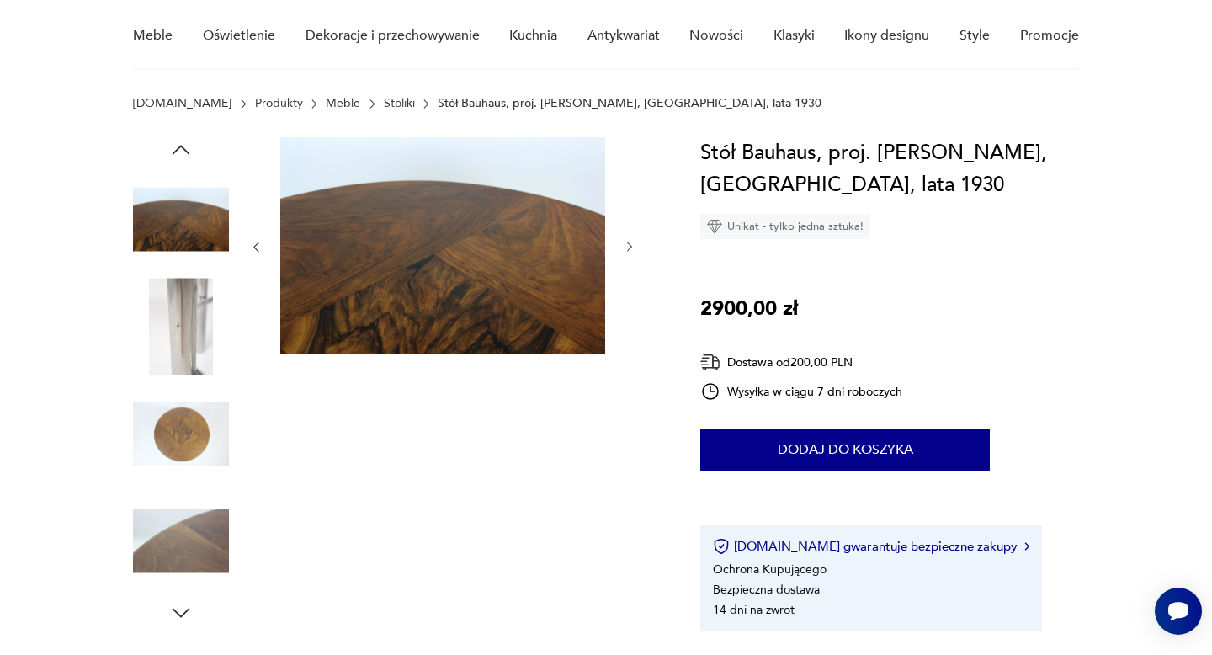
click at [179, 216] on img at bounding box center [181, 219] width 96 height 96
click at [172, 344] on img at bounding box center [181, 327] width 96 height 96
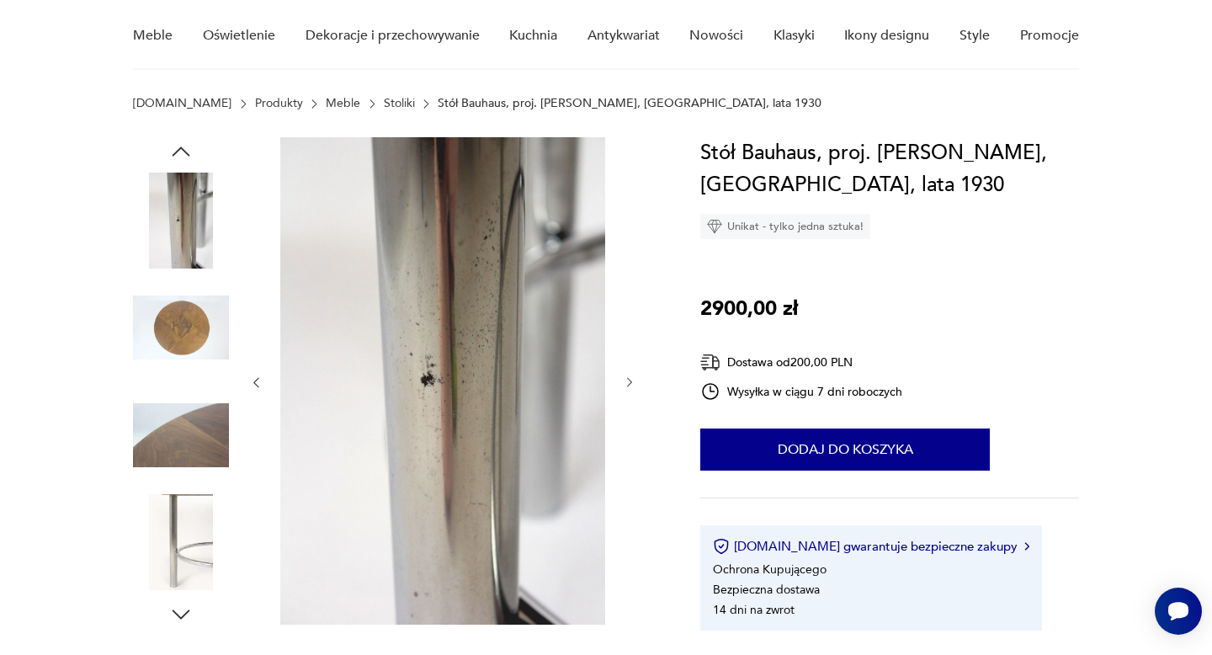
click at [173, 306] on img at bounding box center [181, 328] width 96 height 96
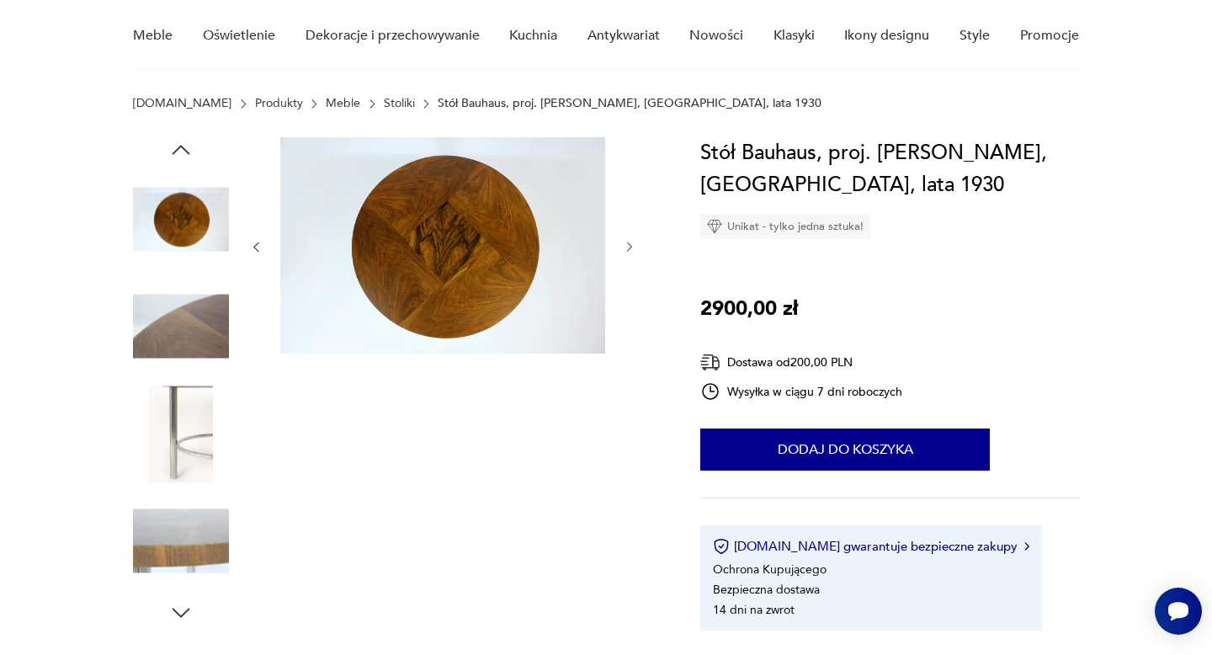
click at [179, 416] on img at bounding box center [181, 434] width 96 height 96
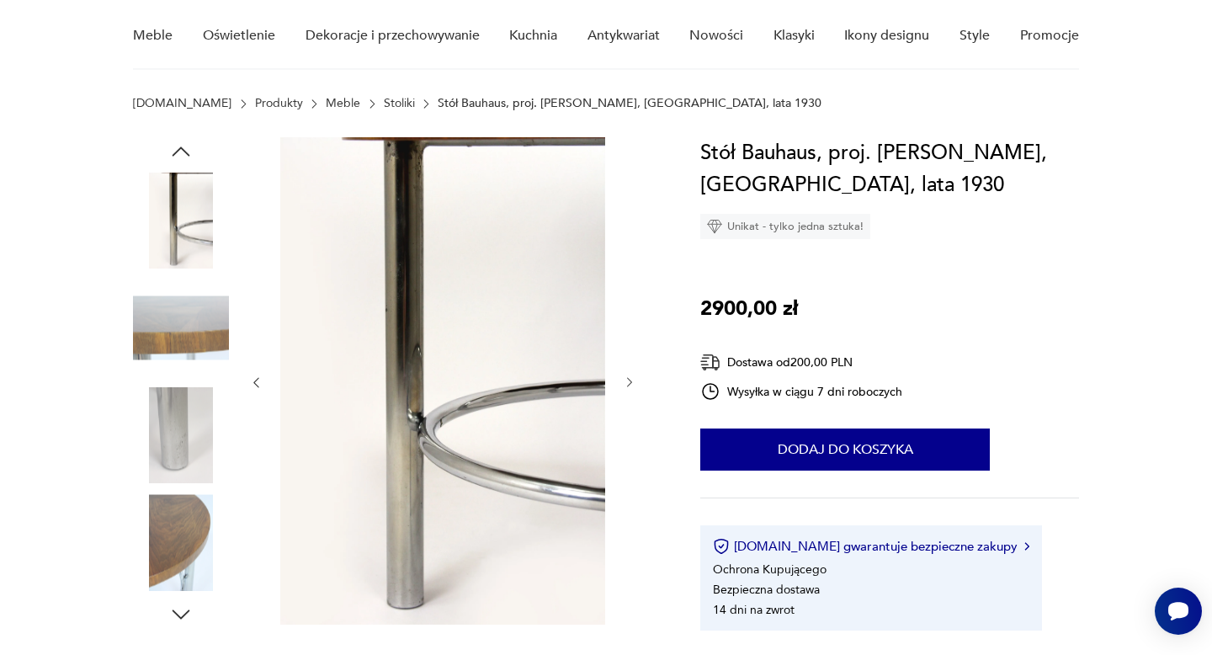
click at [168, 440] on img at bounding box center [181, 435] width 96 height 96
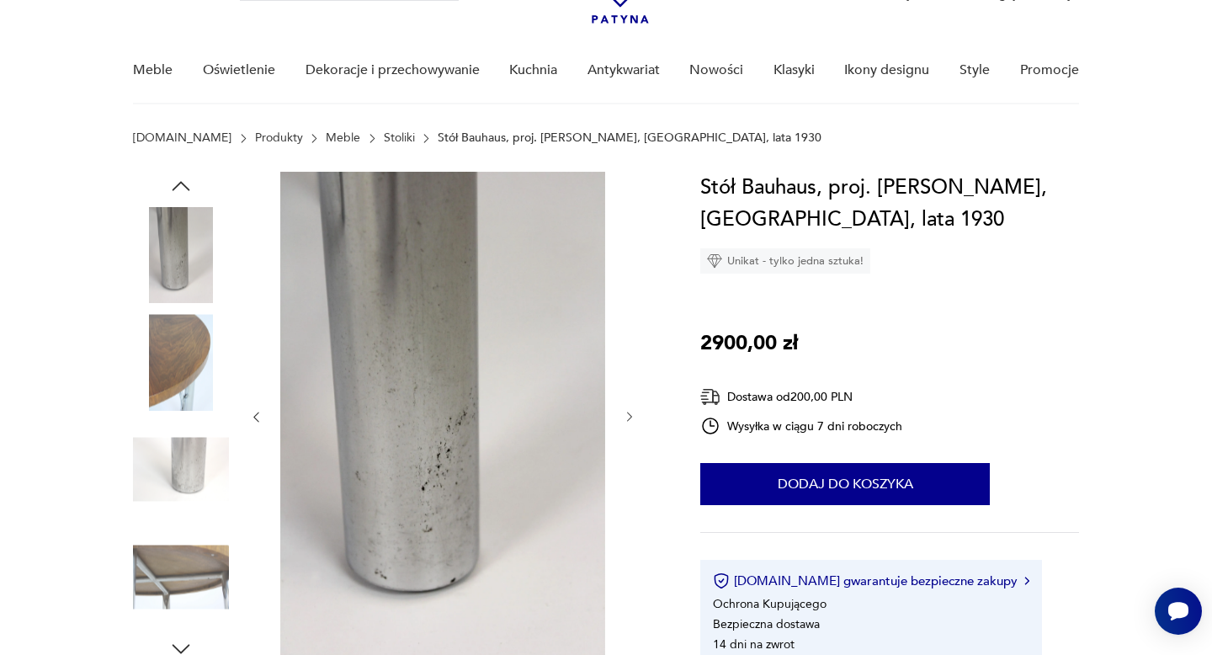
scroll to position [86, 0]
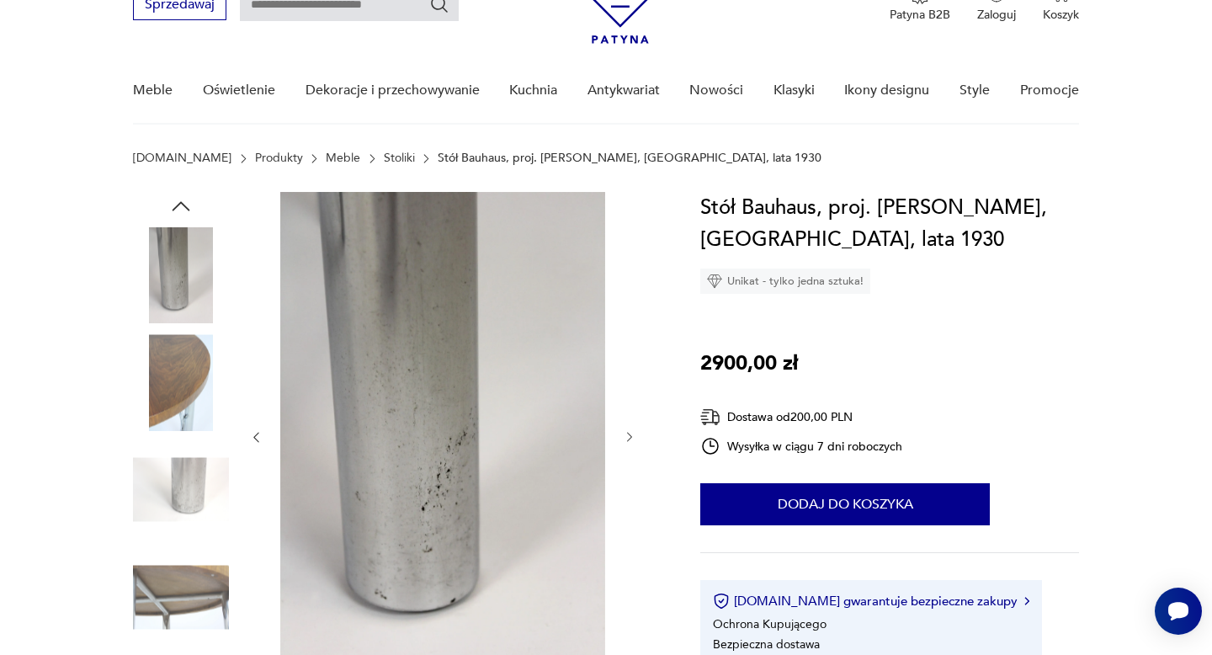
click at [176, 204] on icon "button" at bounding box center [180, 206] width 25 height 25
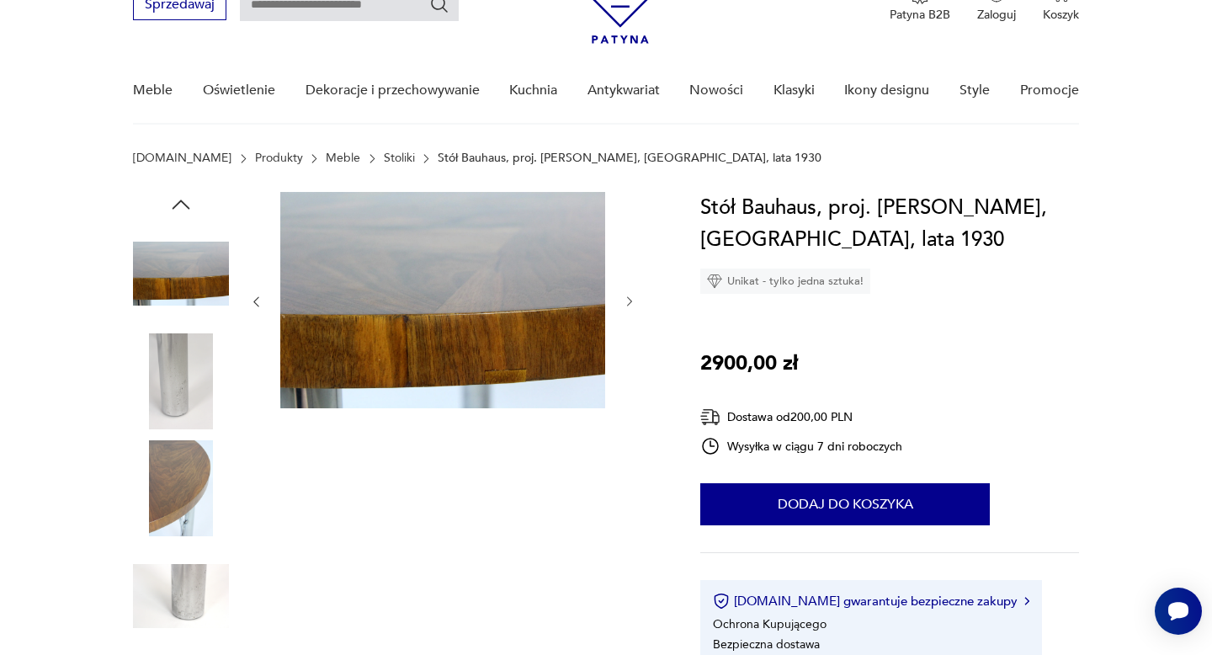
click at [176, 204] on icon "button" at bounding box center [182, 204] width 18 height 9
click at [176, 204] on icon "button" at bounding box center [180, 204] width 25 height 25
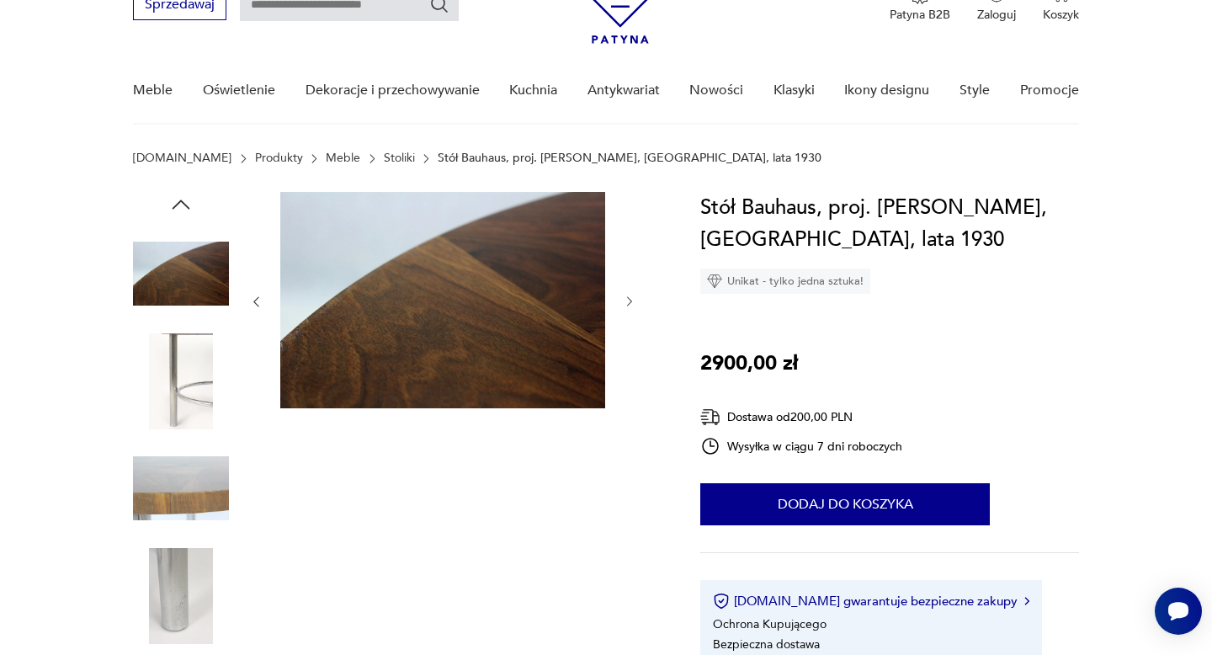
click at [176, 204] on icon "button" at bounding box center [182, 204] width 18 height 9
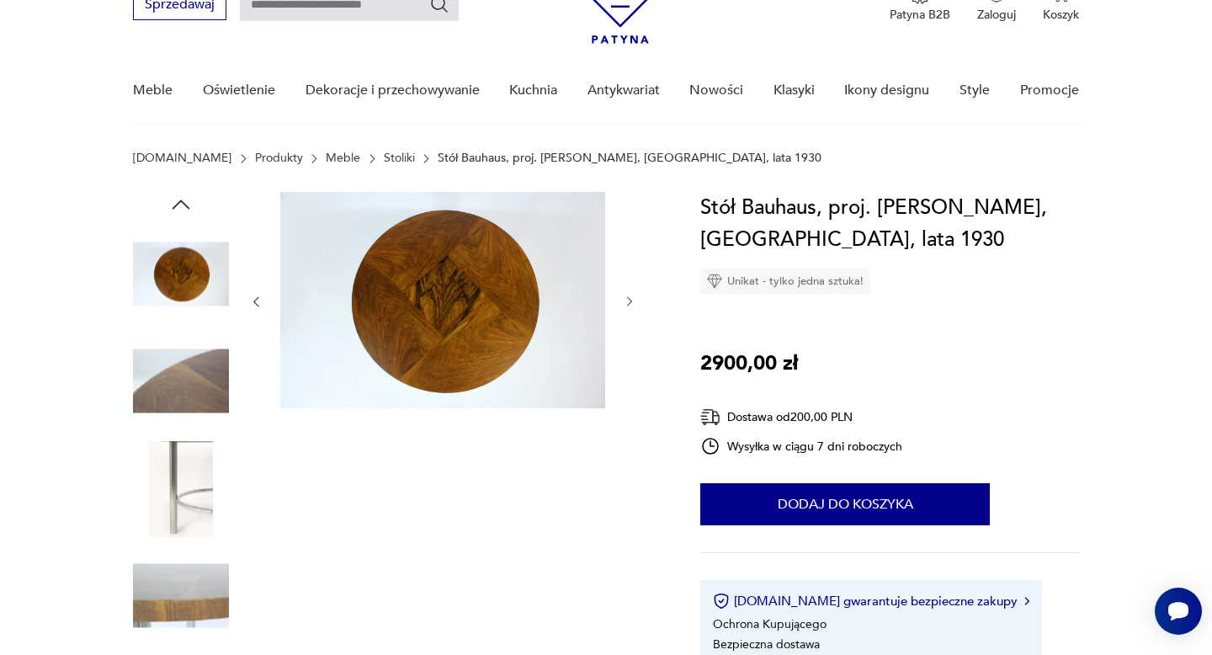
click at [176, 204] on icon "button" at bounding box center [182, 204] width 18 height 9
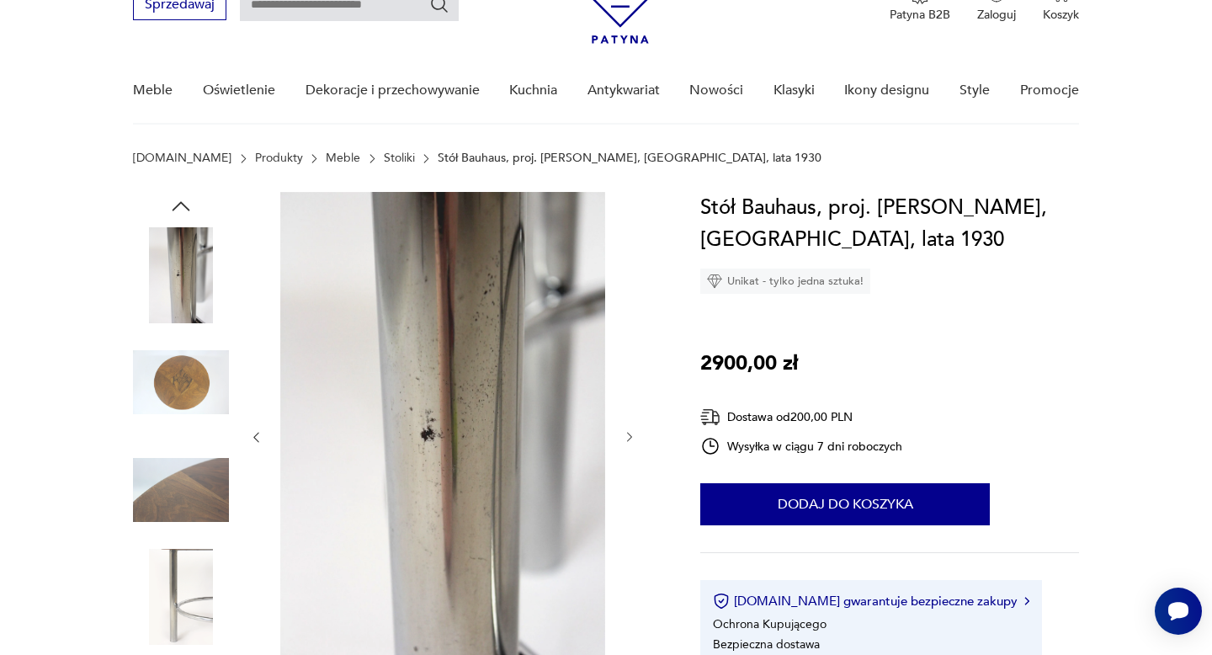
click at [176, 204] on icon "button" at bounding box center [180, 206] width 25 height 25
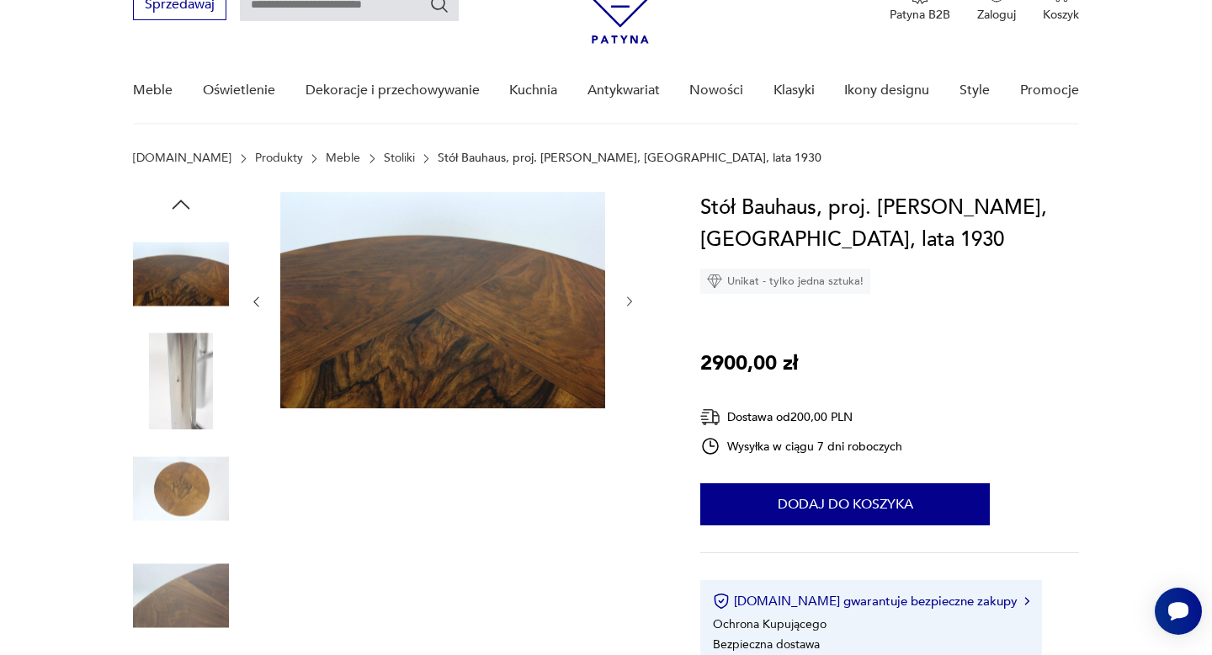
click at [176, 204] on icon "button" at bounding box center [182, 204] width 18 height 9
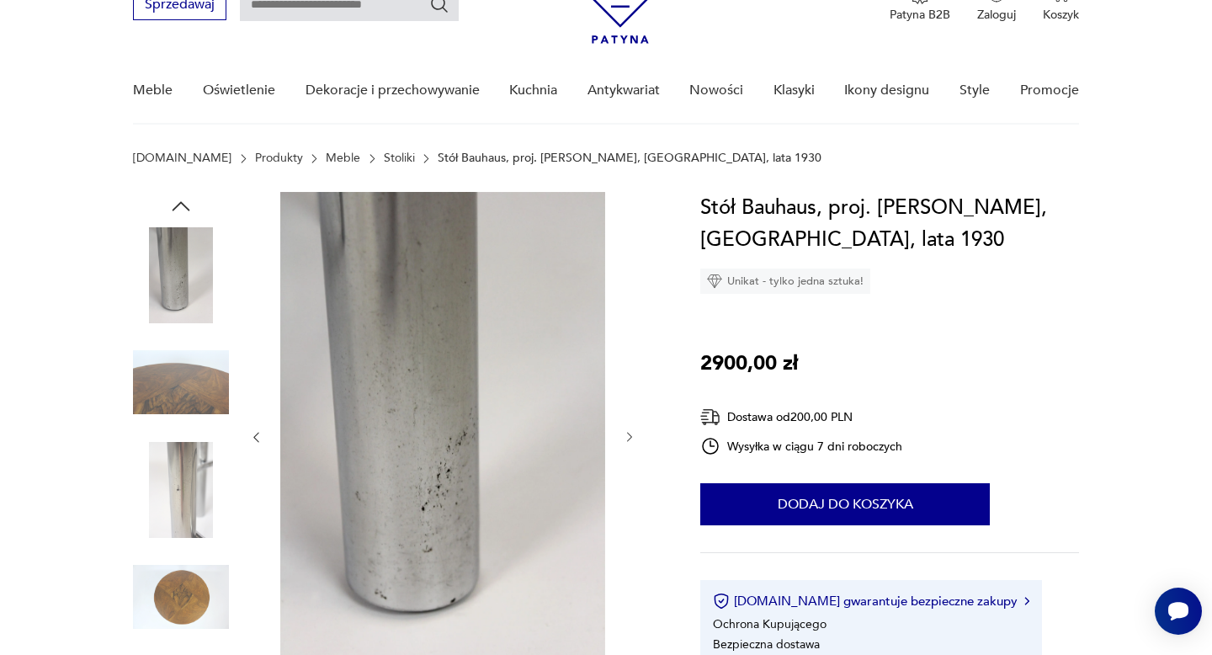
click at [176, 204] on icon "button" at bounding box center [180, 206] width 25 height 25
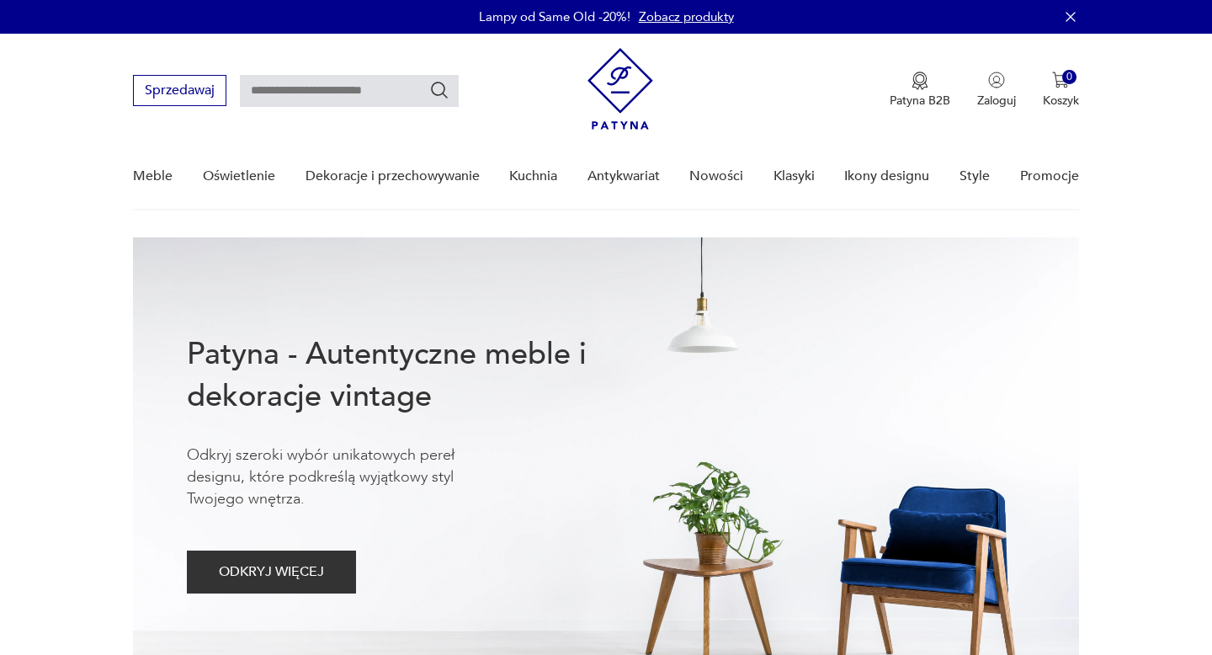
click at [658, 22] on link "Zobacz produkty" at bounding box center [686, 16] width 95 height 17
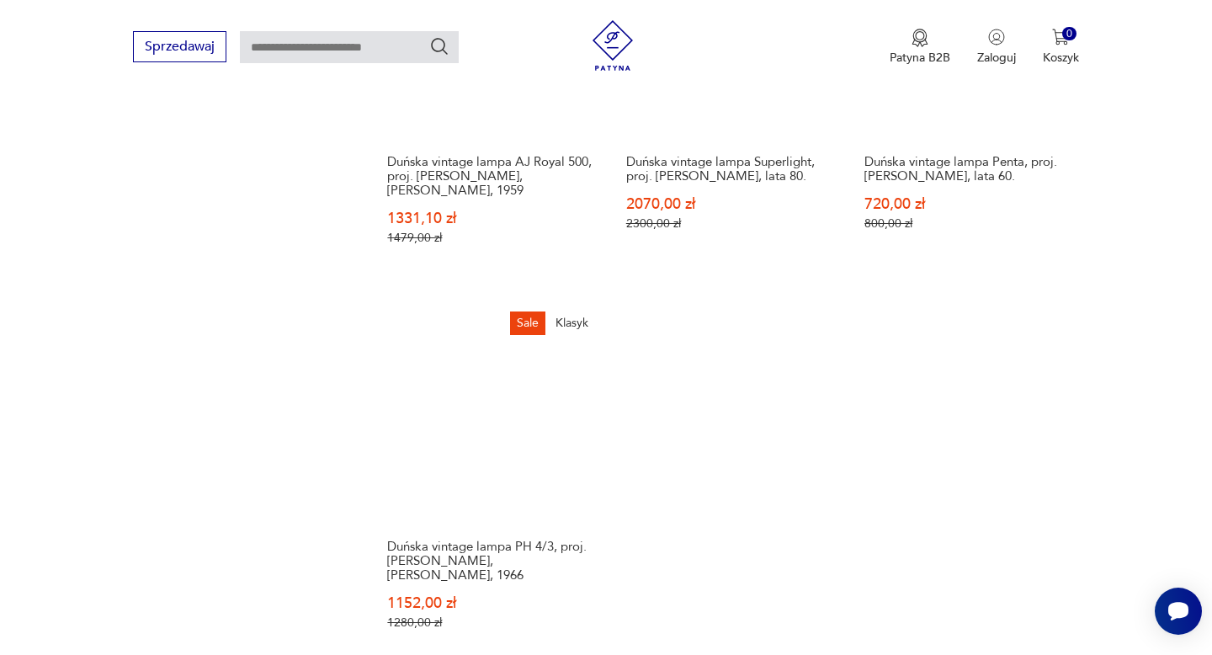
scroll to position [2455, 0]
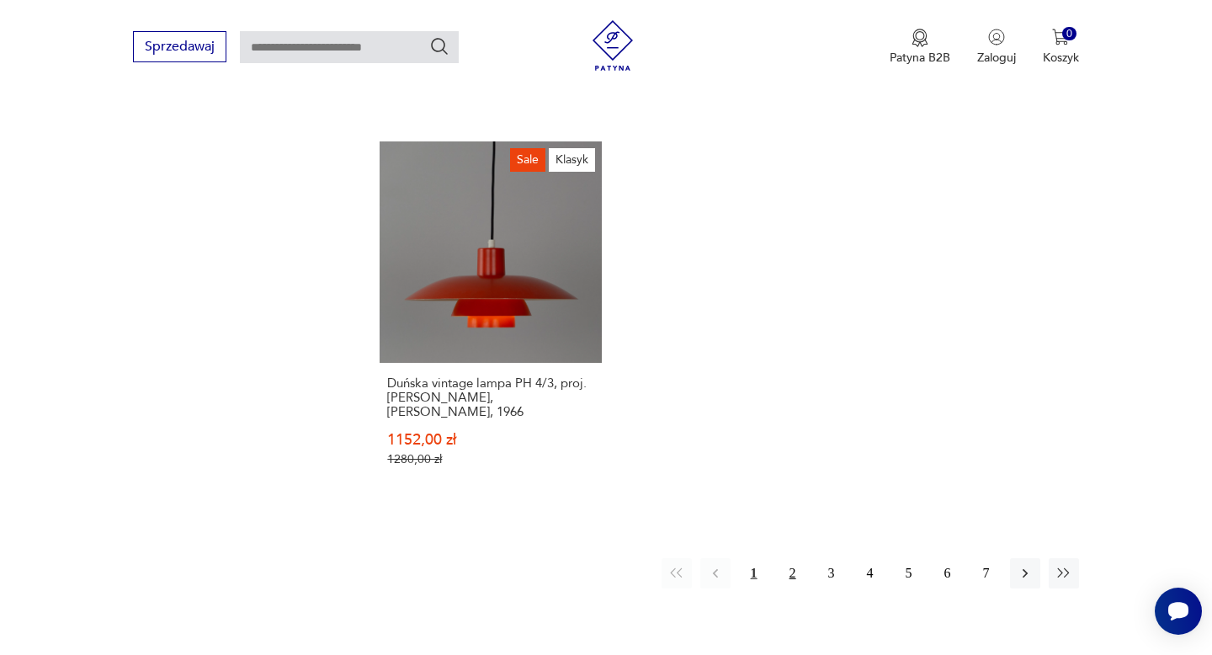
click at [788, 572] on button "2" at bounding box center [793, 573] width 30 height 30
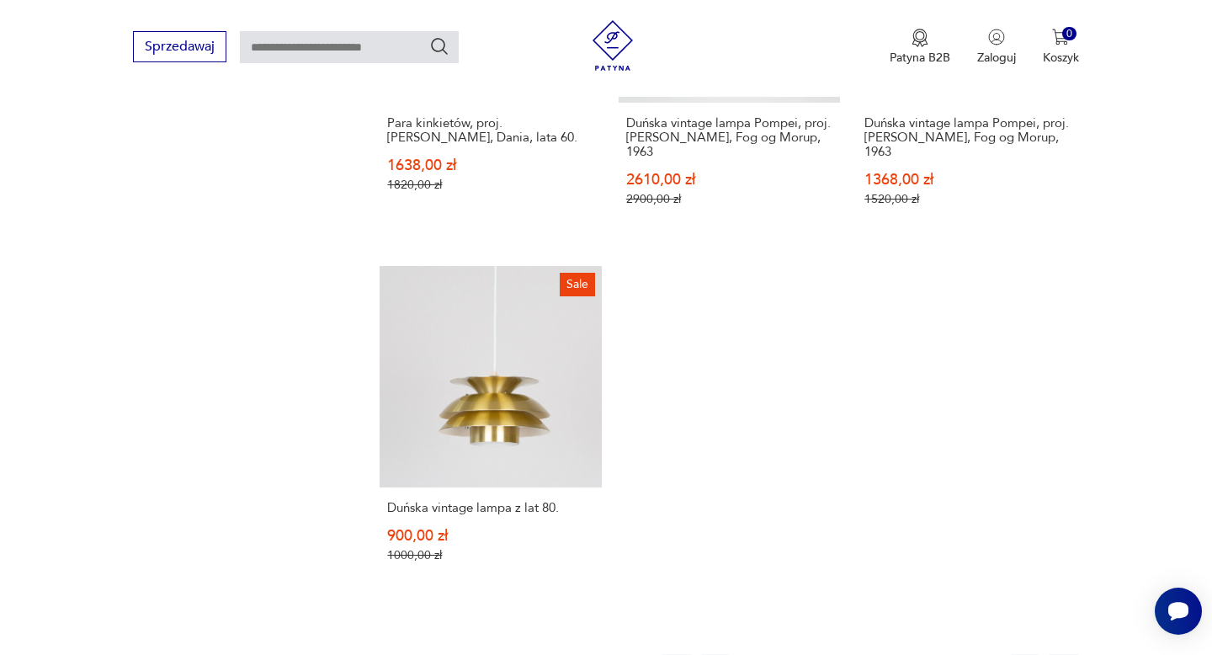
scroll to position [2338, 0]
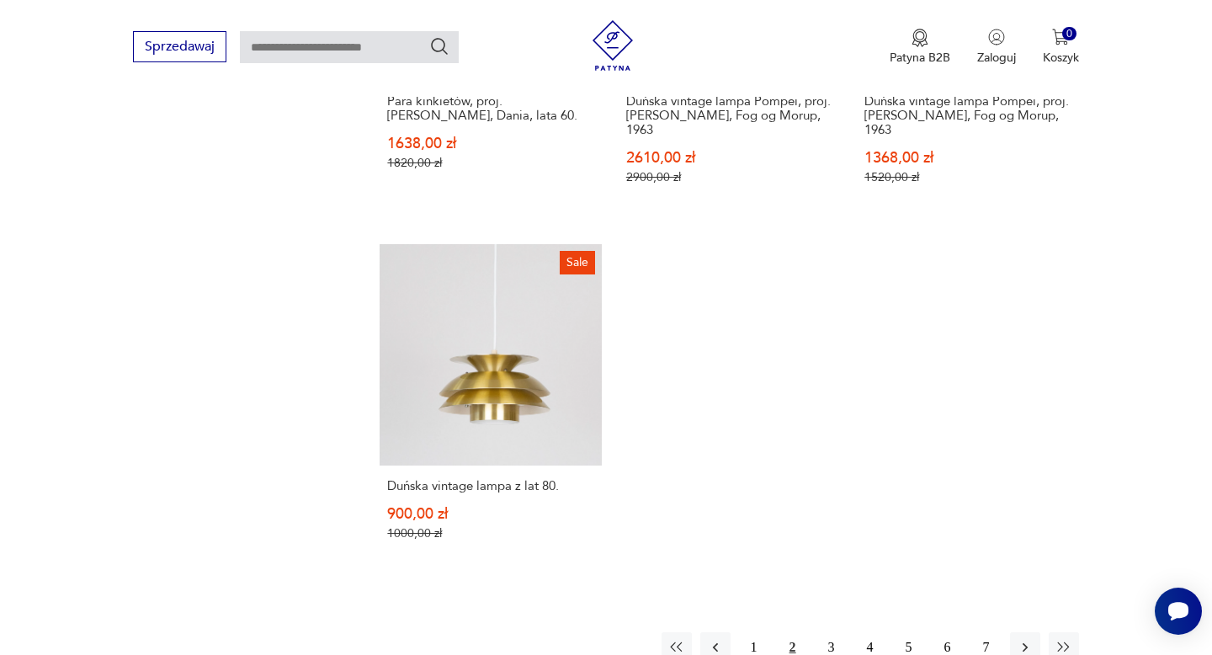
click at [353, 48] on input "text" at bounding box center [349, 47] width 219 height 32
type input "*********"
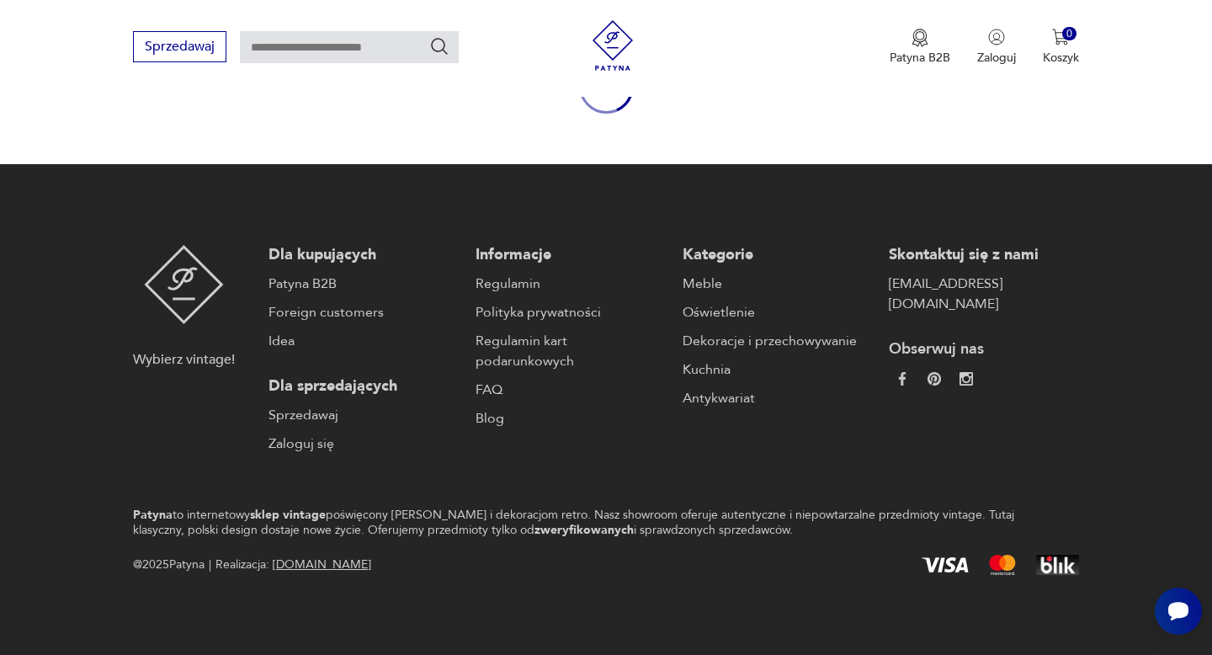
type input "*********"
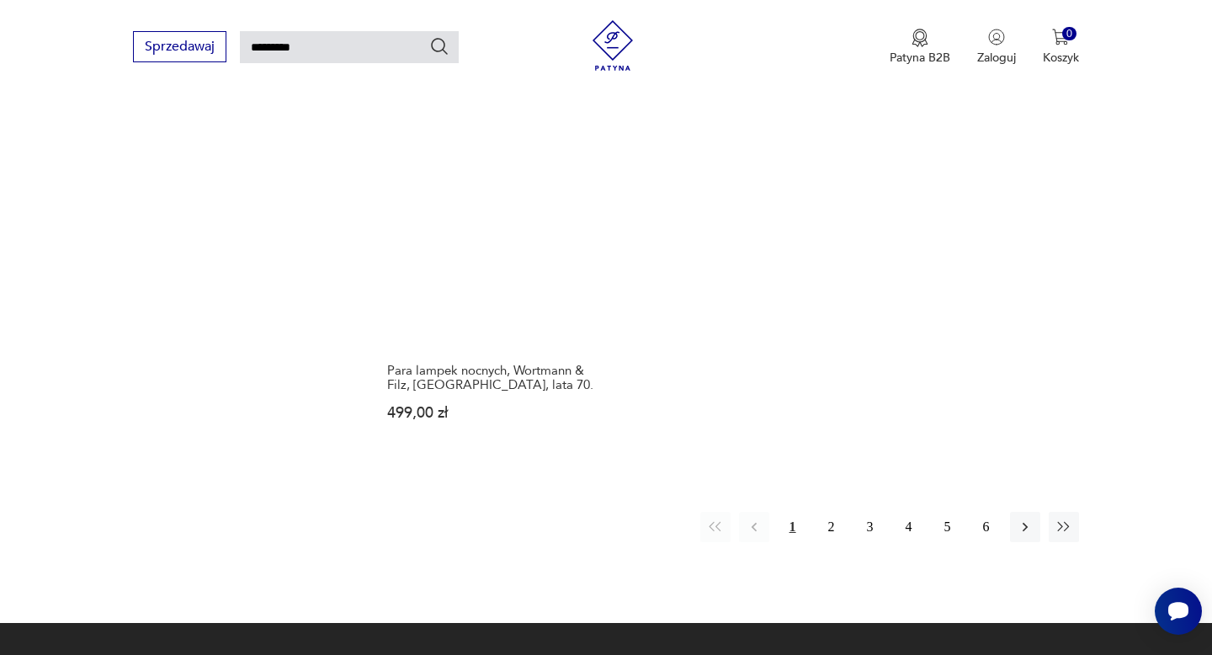
scroll to position [2250, 0]
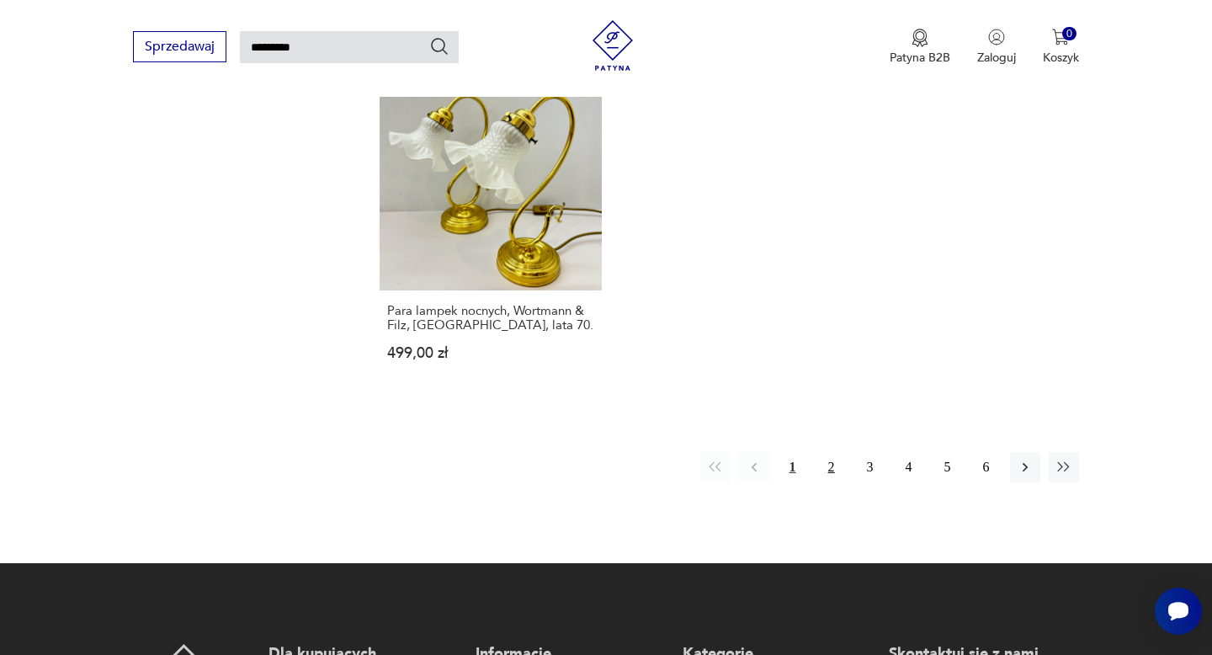
click at [829, 452] on button "2" at bounding box center [832, 467] width 30 height 30
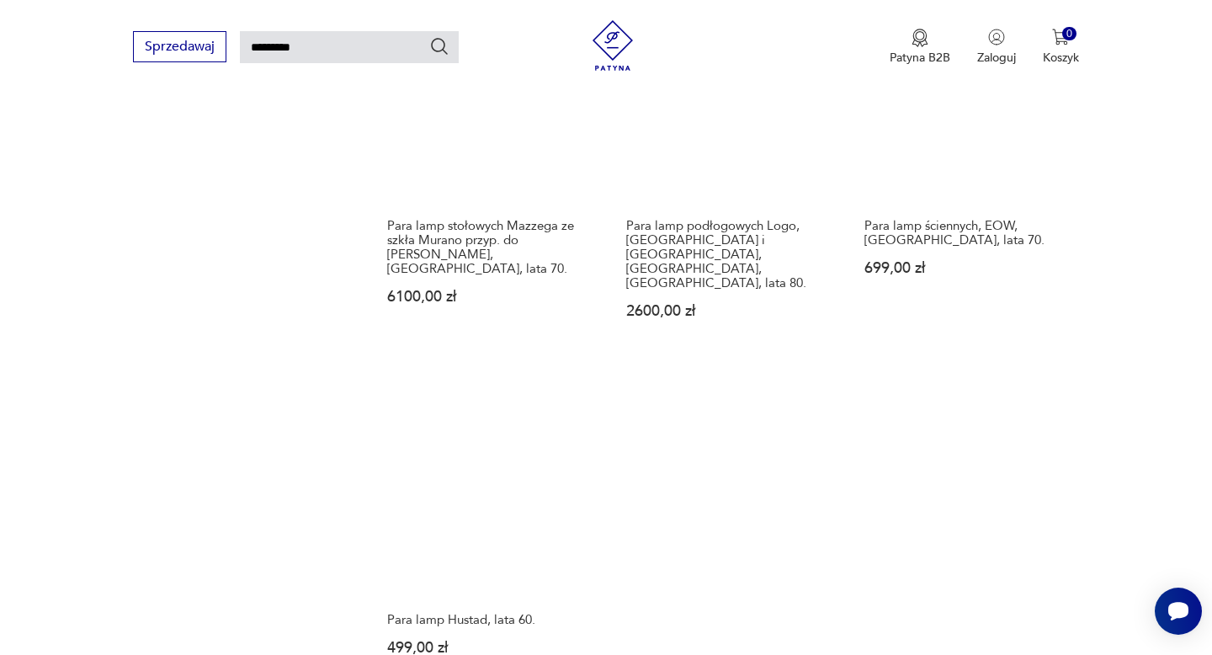
scroll to position [2304, 0]
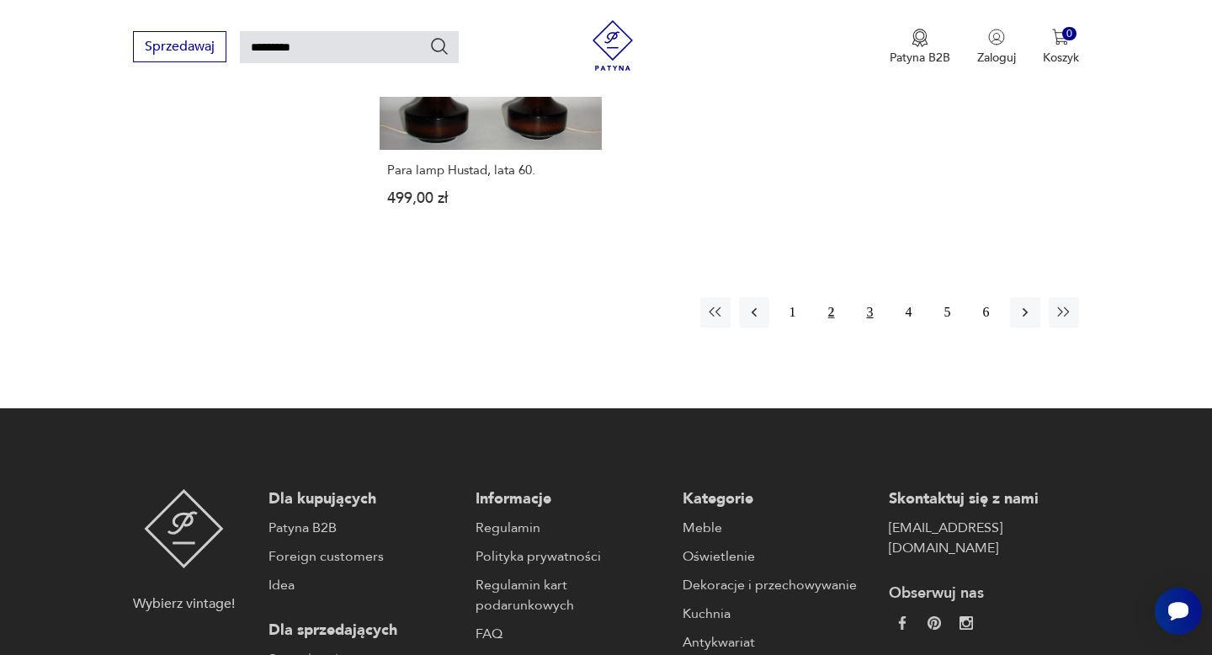
click at [876, 297] on button "3" at bounding box center [870, 312] width 30 height 30
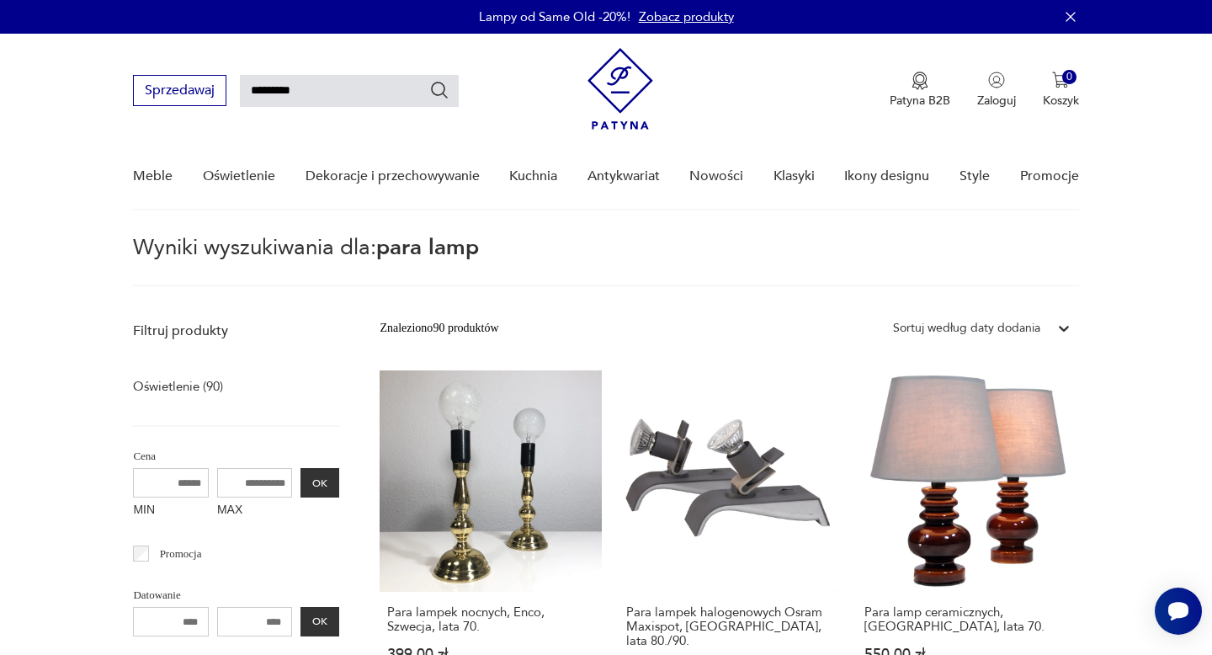
click at [647, 11] on link "Zobacz produkty" at bounding box center [686, 16] width 95 height 17
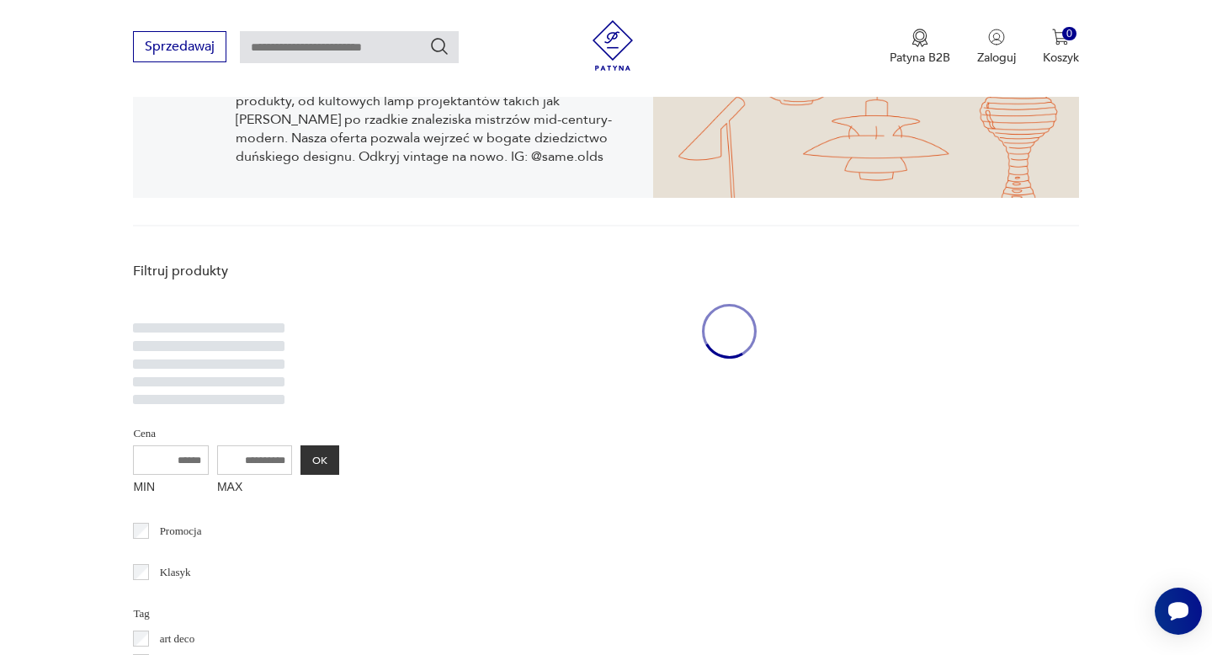
scroll to position [346, 0]
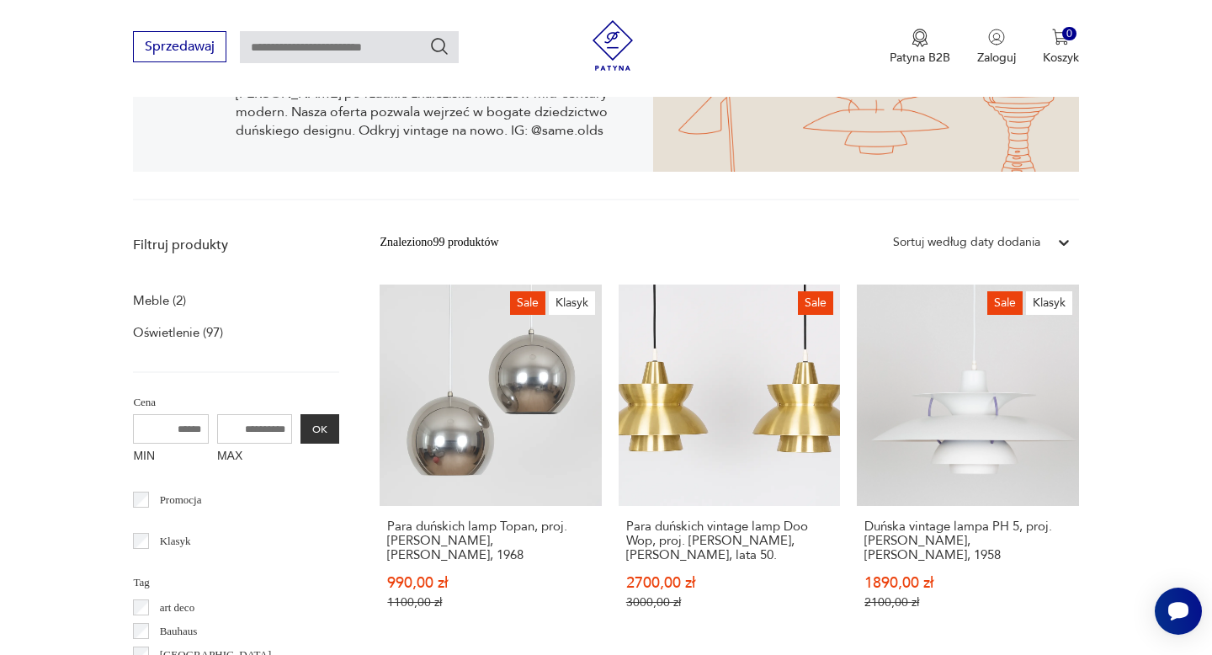
click at [210, 334] on p "Oświetlenie (97)" at bounding box center [178, 333] width 90 height 24
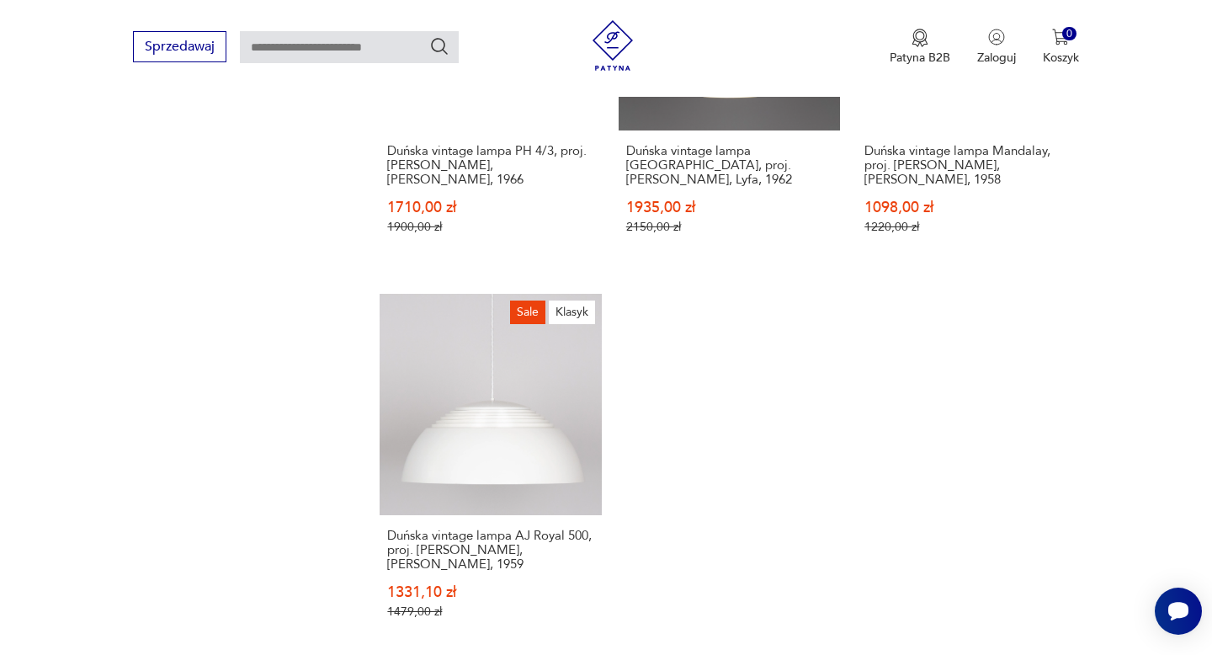
scroll to position [2699, 0]
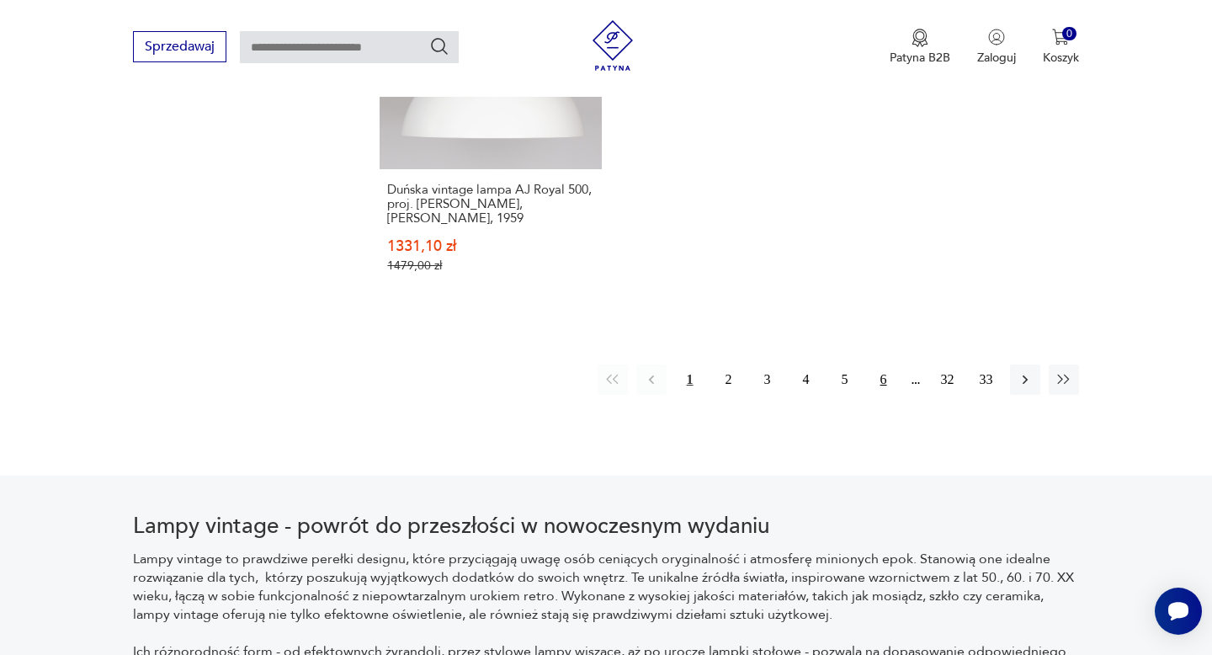
click at [885, 375] on button "6" at bounding box center [884, 380] width 30 height 30
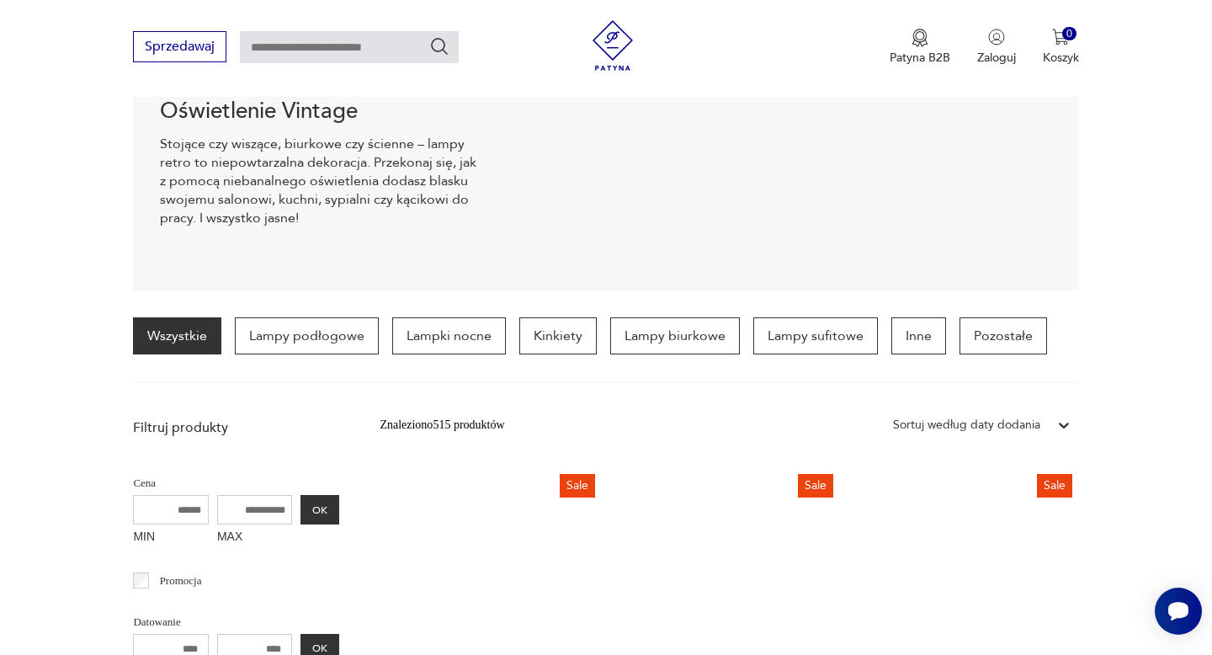
scroll to position [296, 0]
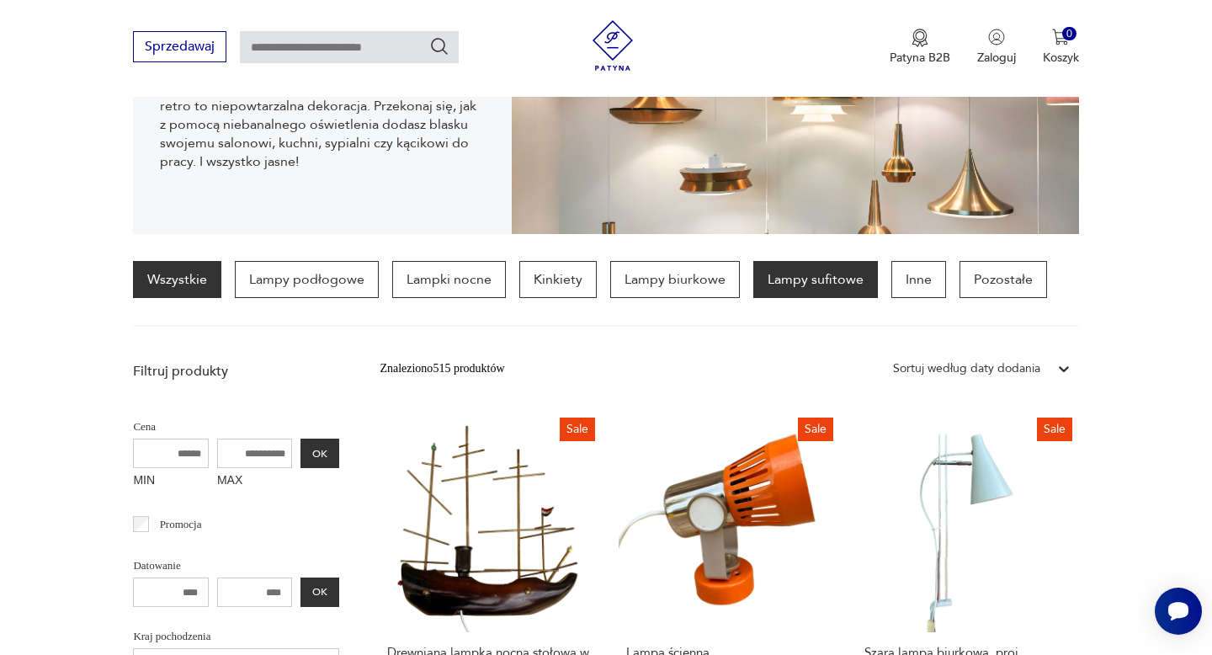
click at [769, 274] on p "Lampy sufitowe" at bounding box center [816, 279] width 125 height 37
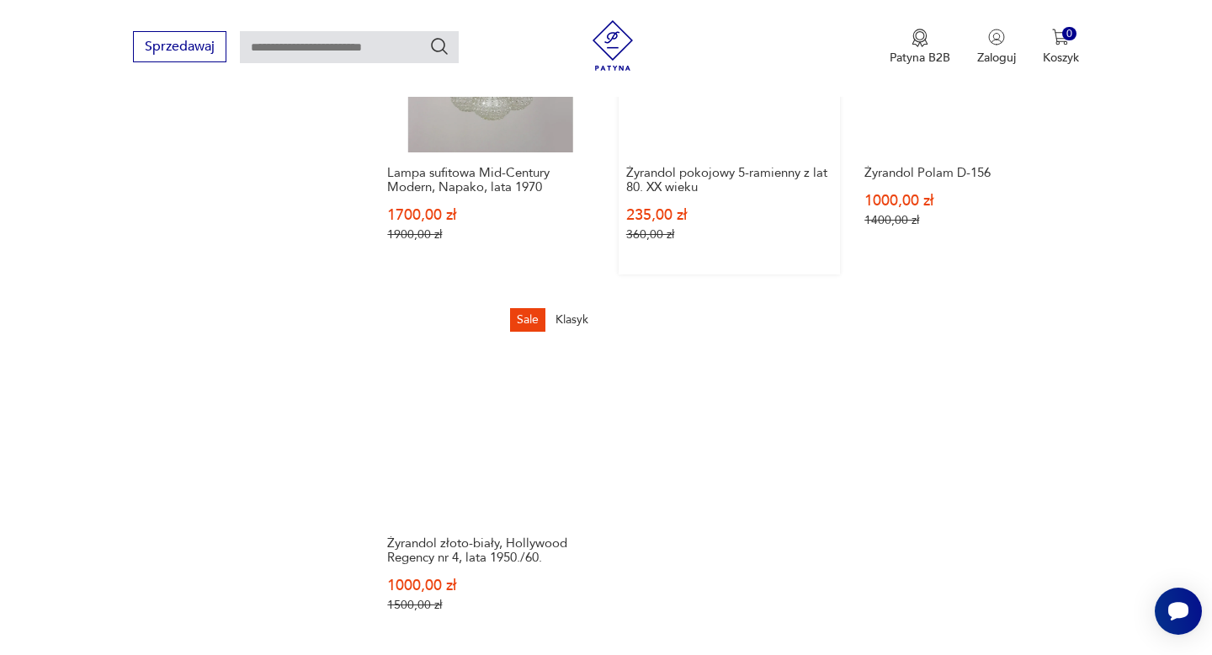
scroll to position [2415, 0]
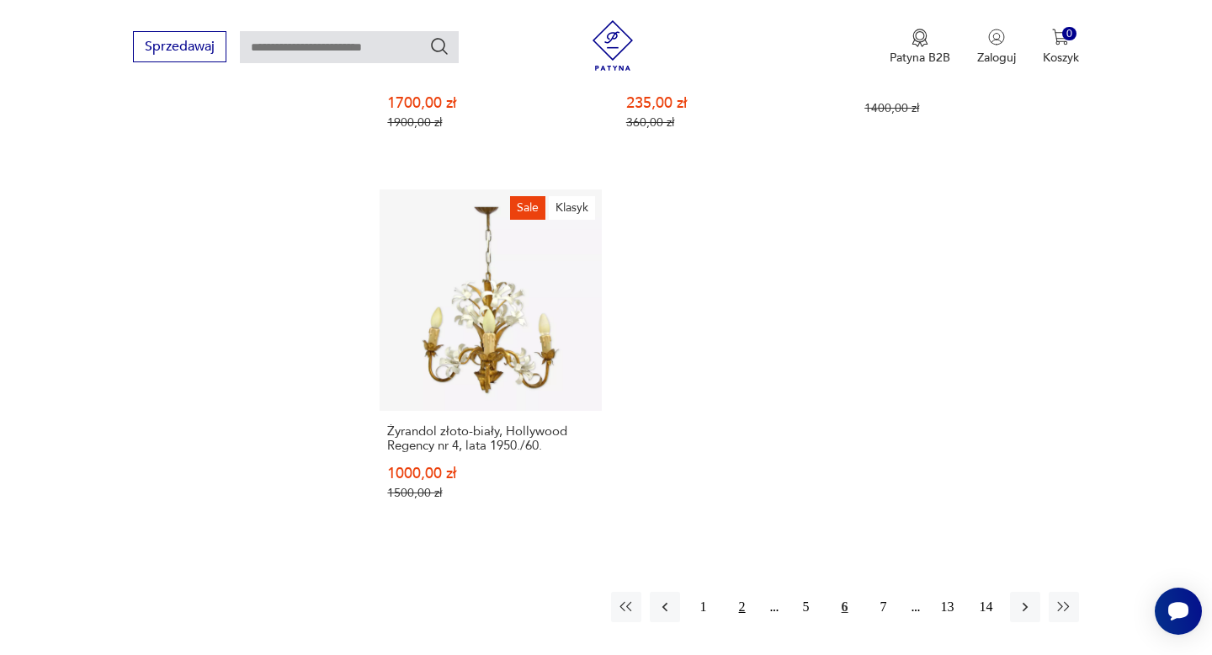
click at [743, 594] on button "2" at bounding box center [742, 607] width 30 height 30
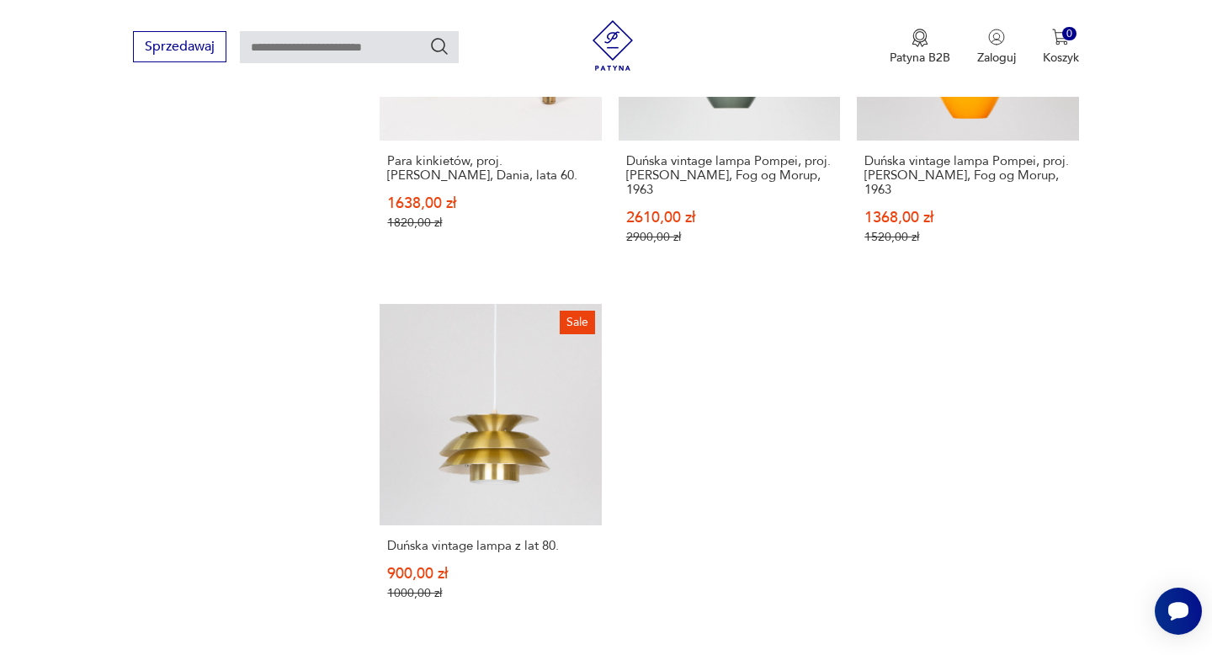
scroll to position [2477, 0]
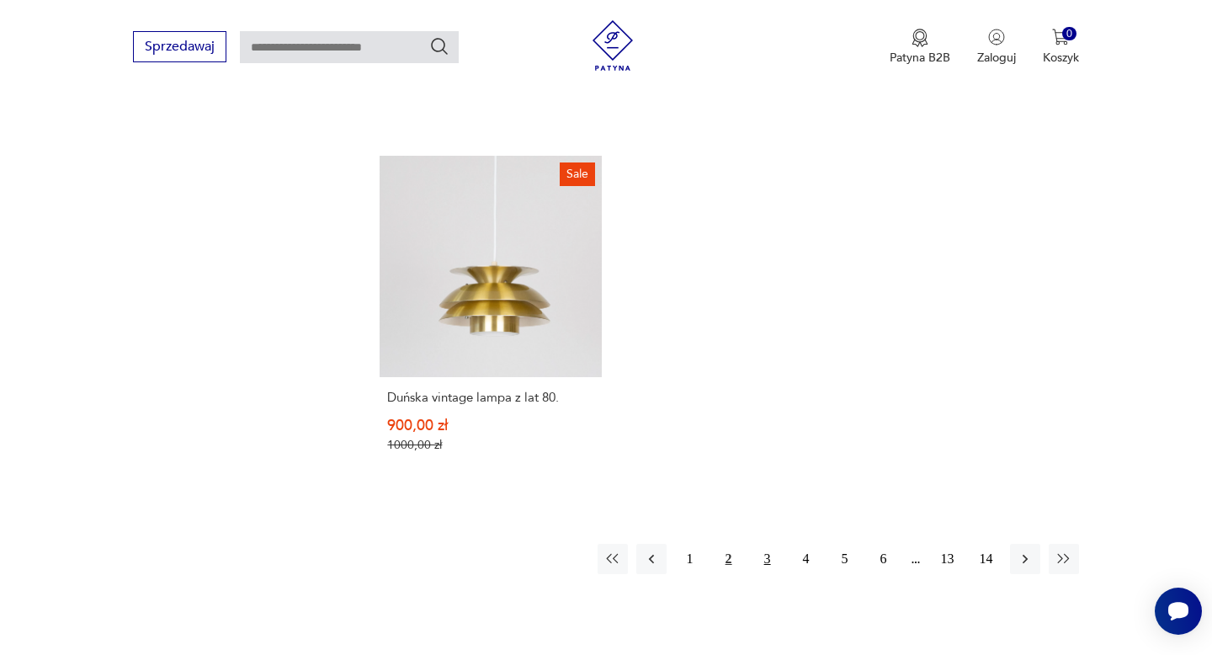
click at [756, 555] on button "3" at bounding box center [768, 559] width 30 height 30
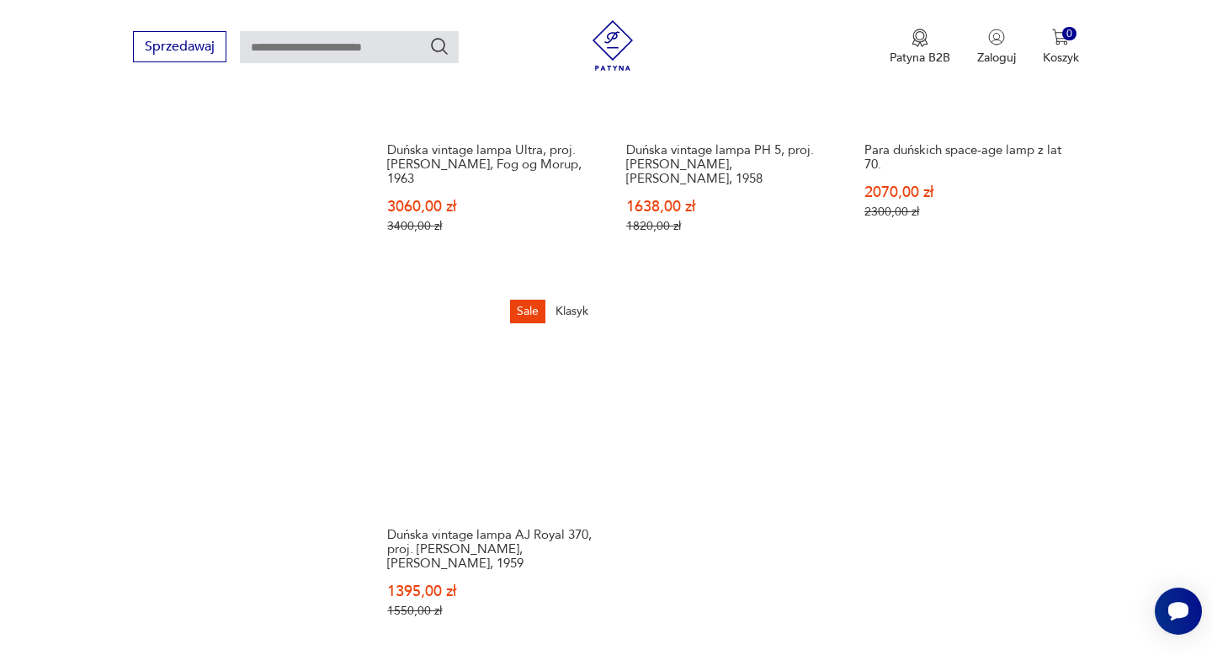
scroll to position [2537, 0]
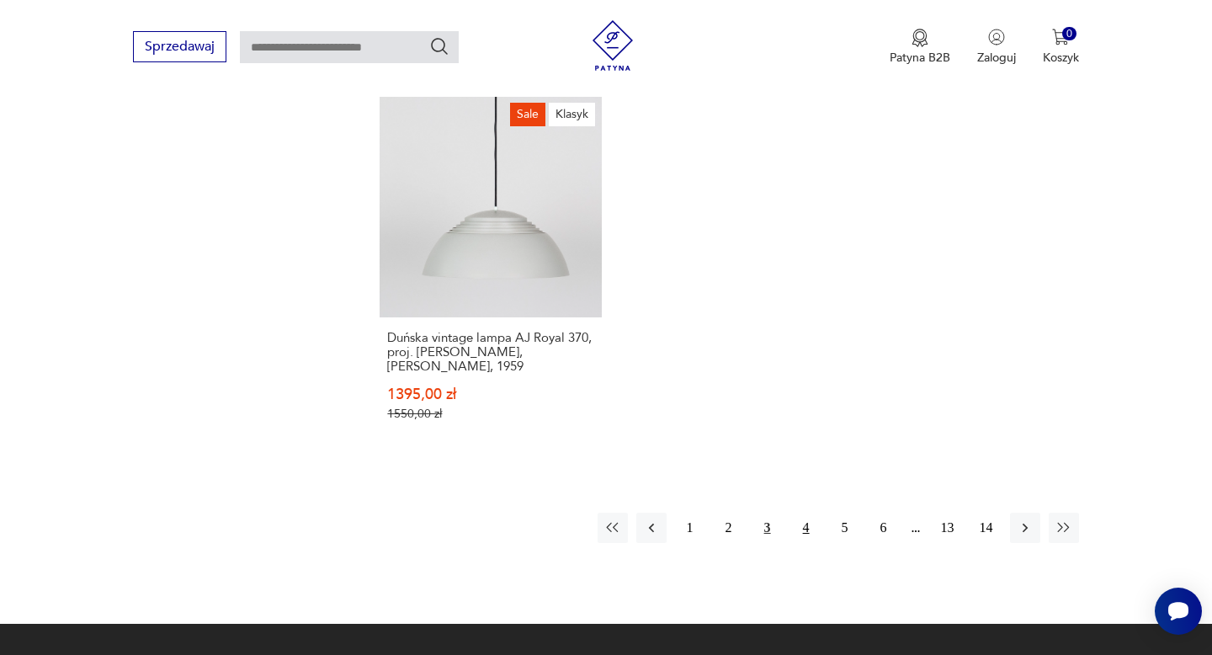
click at [800, 513] on button "4" at bounding box center [806, 528] width 30 height 30
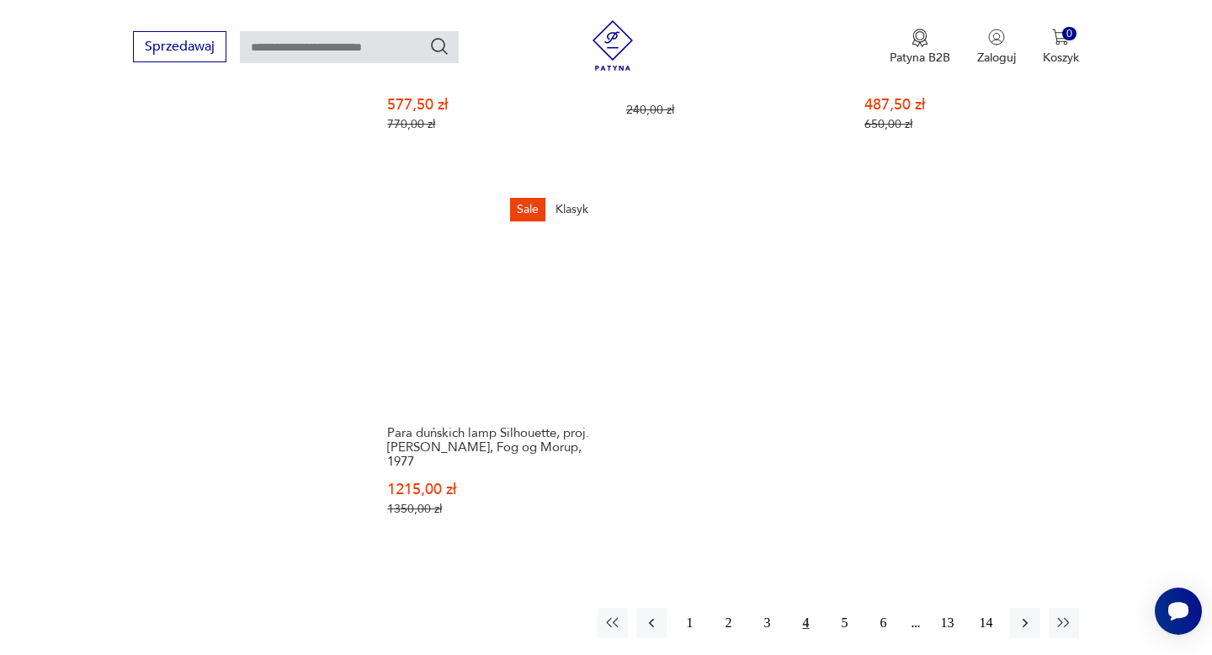
scroll to position [2524, 0]
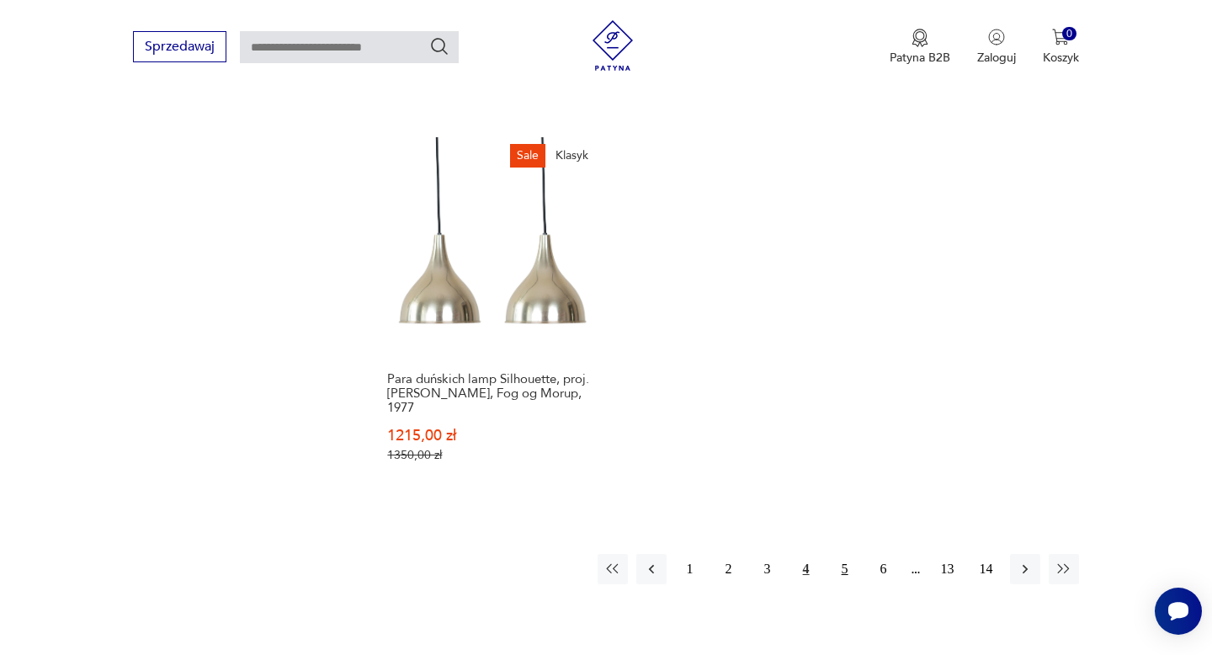
click at [842, 554] on button "5" at bounding box center [845, 569] width 30 height 30
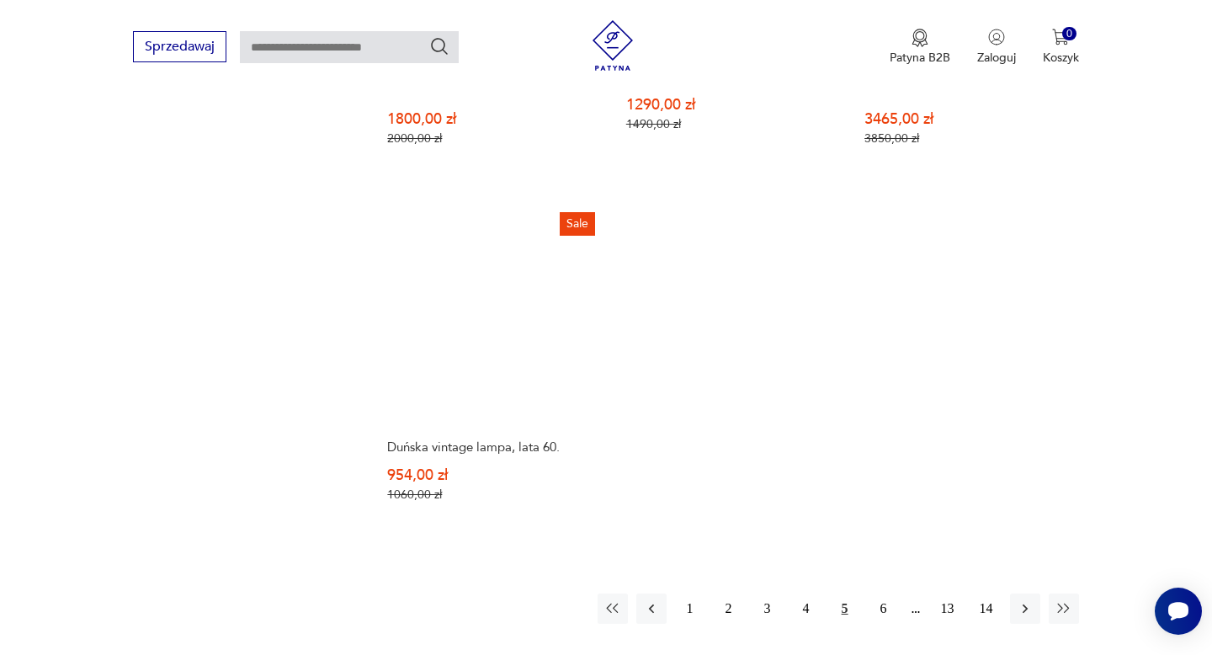
scroll to position [2489, 0]
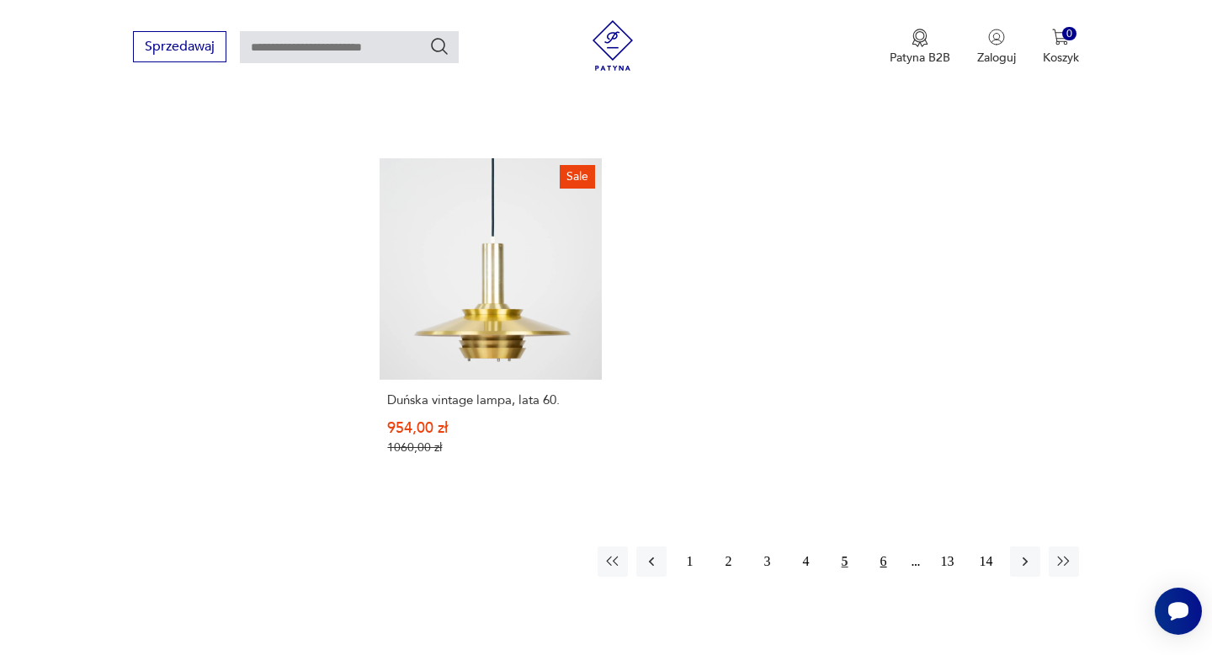
click at [881, 546] on button "6" at bounding box center [884, 561] width 30 height 30
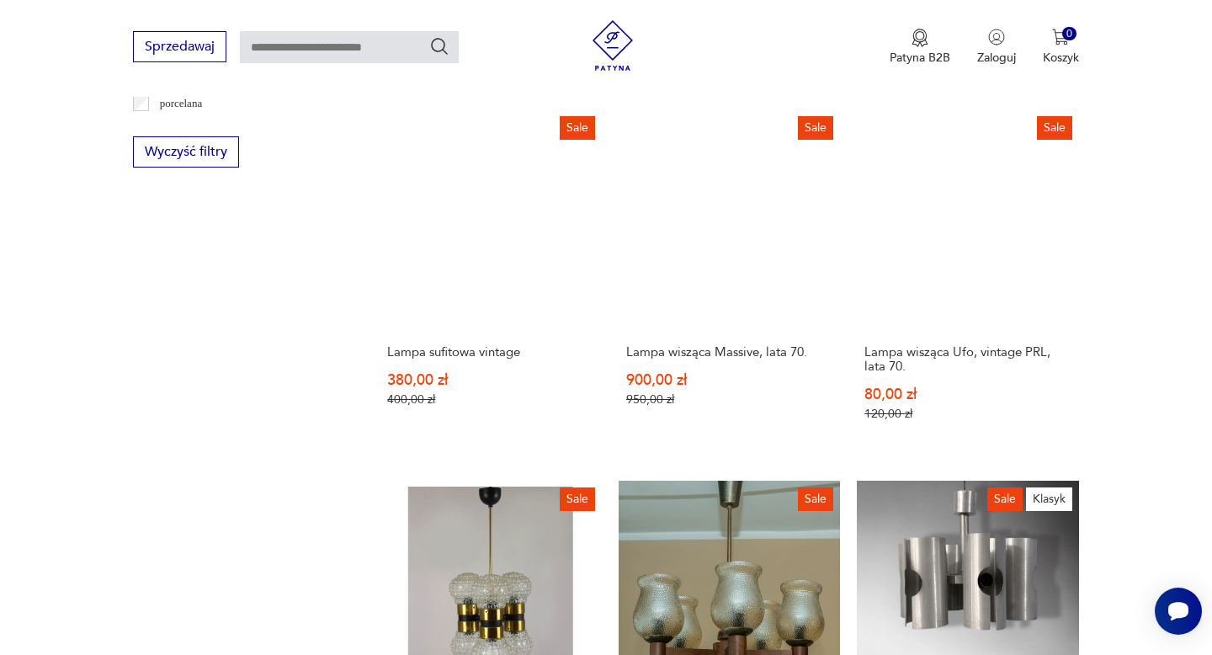
scroll to position [1897, 0]
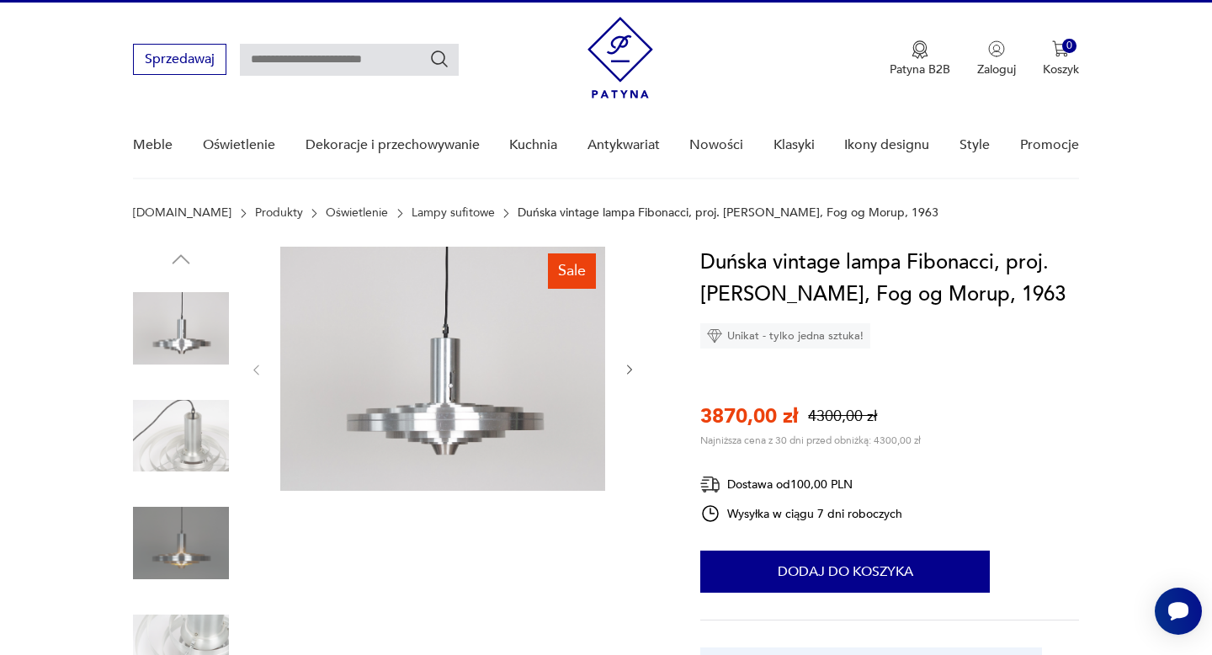
scroll to position [38, 0]
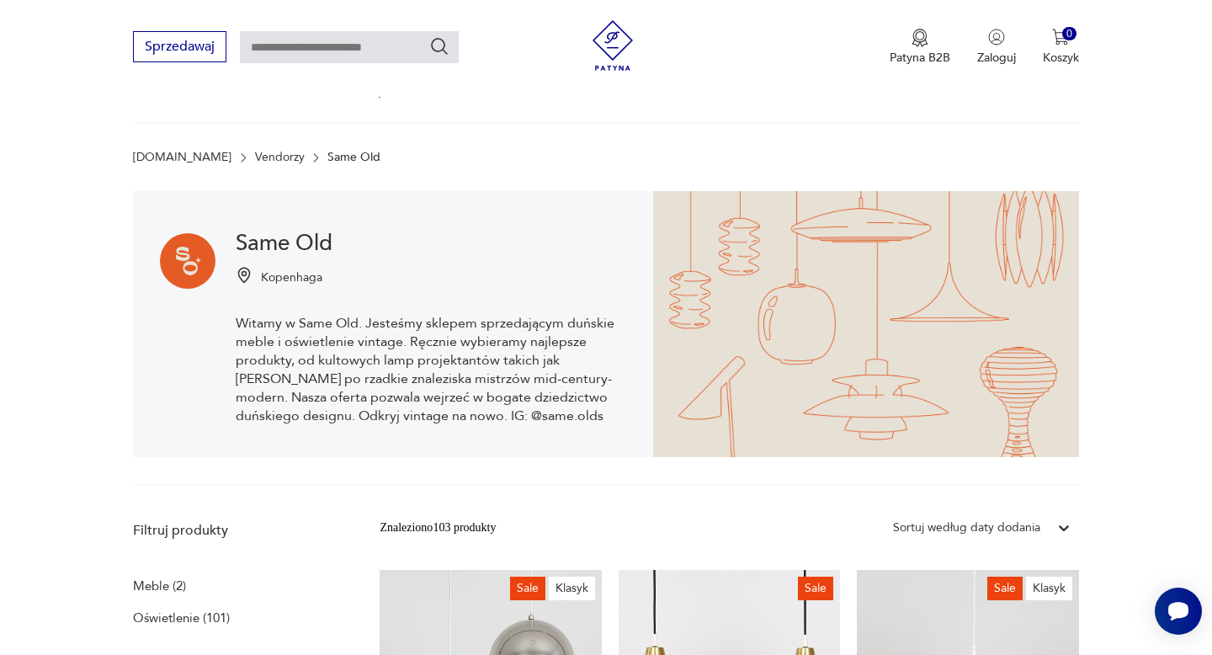
scroll to position [223, 0]
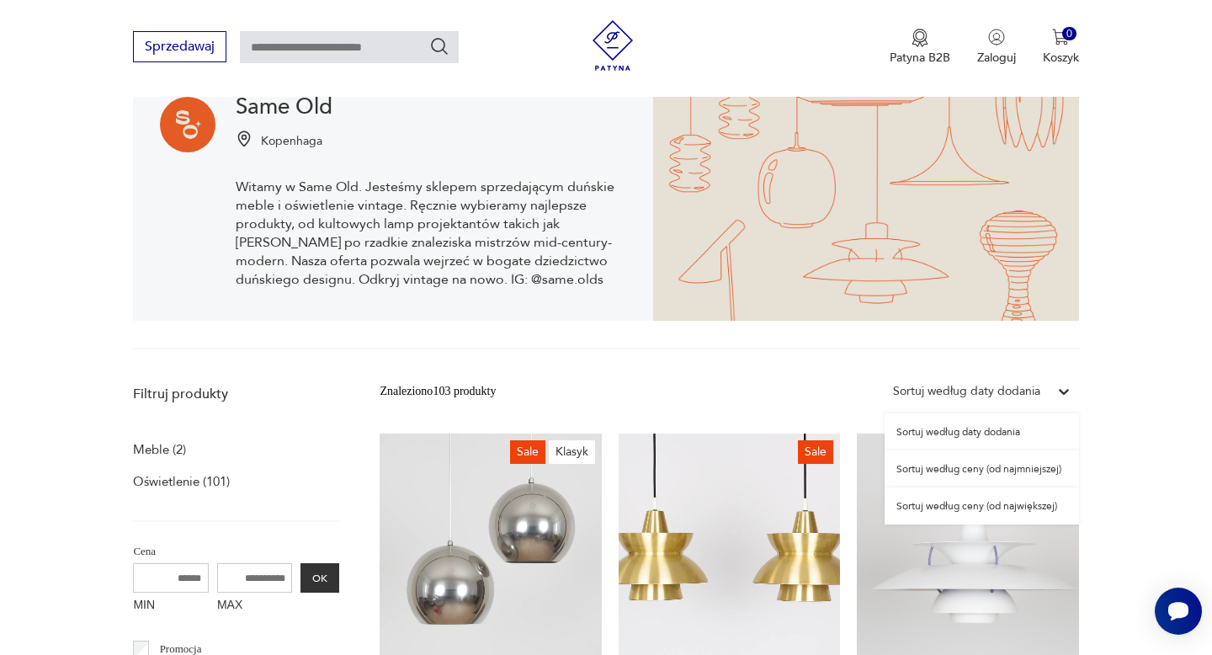
click at [968, 388] on div "Sortuj według daty dodania" at bounding box center [966, 391] width 147 height 19
click at [961, 458] on div "Sortuj według ceny (od najmniejszej)" at bounding box center [982, 468] width 194 height 37
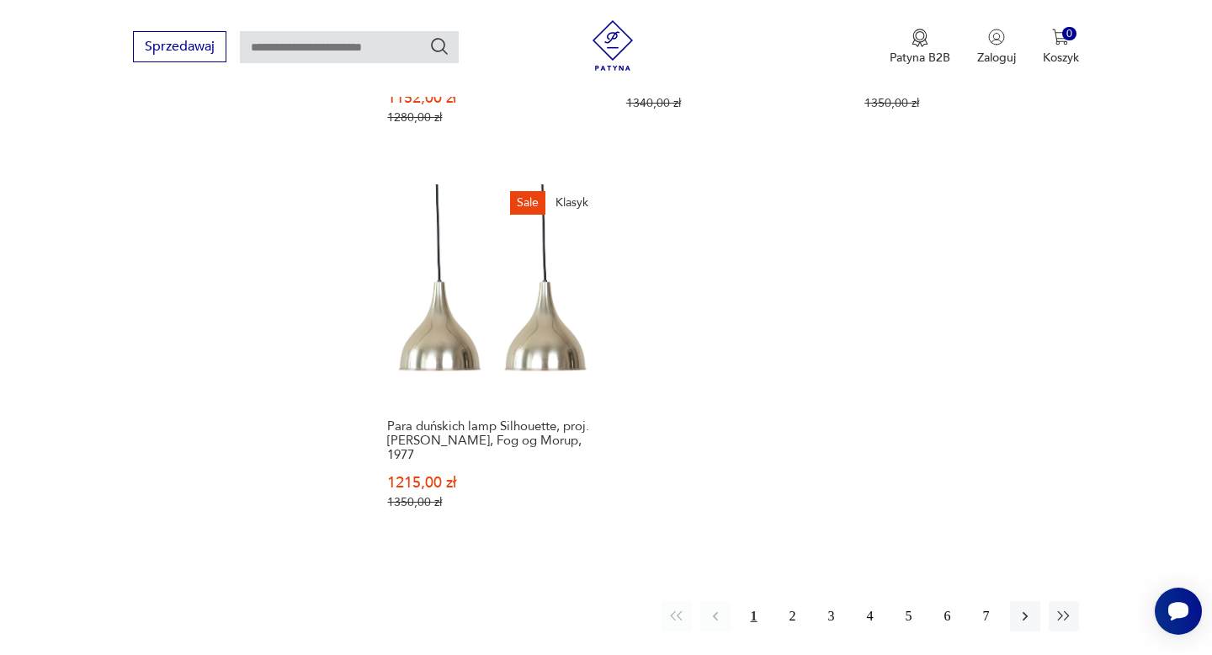
scroll to position [2419, 0]
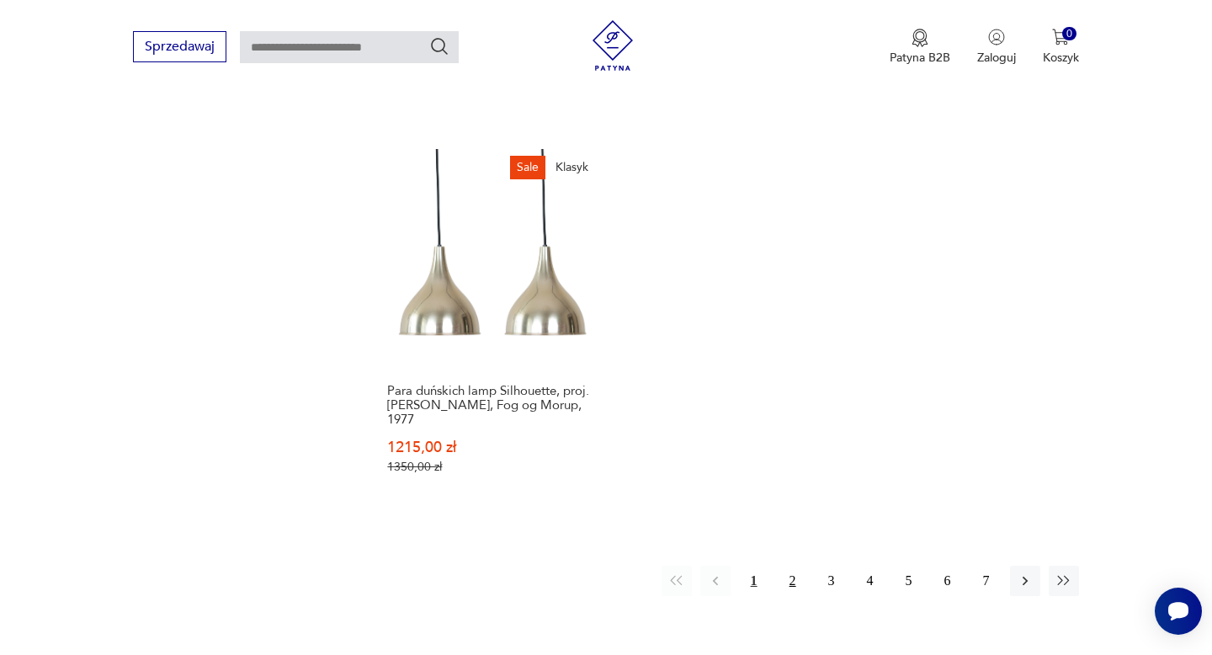
click at [794, 568] on button "2" at bounding box center [793, 581] width 30 height 30
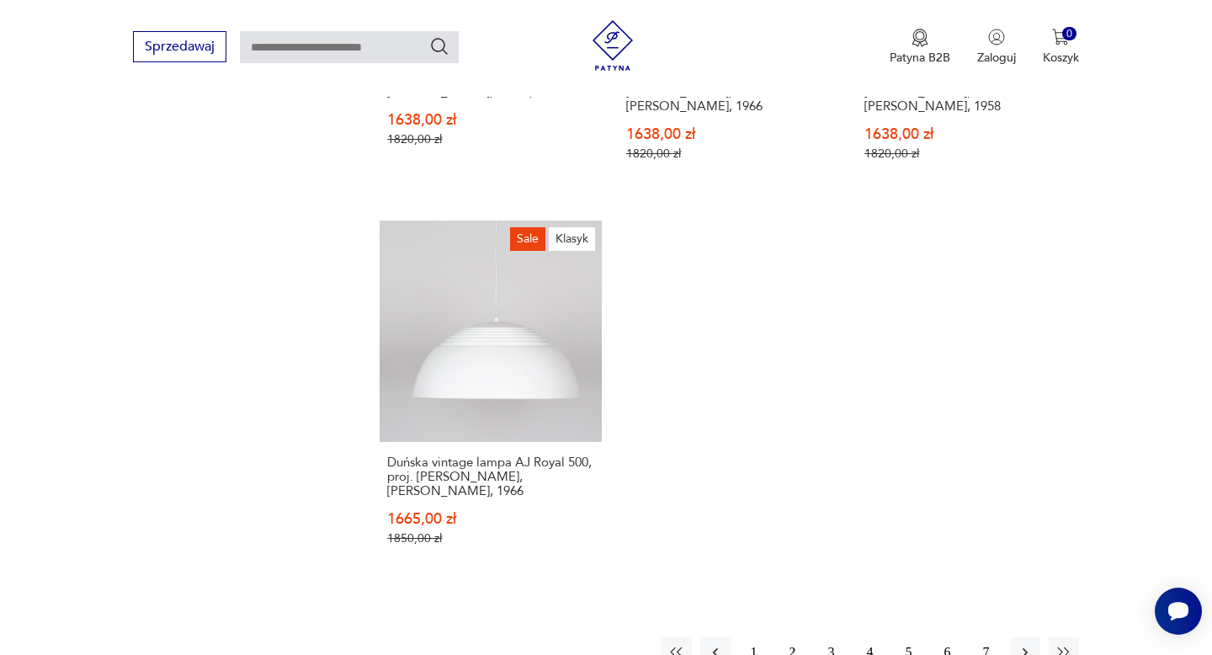
scroll to position [2384, 0]
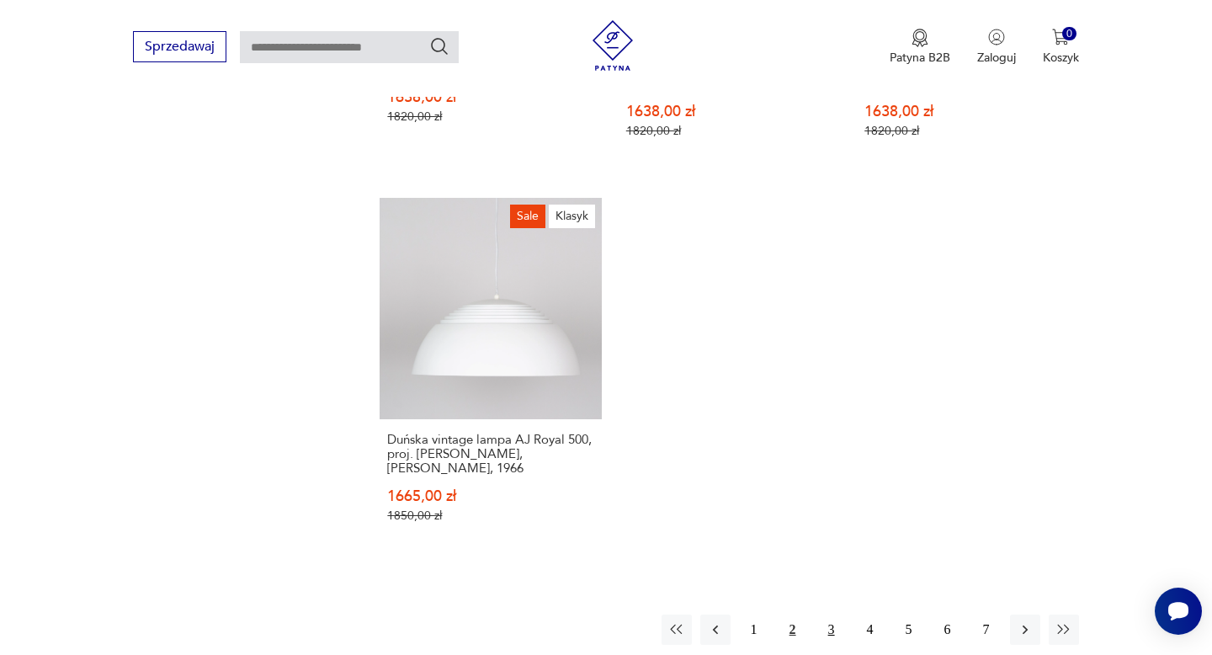
click at [827, 631] on button "3" at bounding box center [832, 630] width 30 height 30
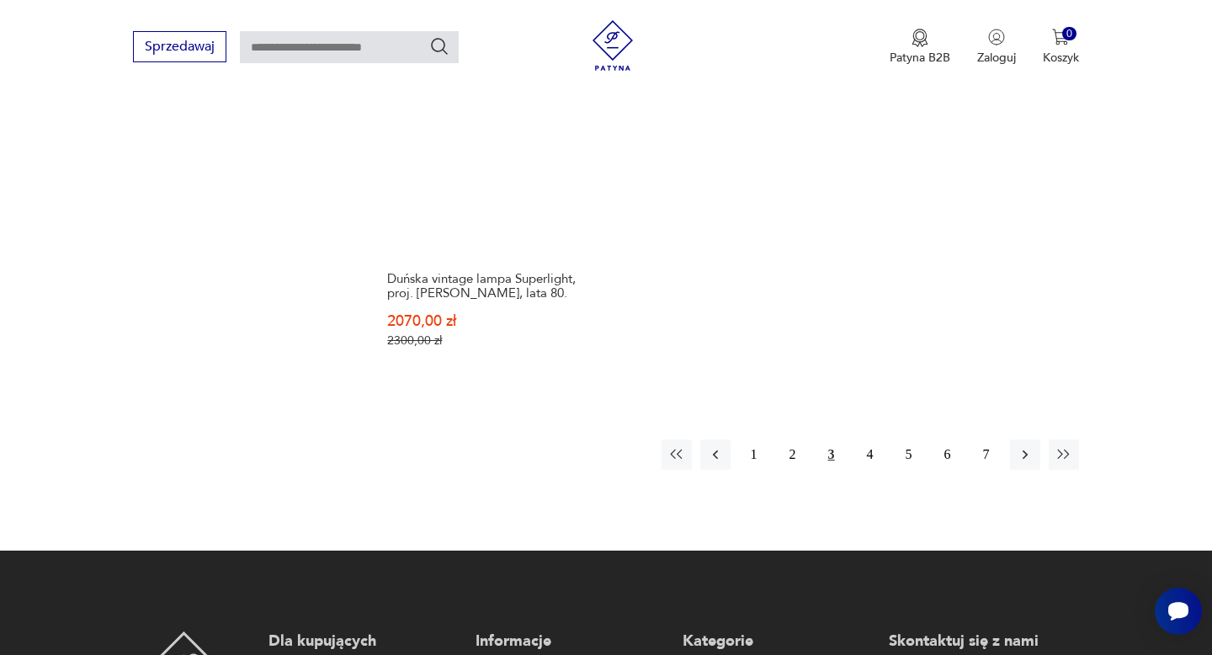
scroll to position [2606, 0]
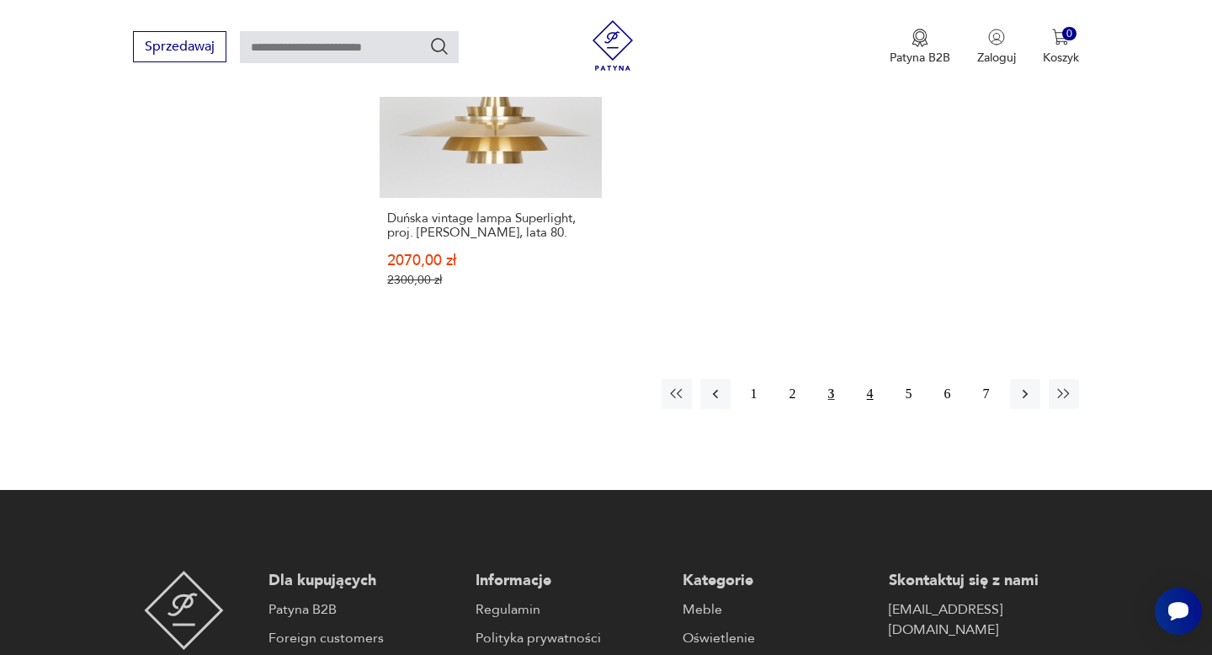
click at [872, 395] on button "4" at bounding box center [870, 394] width 30 height 30
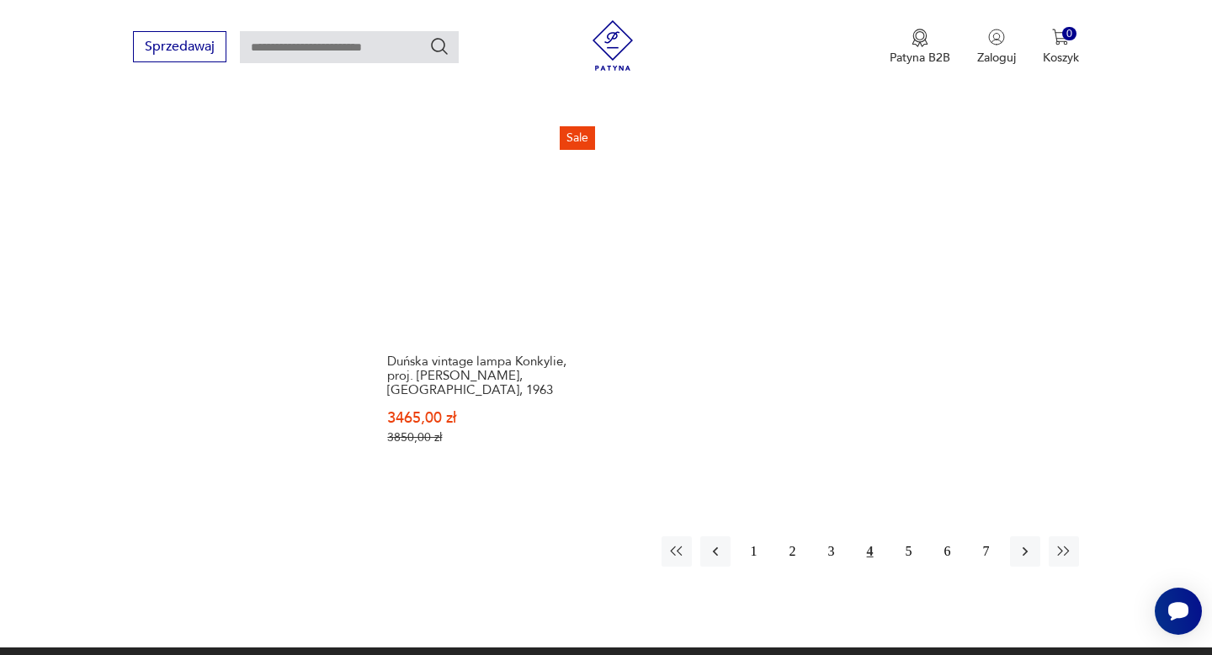
scroll to position [2524, 0]
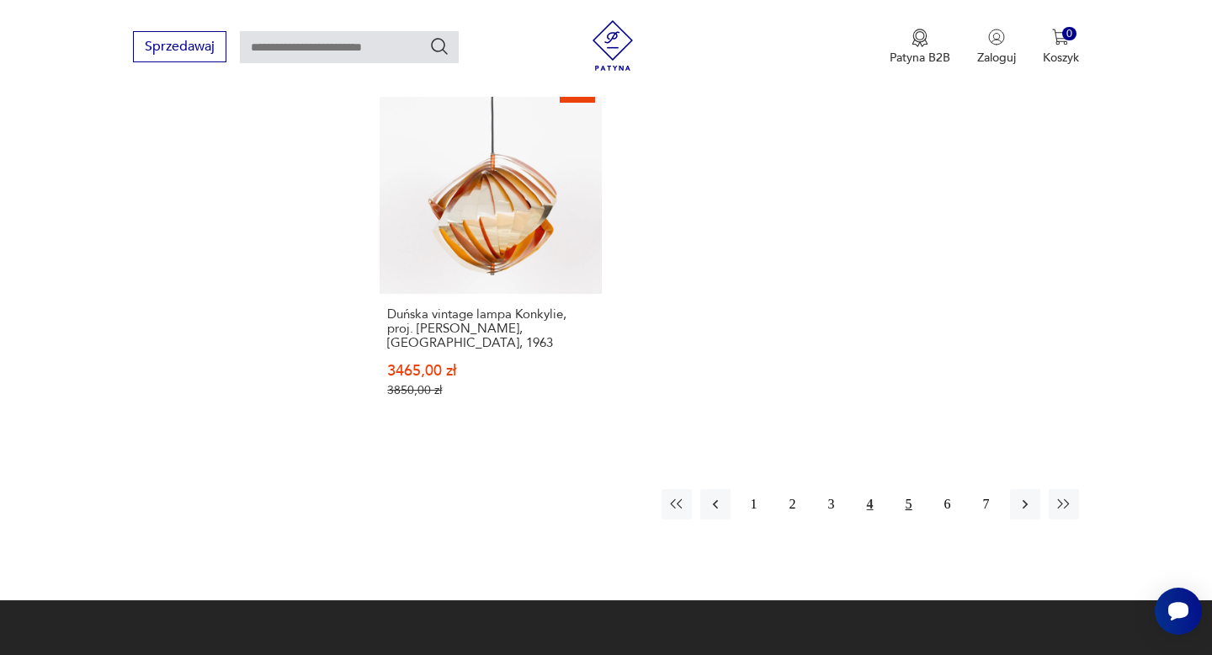
click at [910, 489] on button "5" at bounding box center [909, 504] width 30 height 30
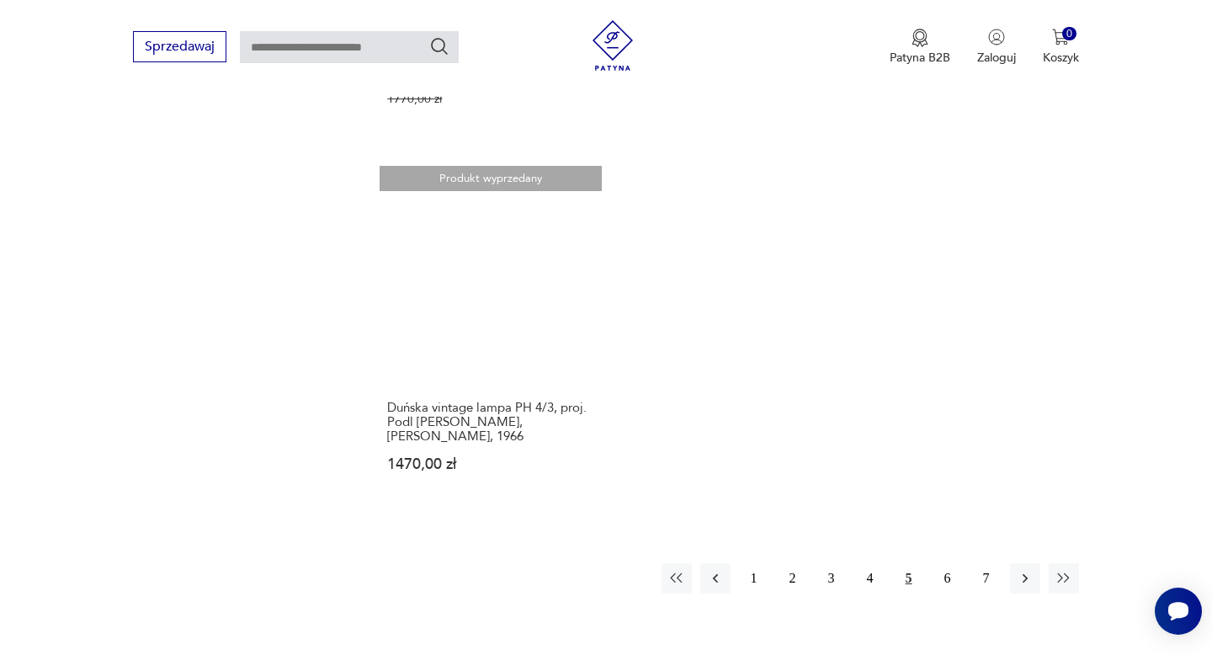
scroll to position [2511, 0]
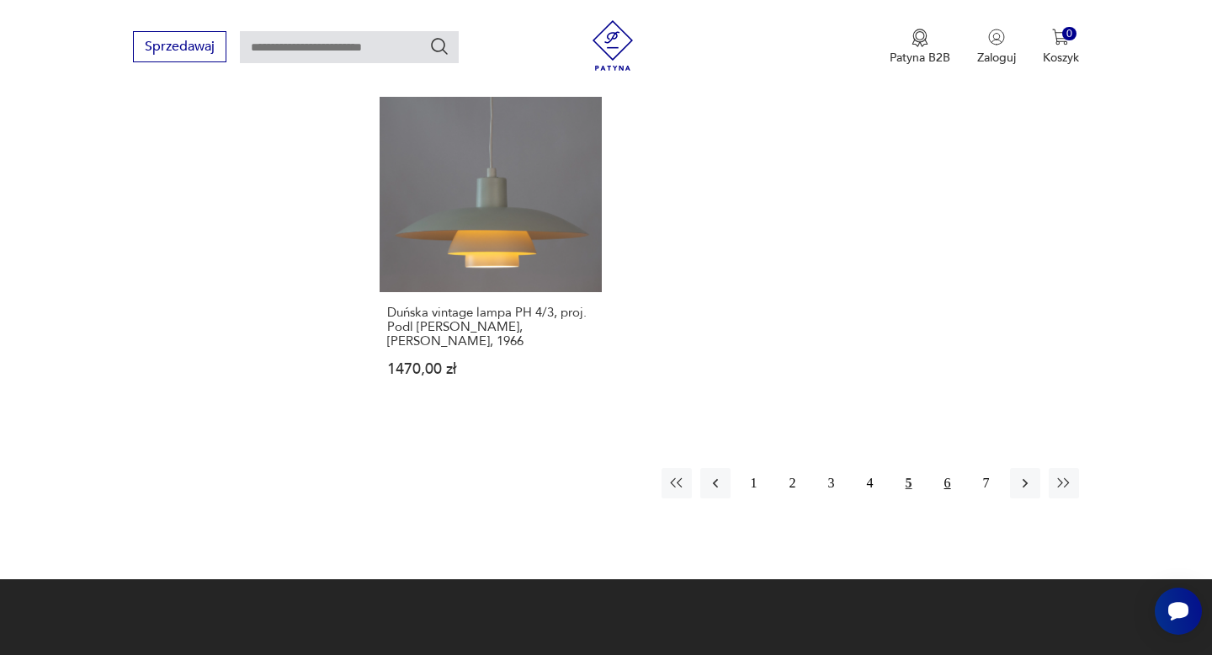
click at [951, 468] on button "6" at bounding box center [948, 483] width 30 height 30
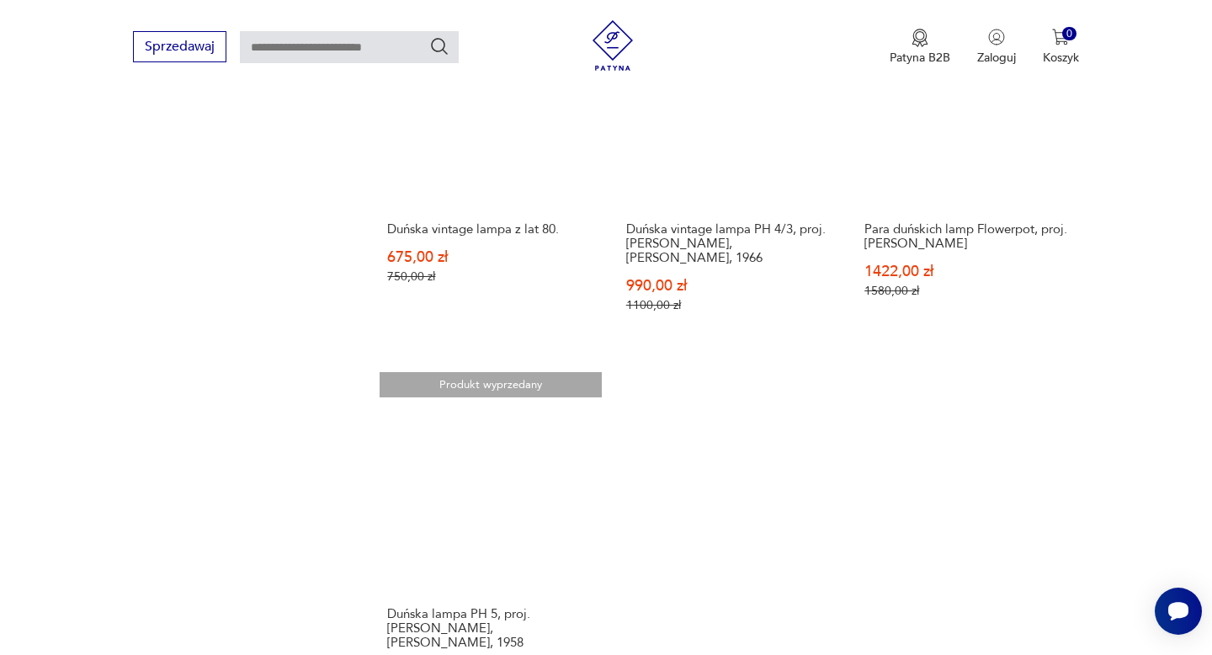
scroll to position [2515, 0]
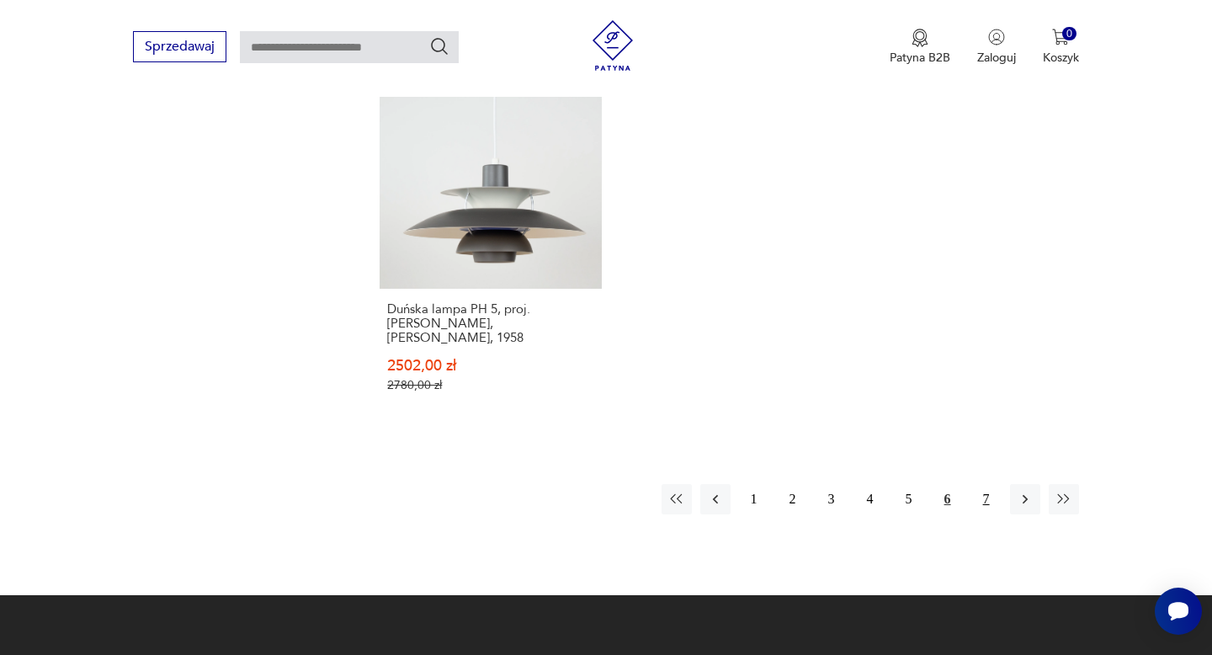
click at [987, 484] on button "7" at bounding box center [987, 499] width 30 height 30
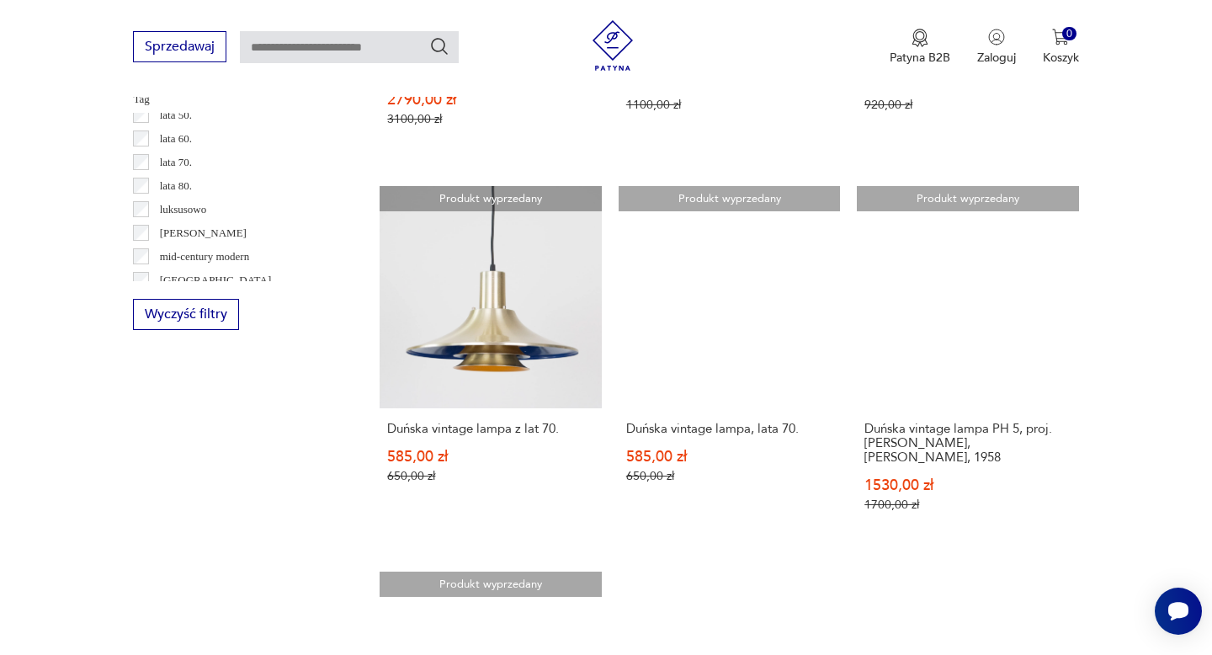
scroll to position [857, 0]
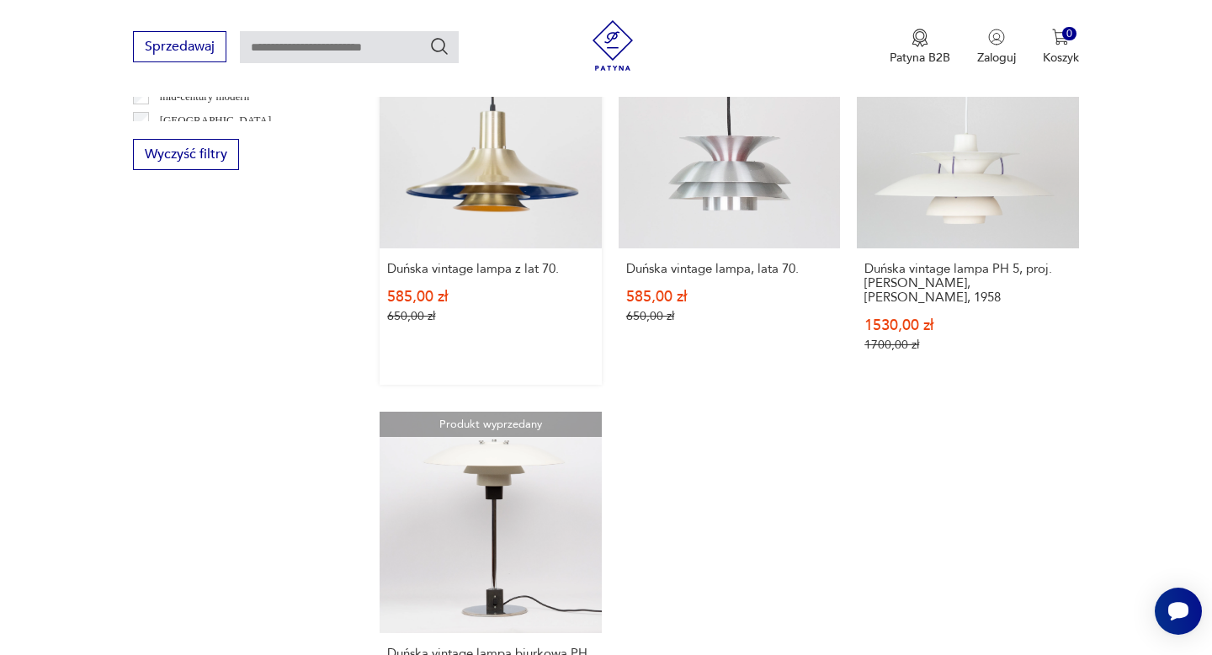
click at [521, 205] on link "Produkt wyprzedany Duńska vintage lampa z lat 70. 585,00 zł 650,00 zł" at bounding box center [490, 205] width 221 height 358
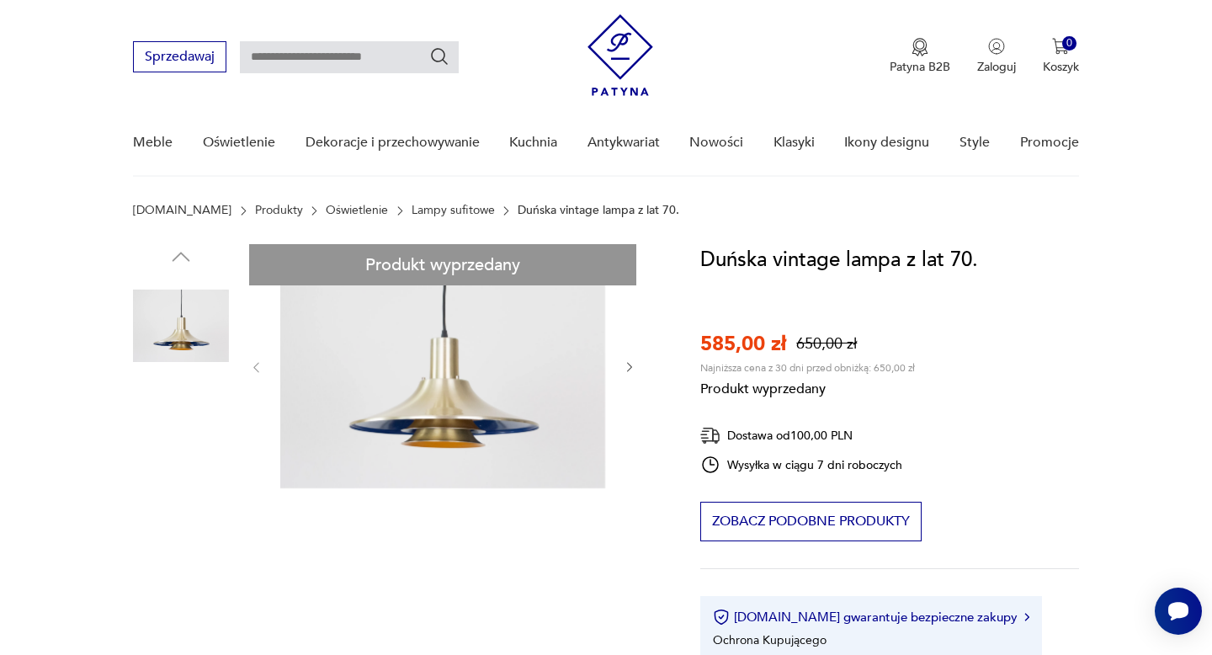
scroll to position [74, 0]
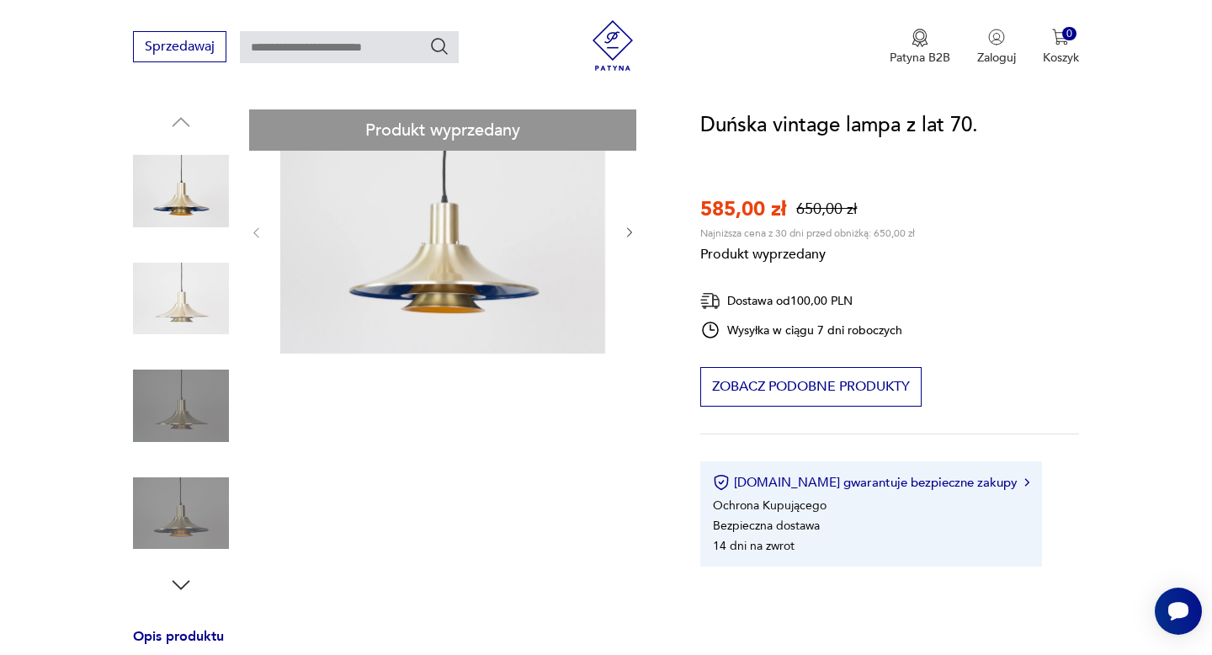
scroll to position [190, 0]
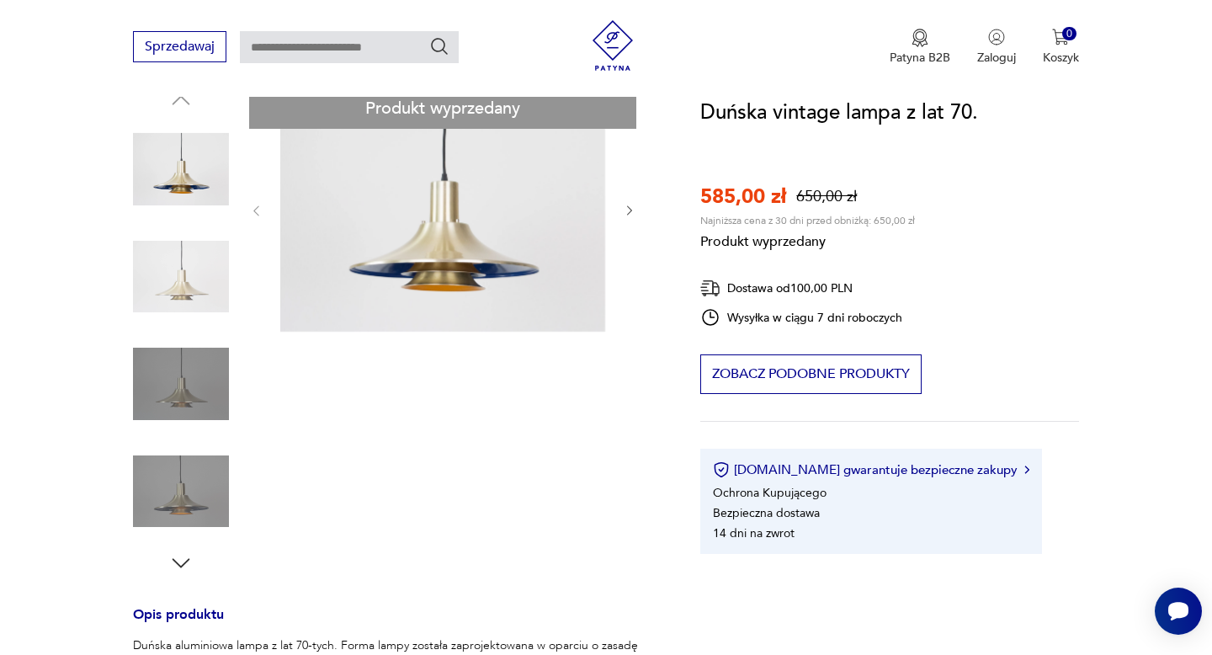
click at [184, 496] on div "Produkt wyprzedany Opis produktu Duńska aluminiowa lampa z lat 70-tych. Forma l…" at bounding box center [396, 591] width 527 height 1006
click at [570, 205] on div "Produkt wyprzedany Opis produktu Duńska aluminiowa lampa z lat 70-tych. Forma l…" at bounding box center [396, 591] width 527 height 1006
click at [630, 209] on div "Produkt wyprzedany Opis produktu Duńska aluminiowa lampa z lat 70-tych. Forma l…" at bounding box center [396, 591] width 527 height 1006
